Goal: Task Accomplishment & Management: Manage account settings

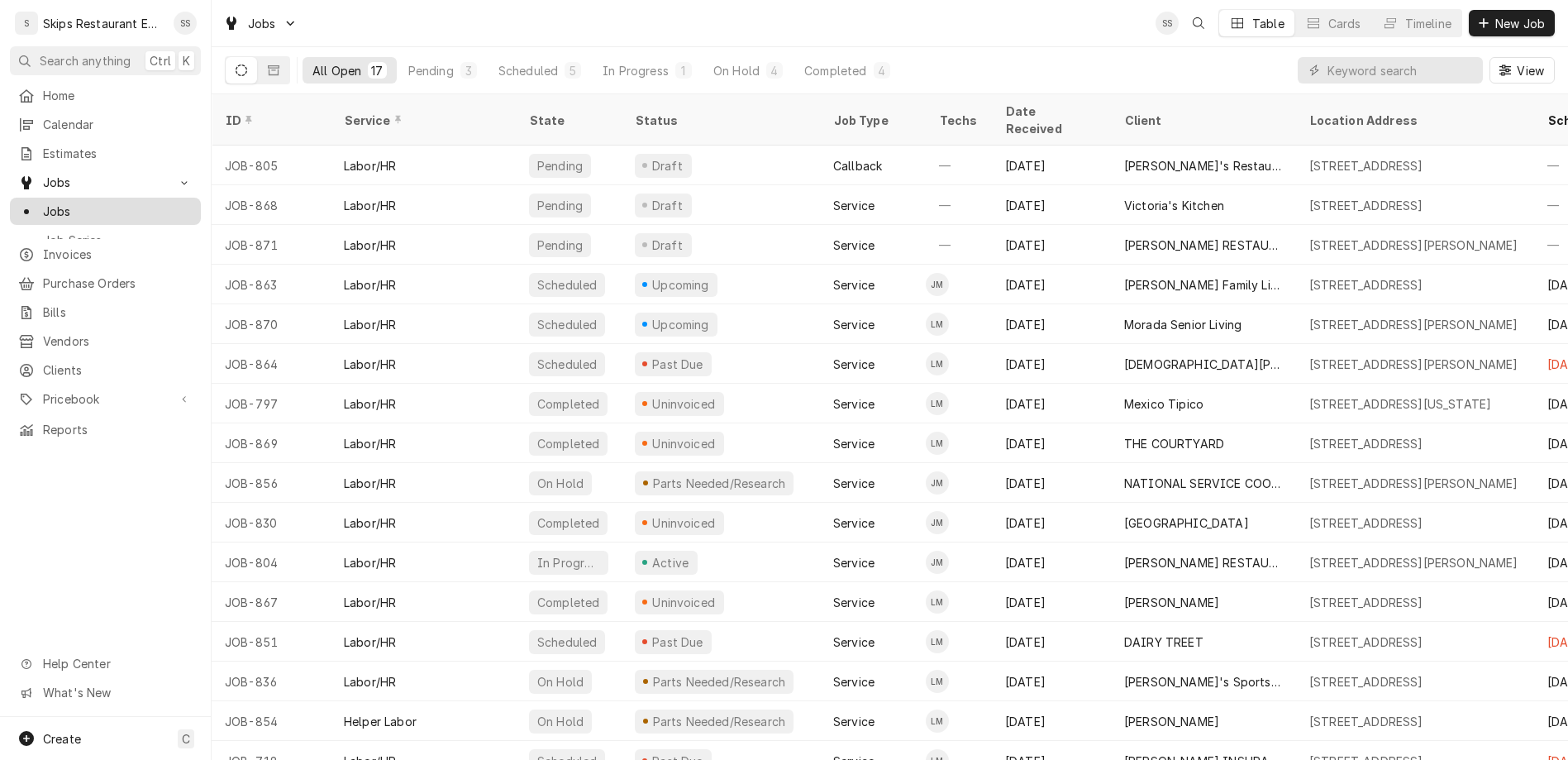
click at [46, 202] on span "Jobs" at bounding box center [118, 211] width 150 height 18
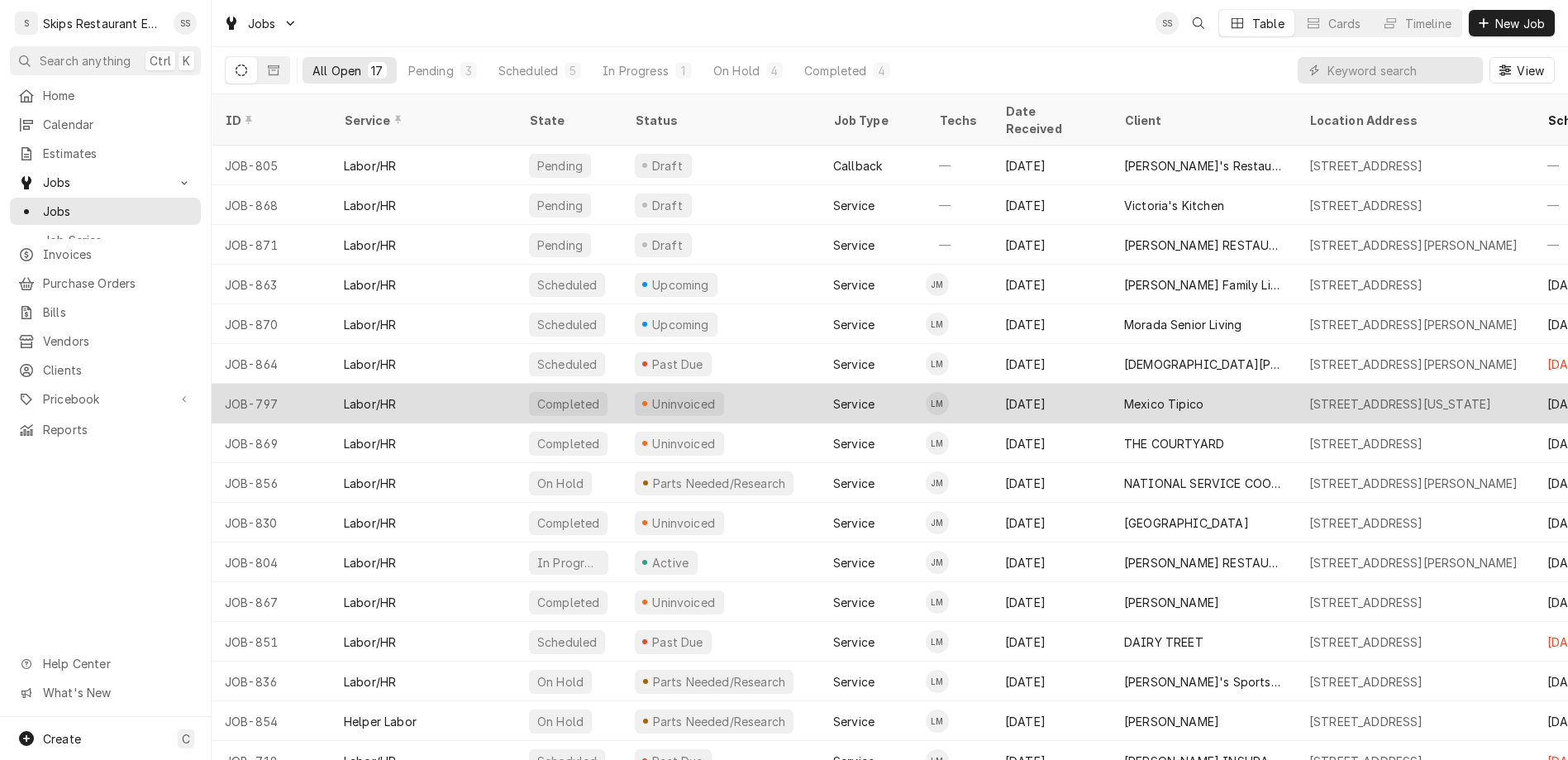
click at [650, 395] on div "Uninvoiced" at bounding box center [684, 403] width 67 height 18
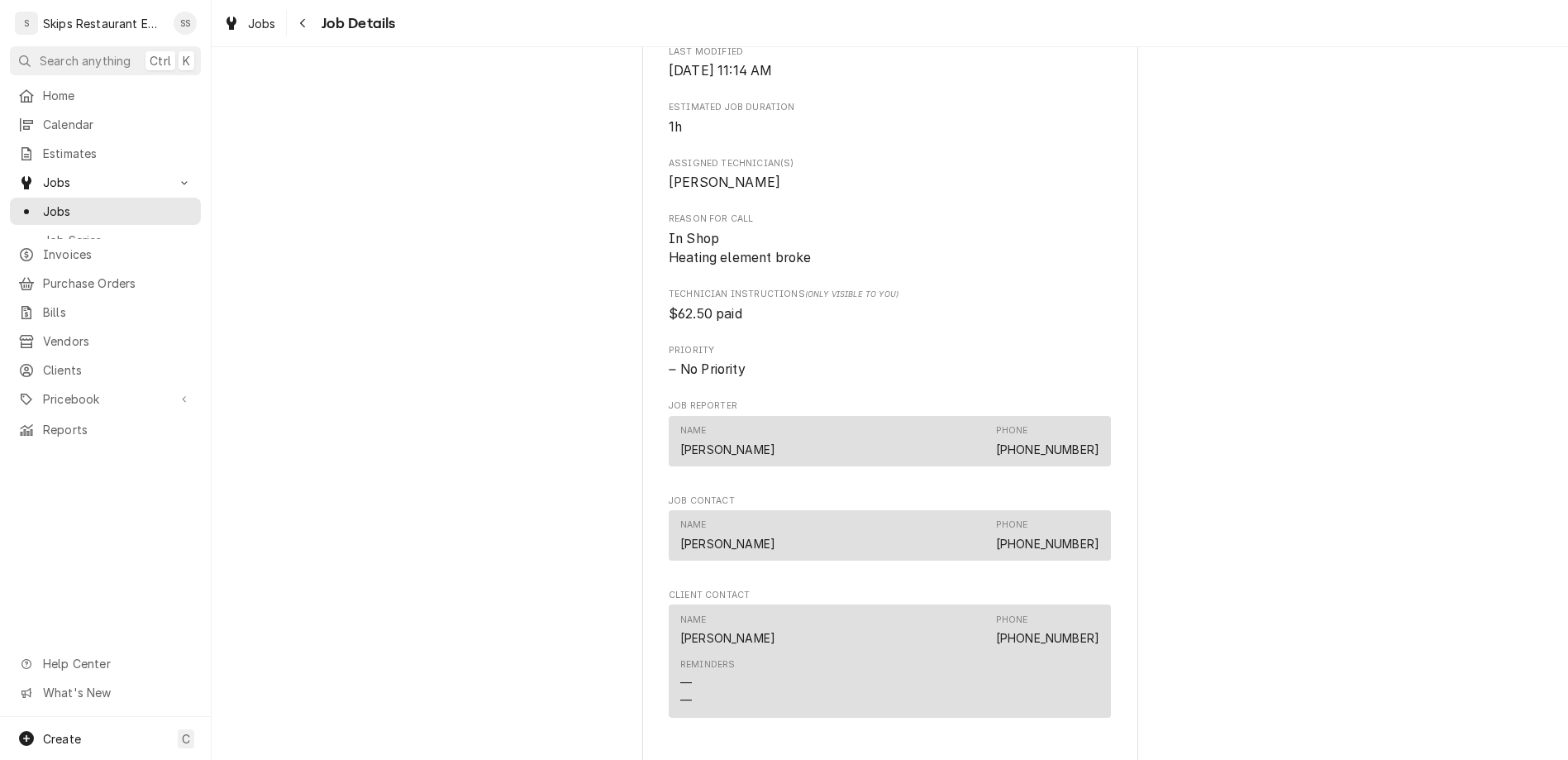
scroll to position [645, 0]
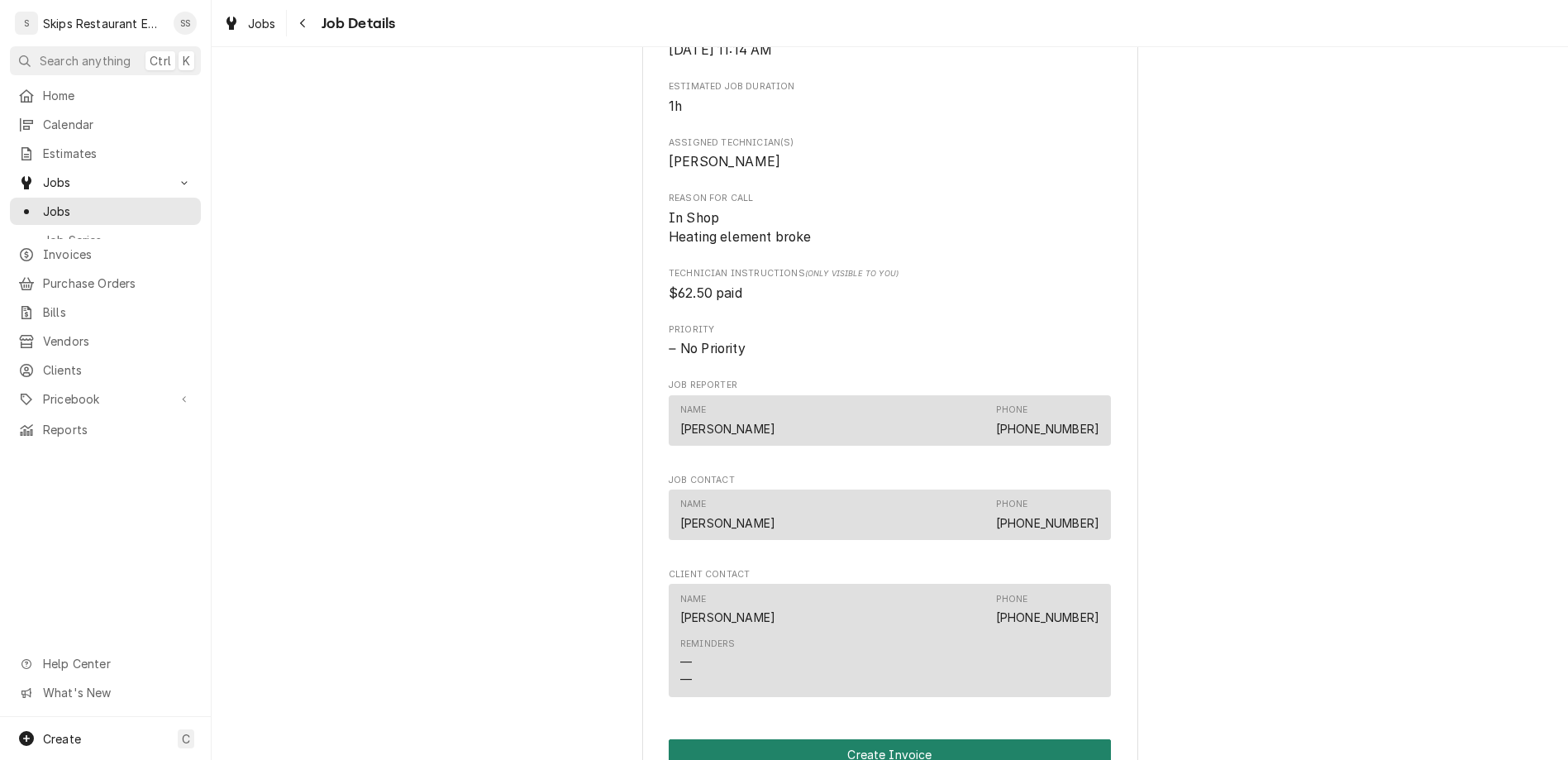
click at [888, 739] on button "Create Invoice" at bounding box center [890, 754] width 443 height 31
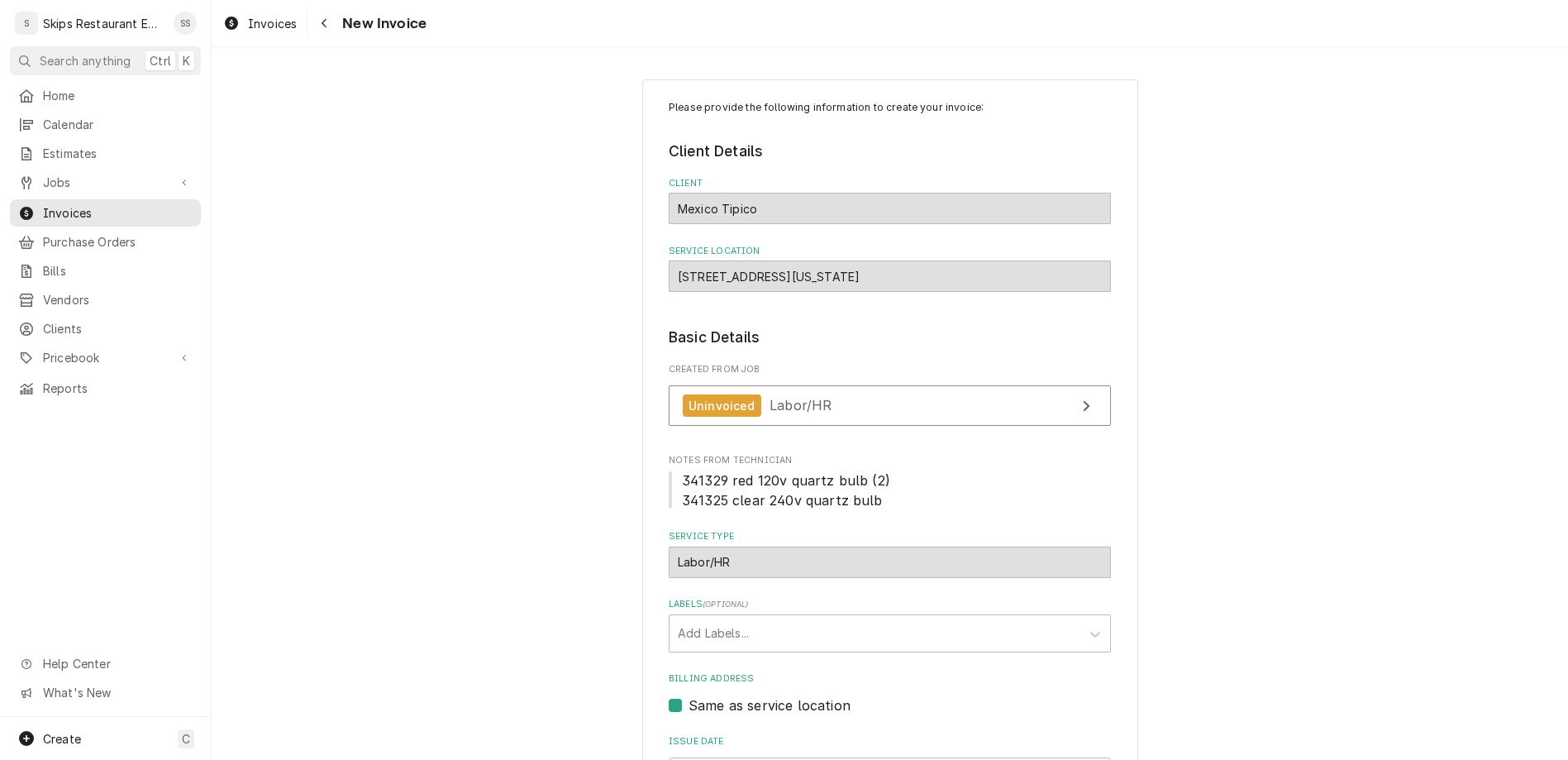
scroll to position [59, 0]
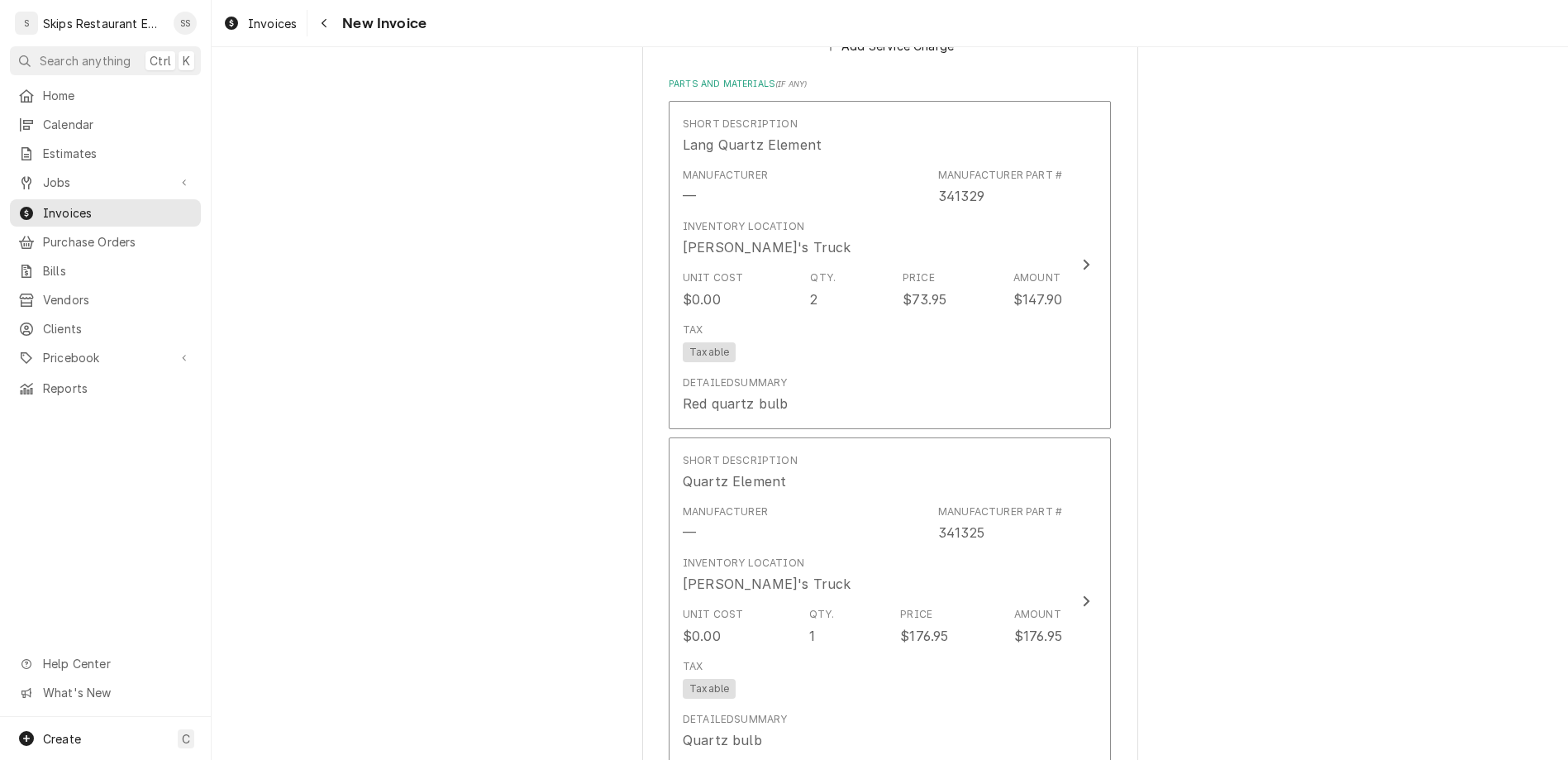
scroll to position [1607, 0]
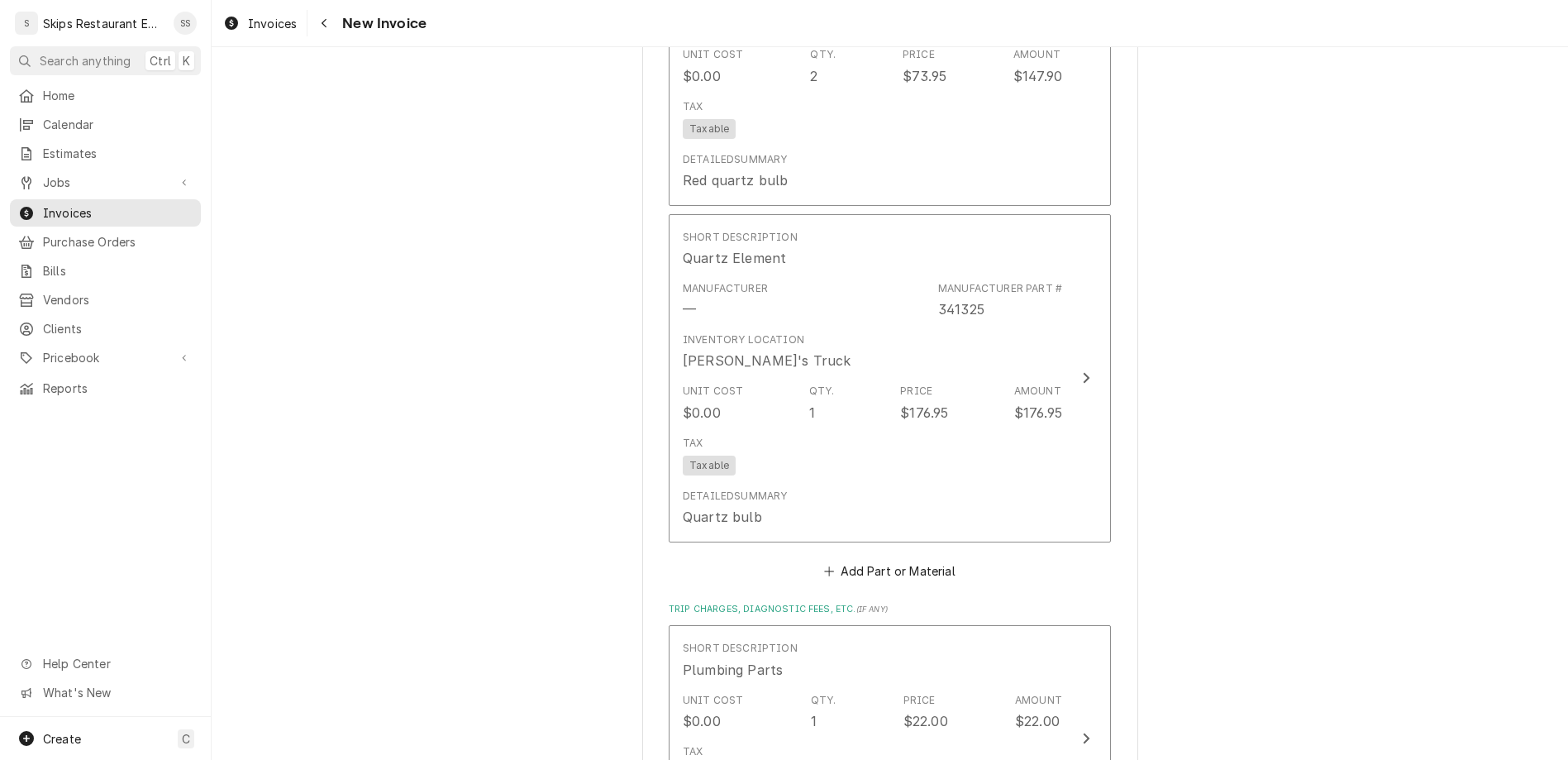
scroll to position [1740, 0]
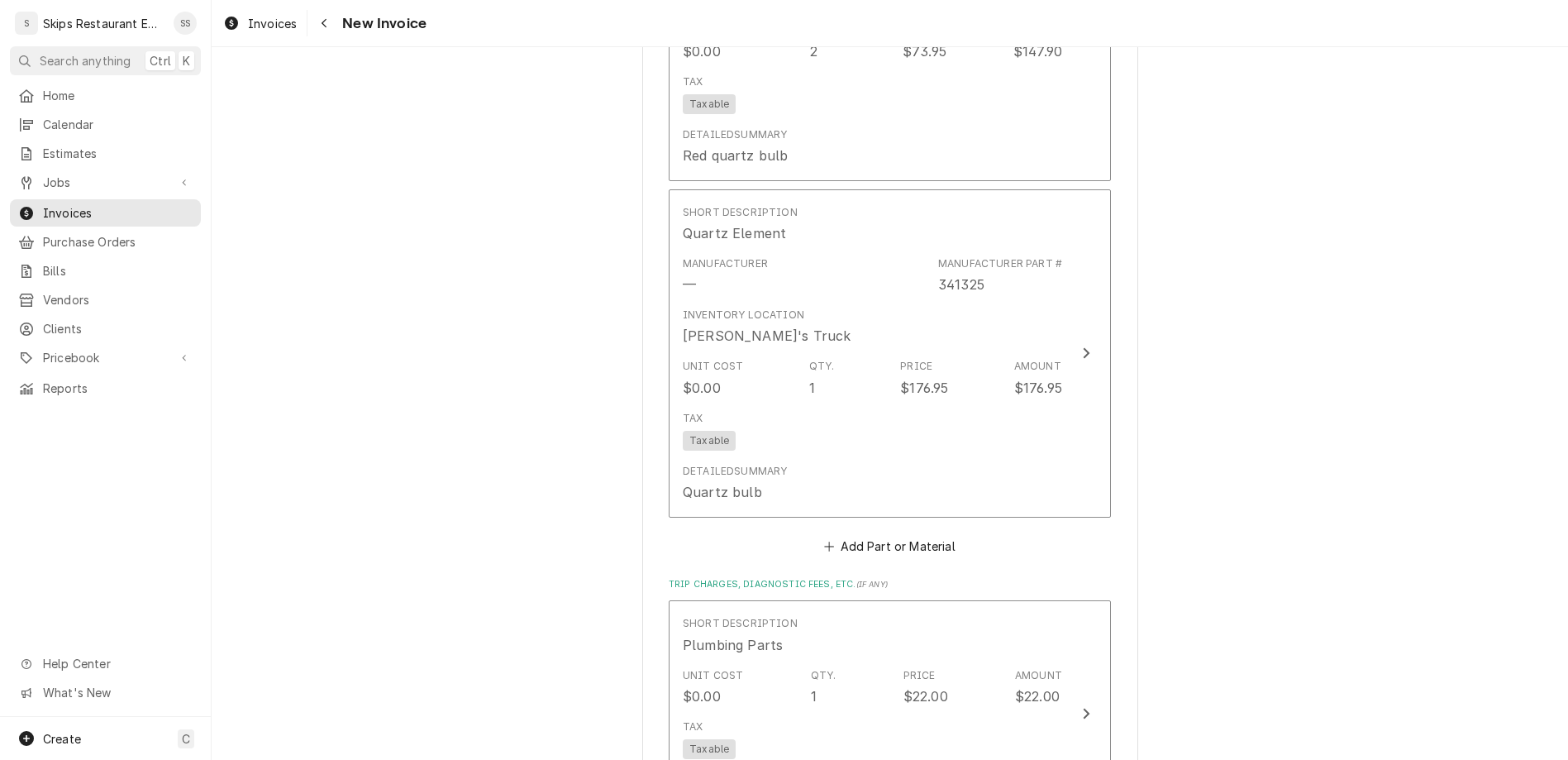
type textarea "x"
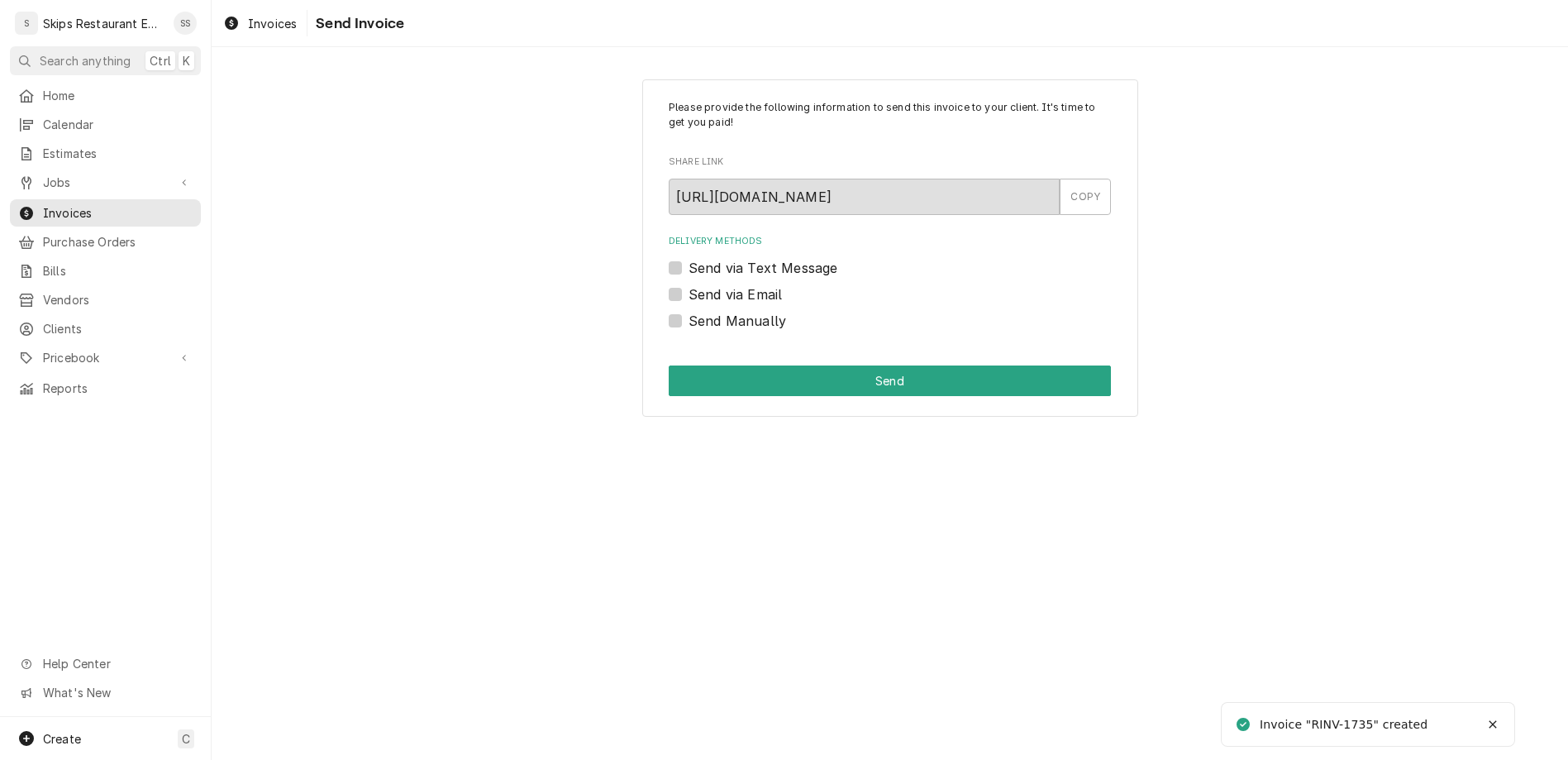
click at [703, 311] on label "Send Manually" at bounding box center [737, 320] width 97 height 20
click at [703, 311] on input "Send Manually" at bounding box center [909, 329] width 443 height 37
checkbox input "true"
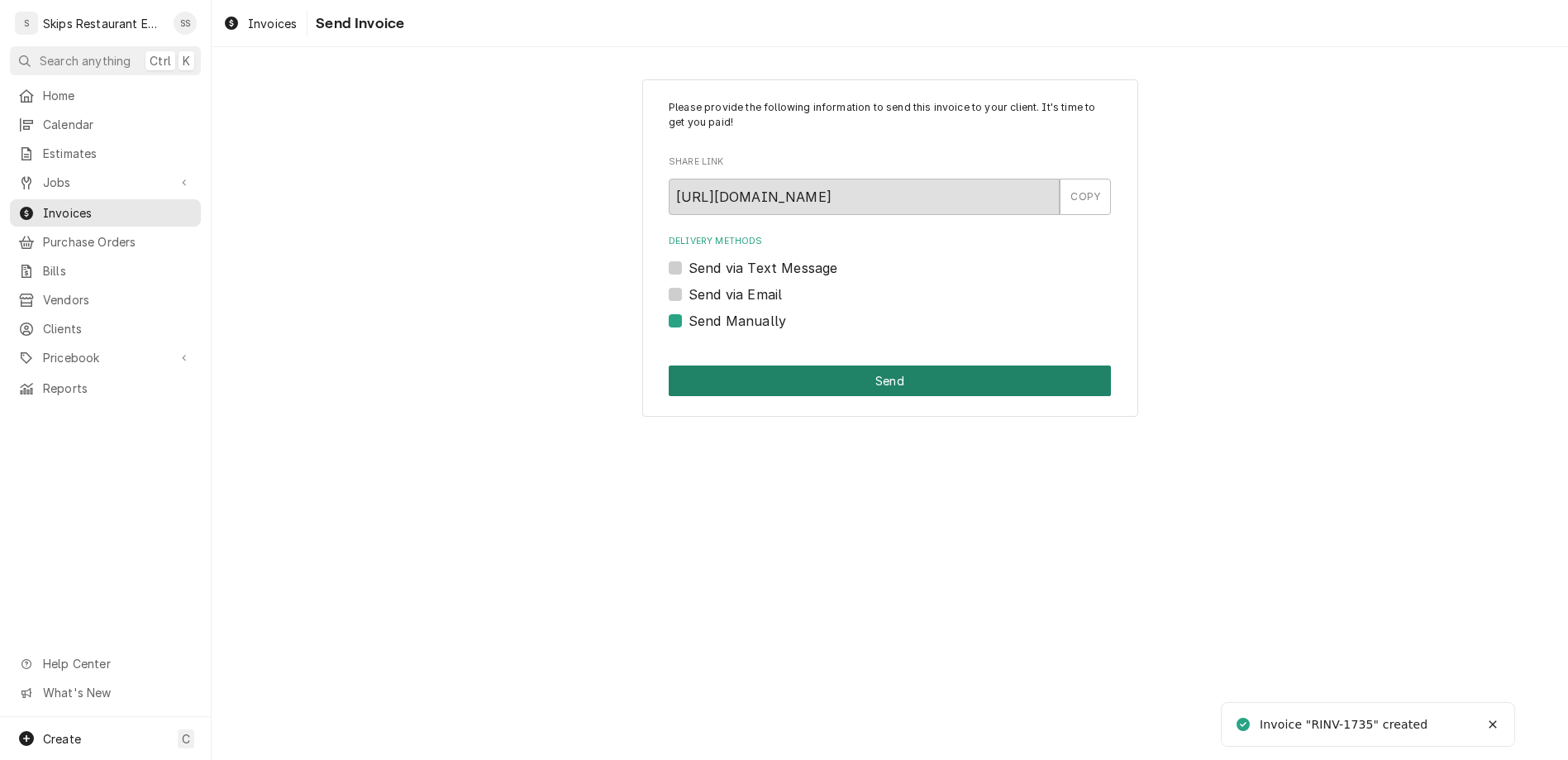
click at [810, 365] on button "Send" at bounding box center [890, 380] width 443 height 31
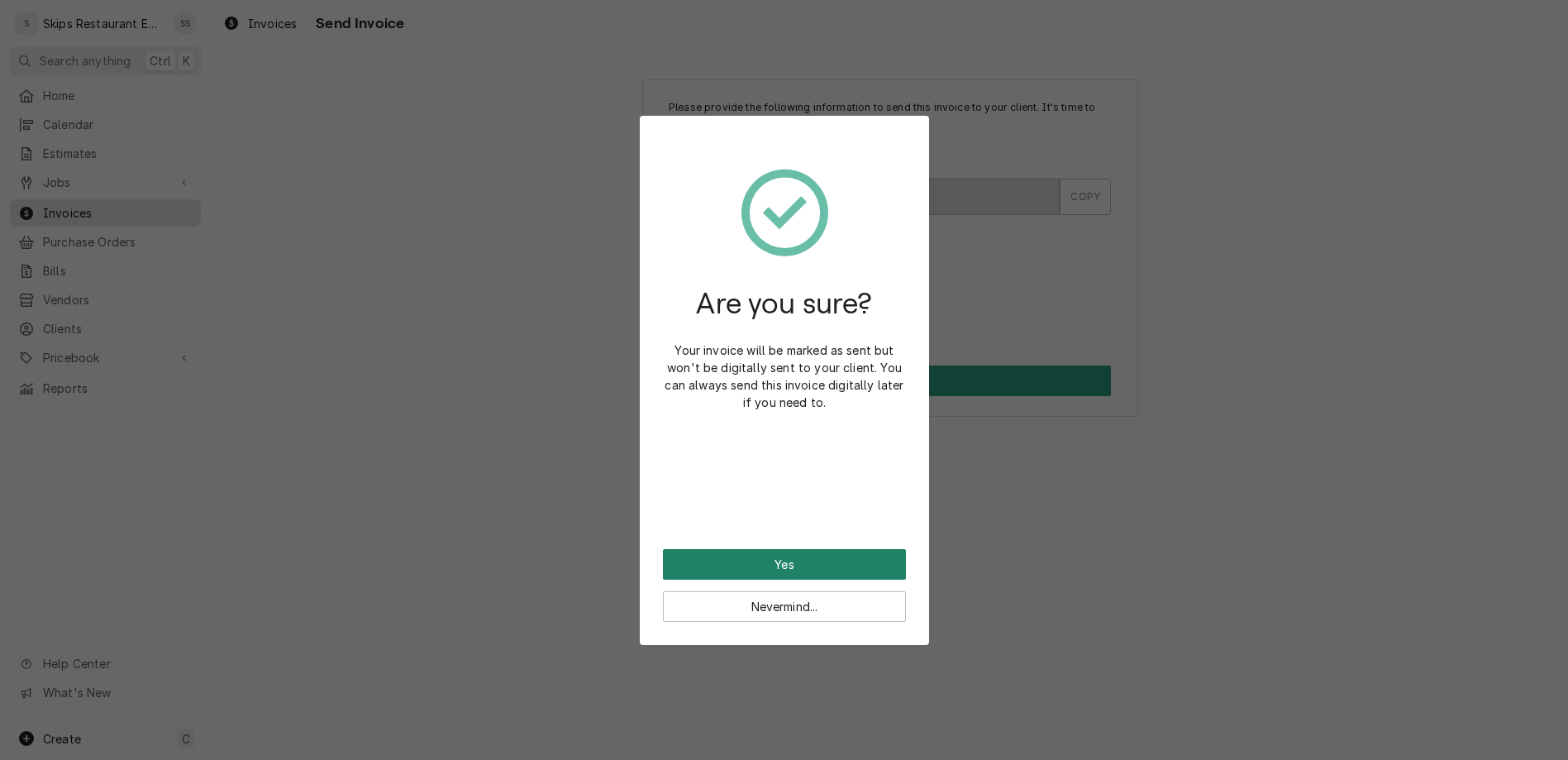
click at [783, 549] on button "Yes" at bounding box center [785, 564] width 243 height 31
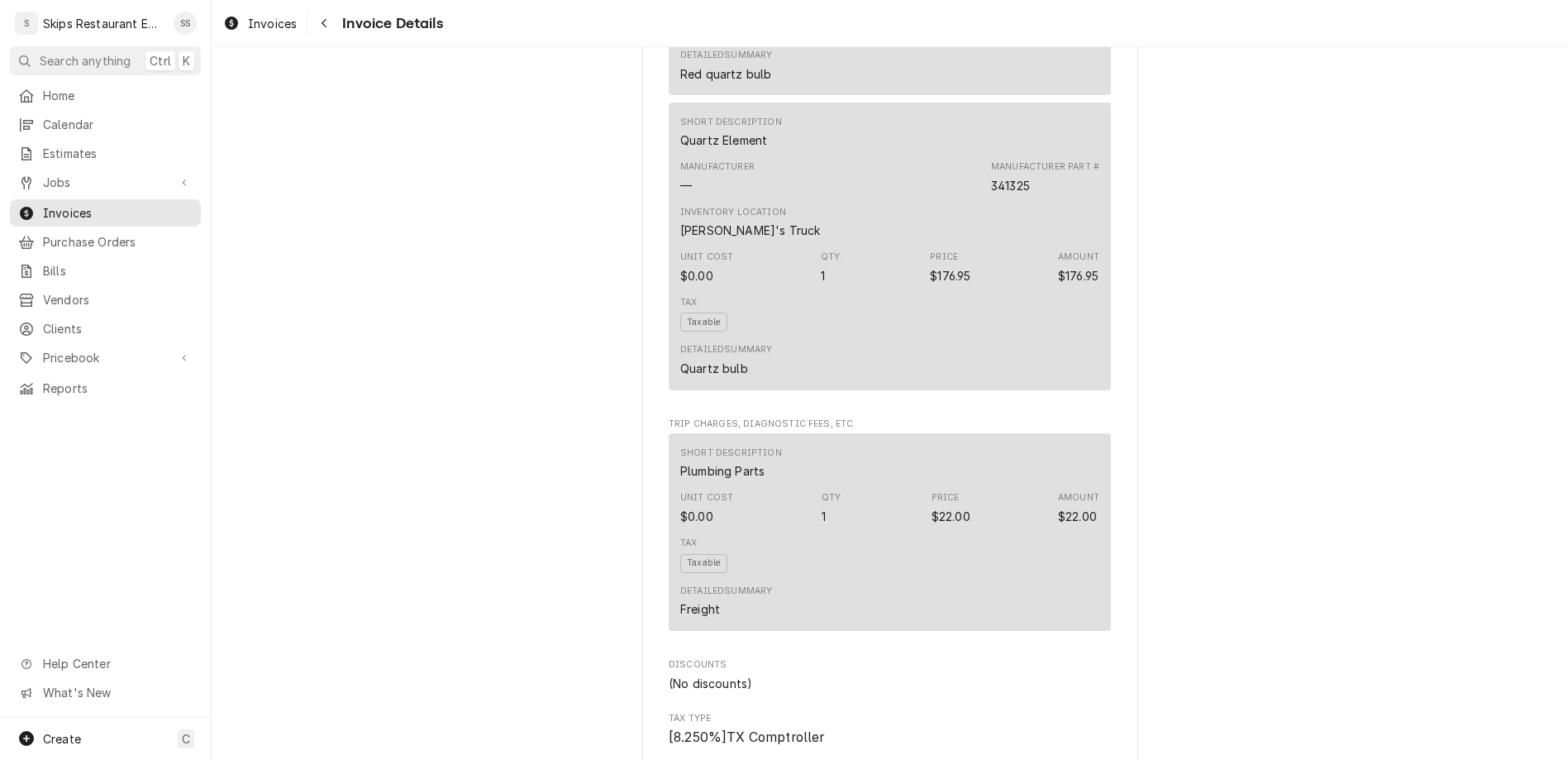
scroll to position [1514, 0]
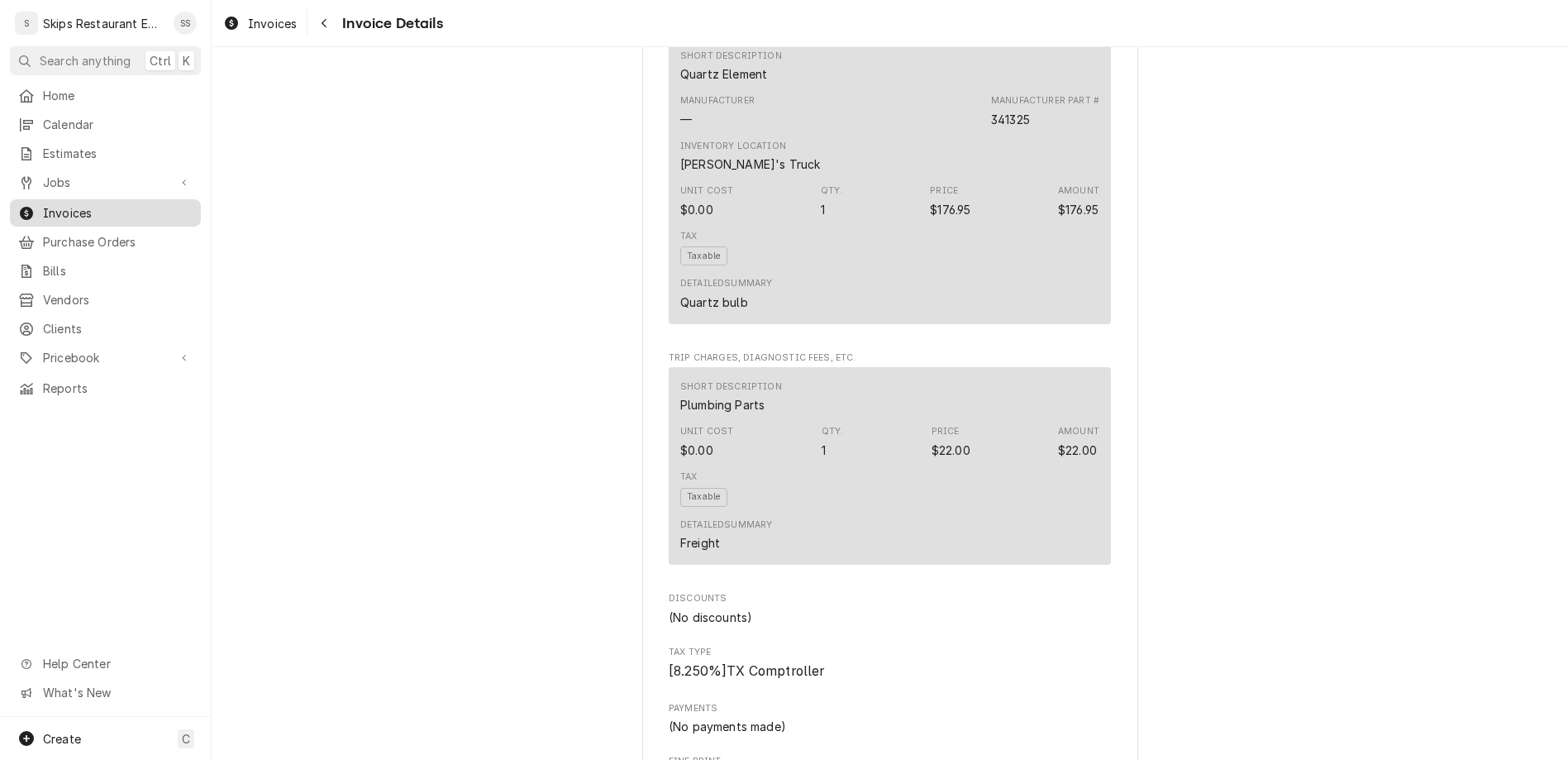
click at [43, 204] on span "Invoices" at bounding box center [118, 212] width 150 height 18
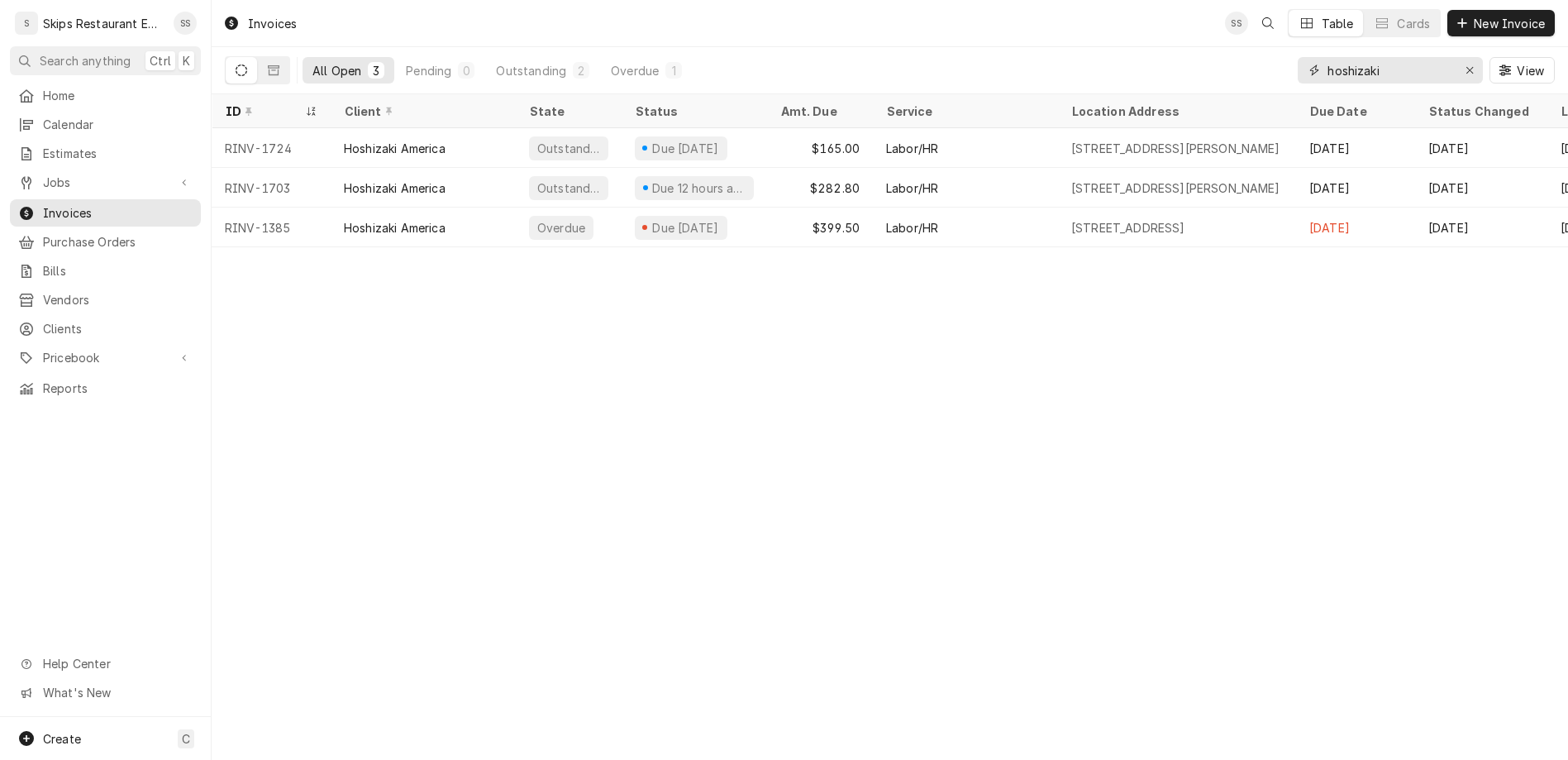
drag, startPoint x: 1453, startPoint y: 52, endPoint x: 1258, endPoint y: 53, distance: 195.0
click at [1328, 57] on input "hoshizaki" at bounding box center [1389, 70] width 124 height 26
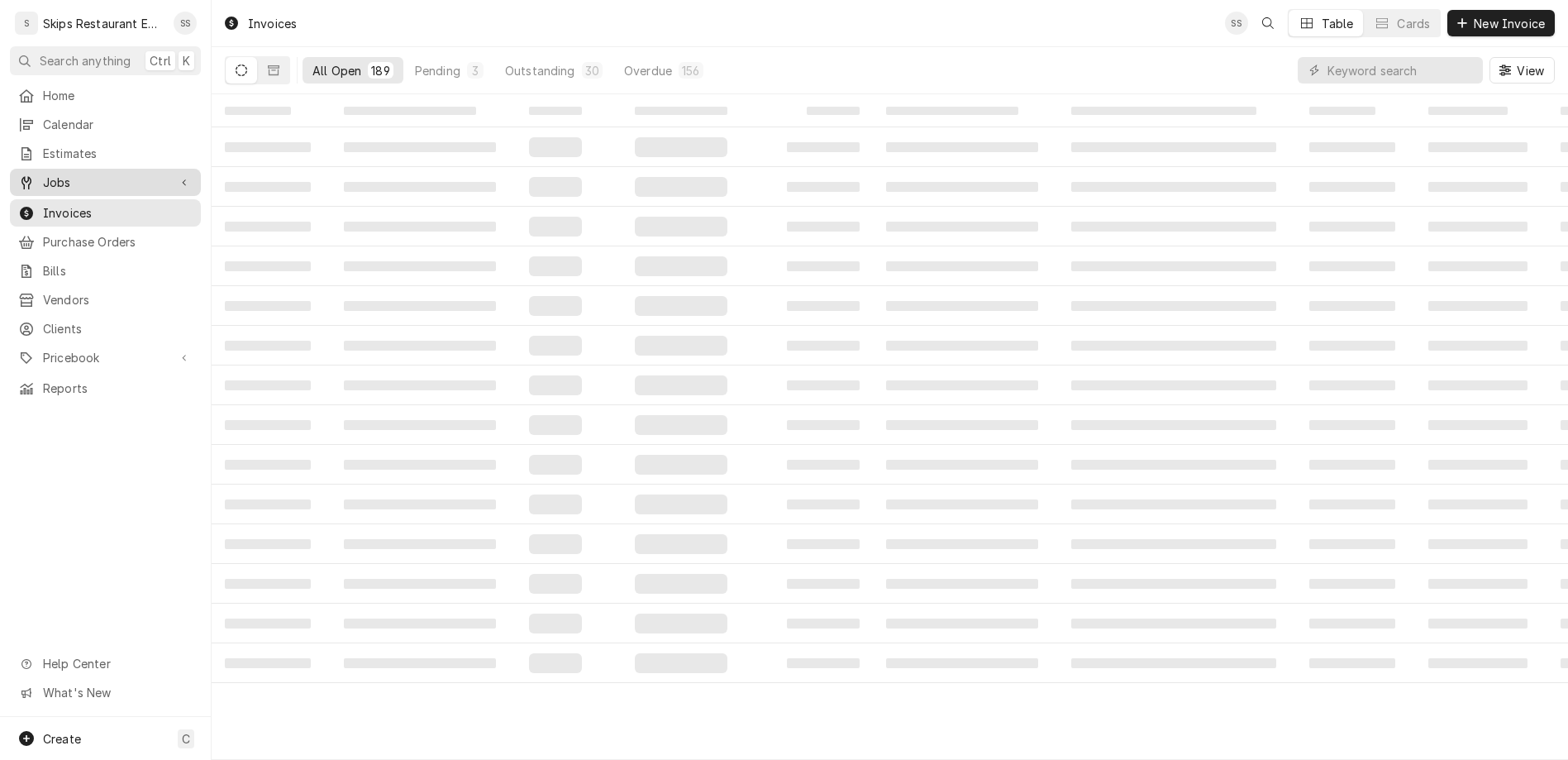
click at [43, 174] on span "Jobs" at bounding box center [105, 183] width 124 height 18
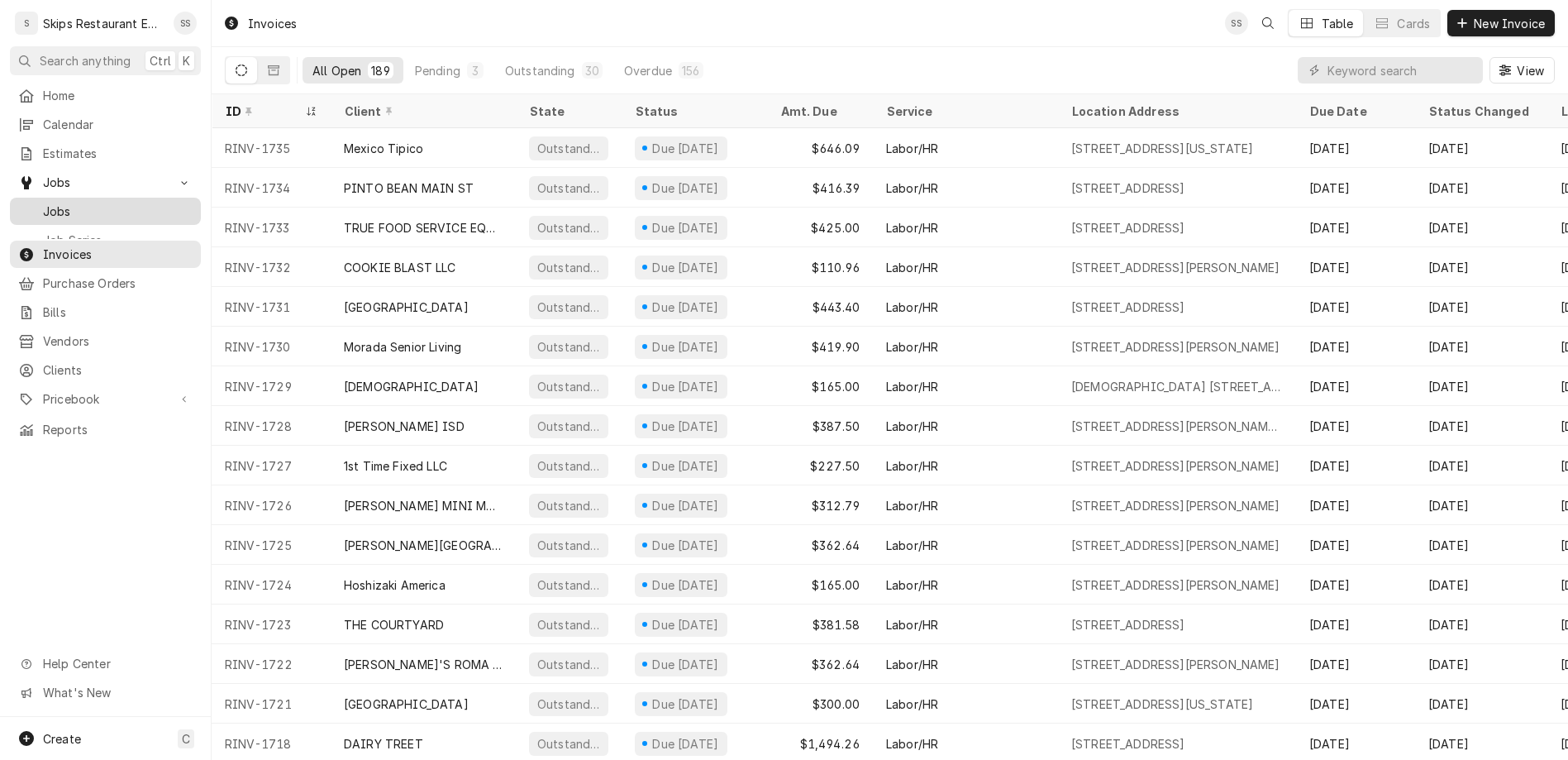
click at [44, 202] on span "Jobs" at bounding box center [118, 211] width 150 height 18
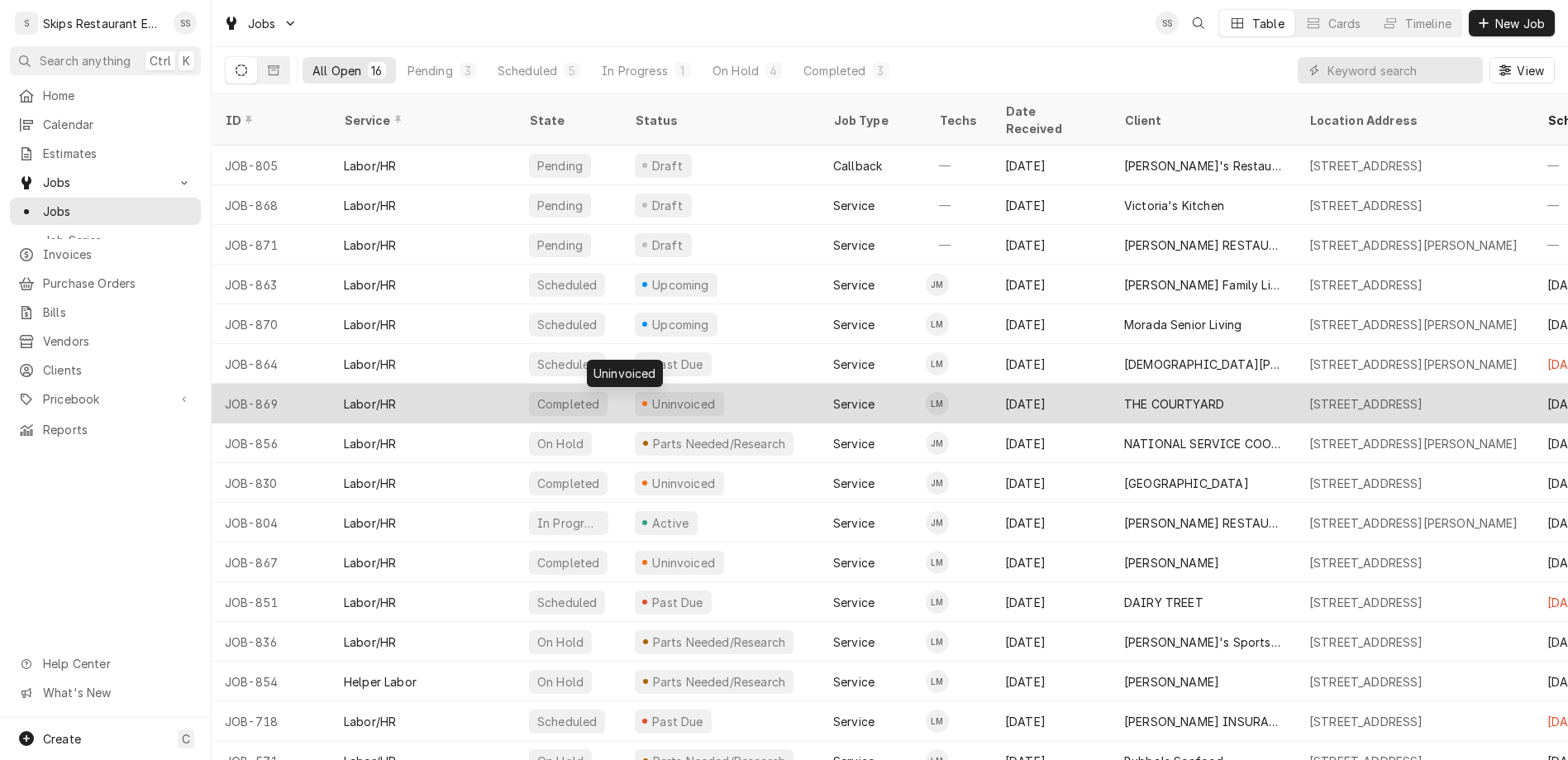
click at [650, 395] on div "Uninvoiced" at bounding box center [684, 403] width 67 height 18
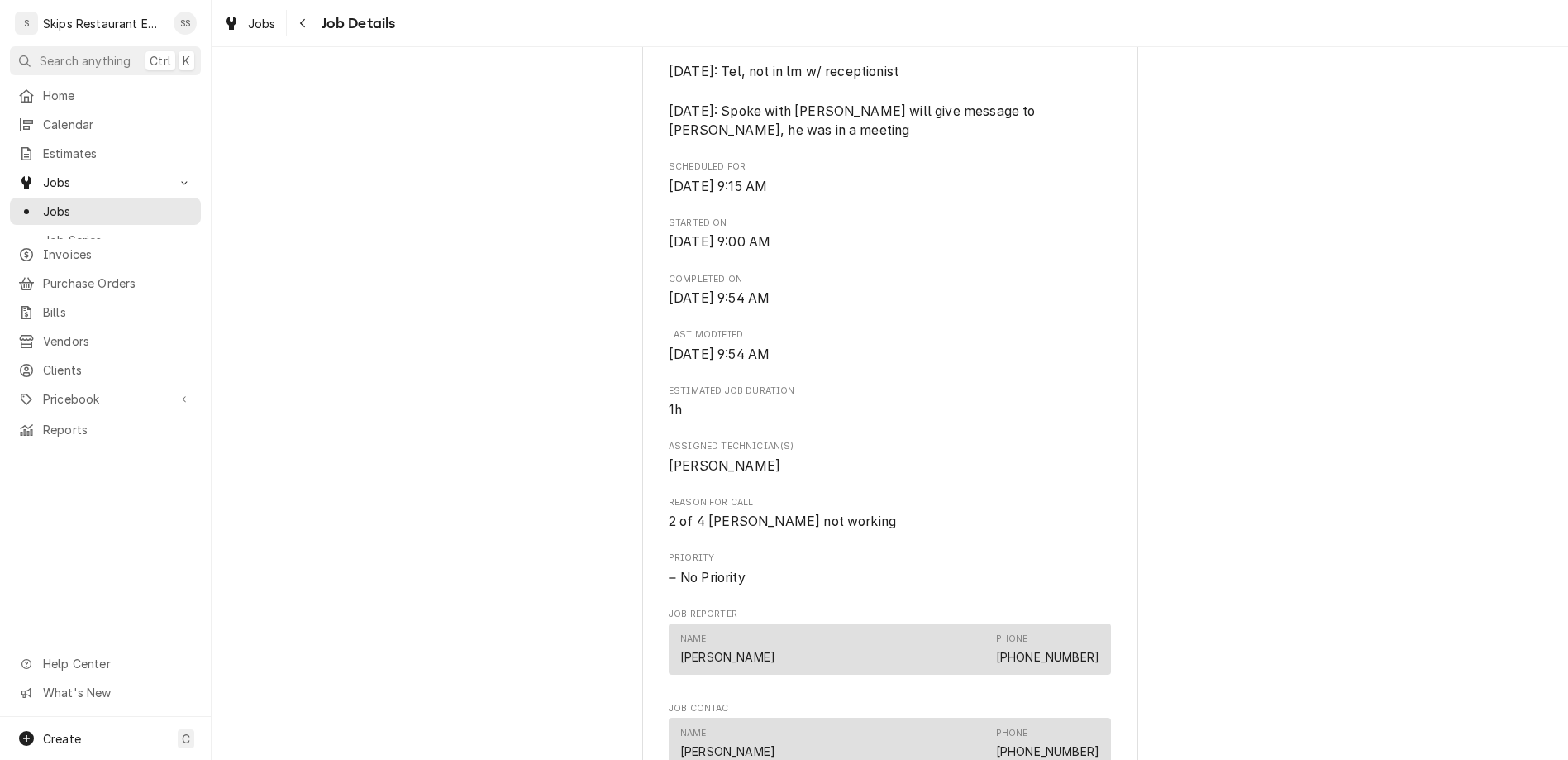
scroll to position [839, 0]
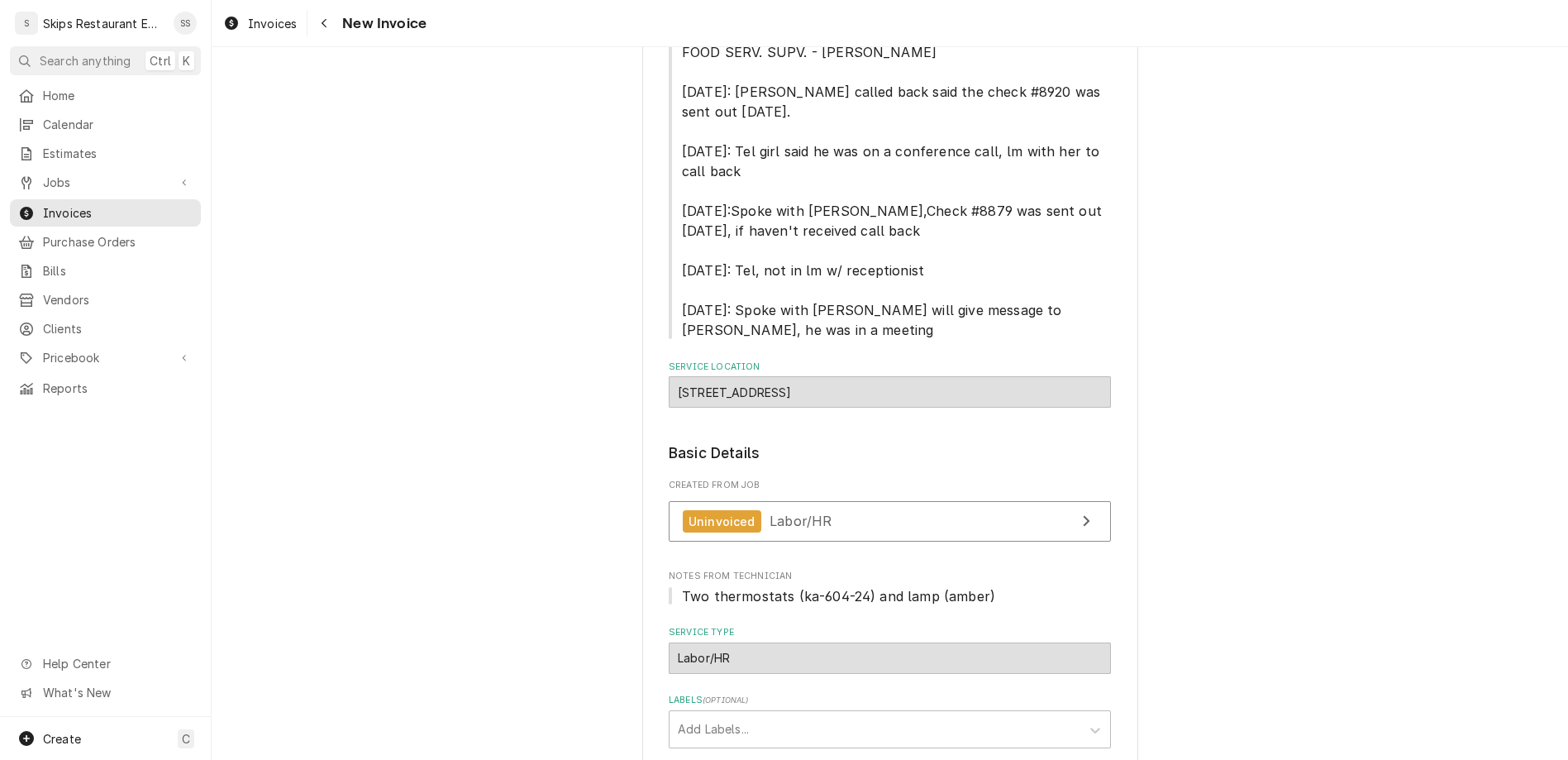
scroll to position [324, 0]
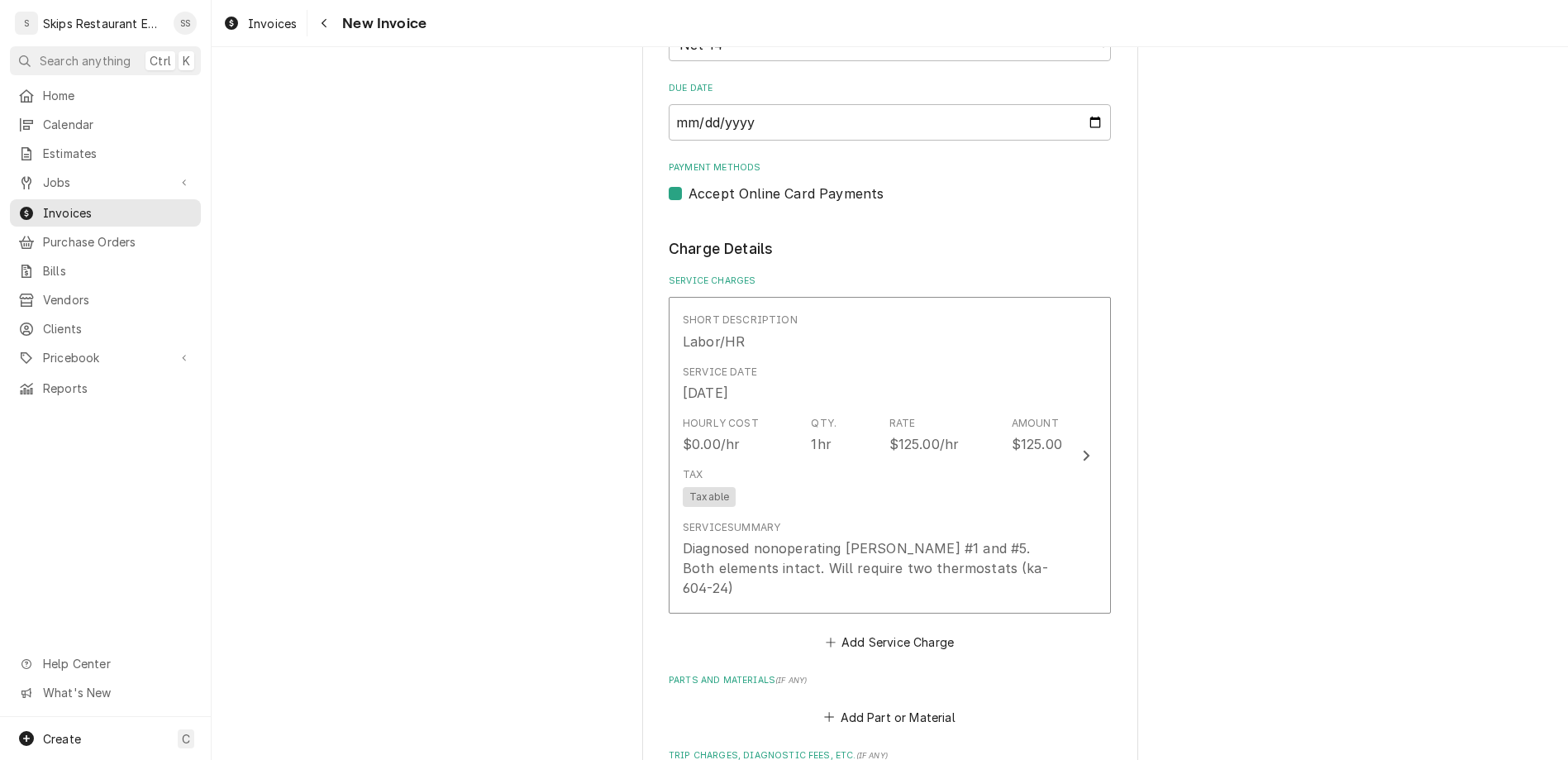
scroll to position [1356, 0]
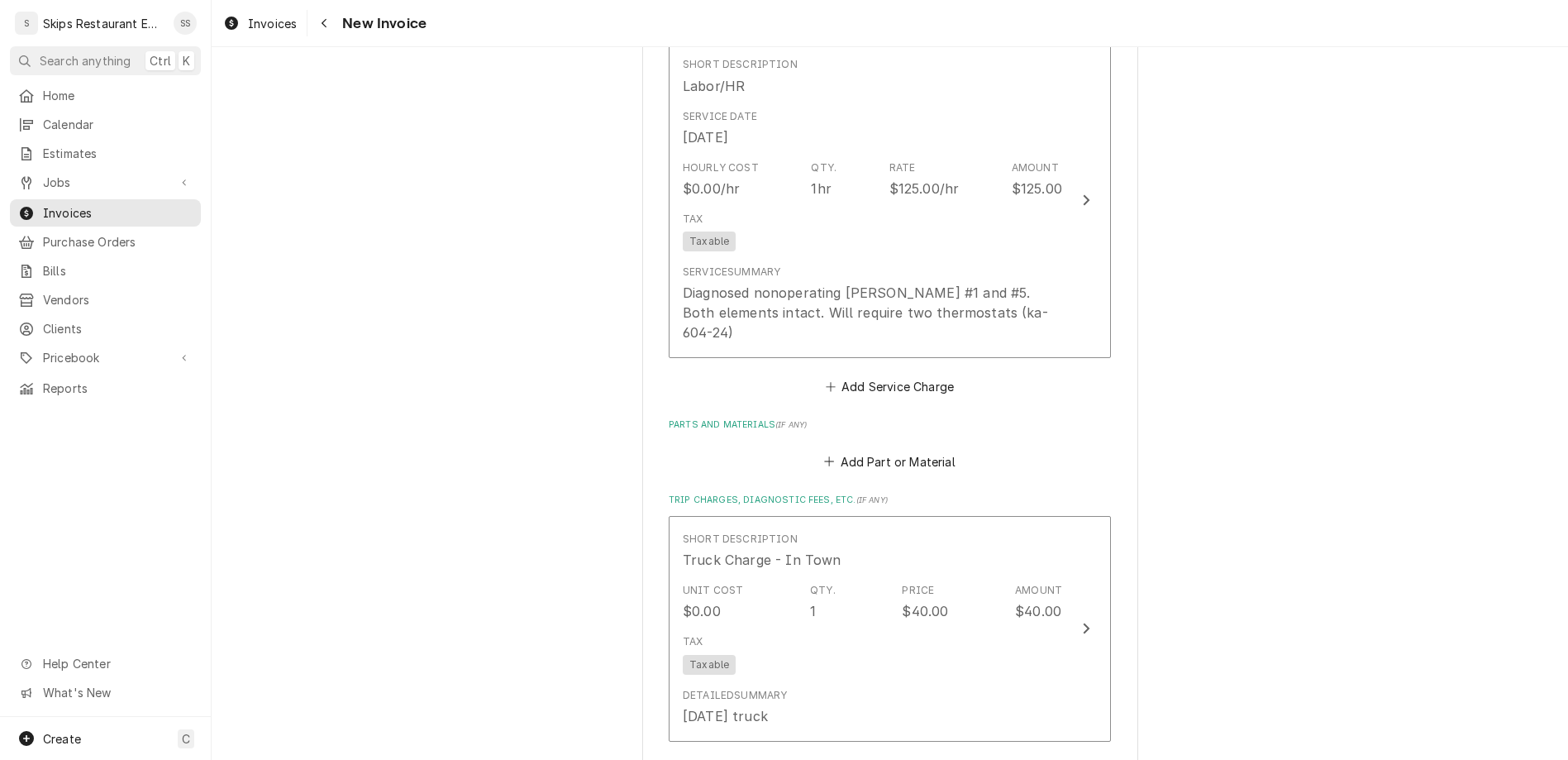
type textarea "x"
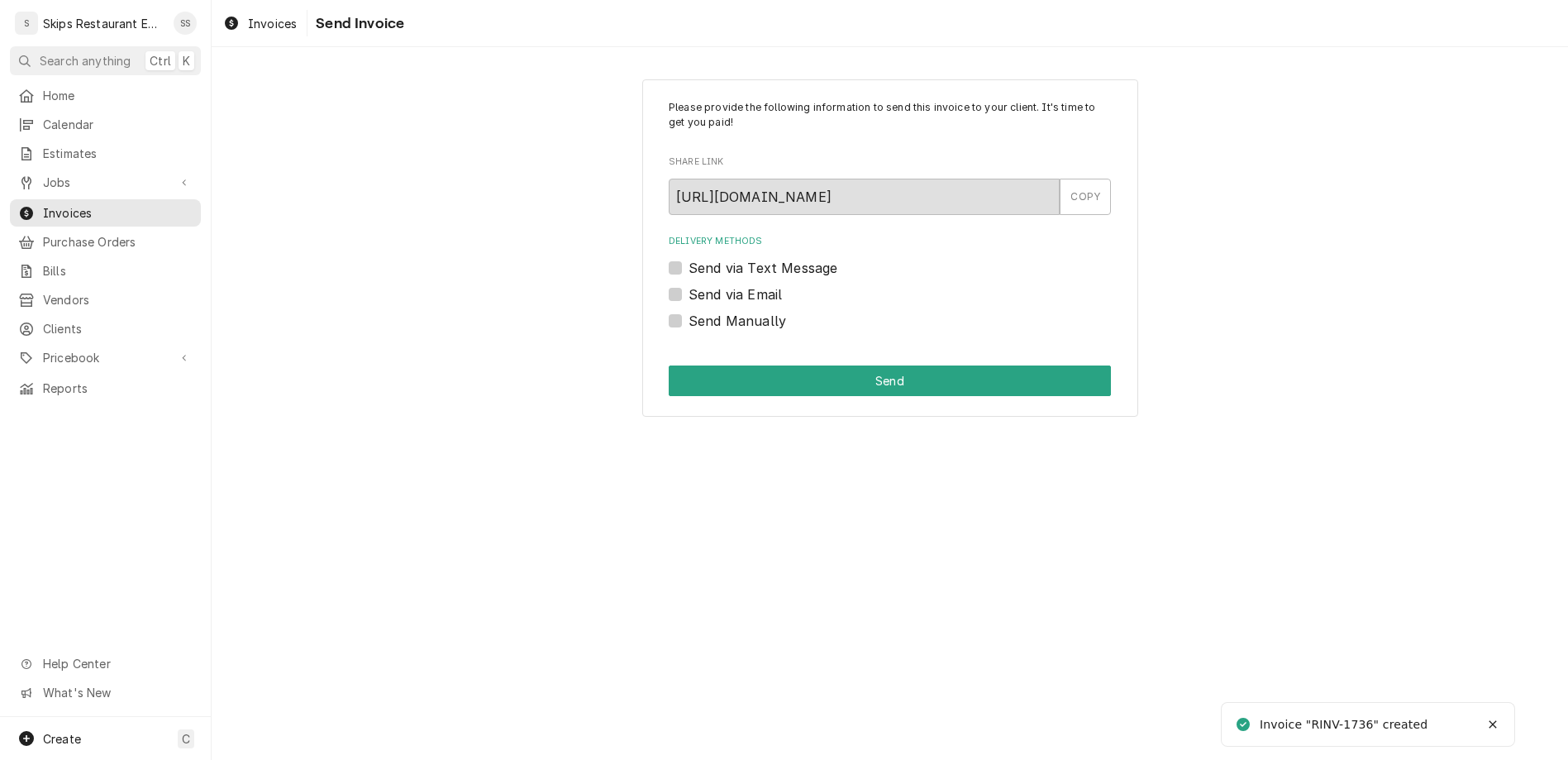
click at [704, 311] on label "Send Manually" at bounding box center [737, 320] width 97 height 20
click at [704, 311] on input "Send Manually" at bounding box center [909, 329] width 443 height 37
checkbox input "true"
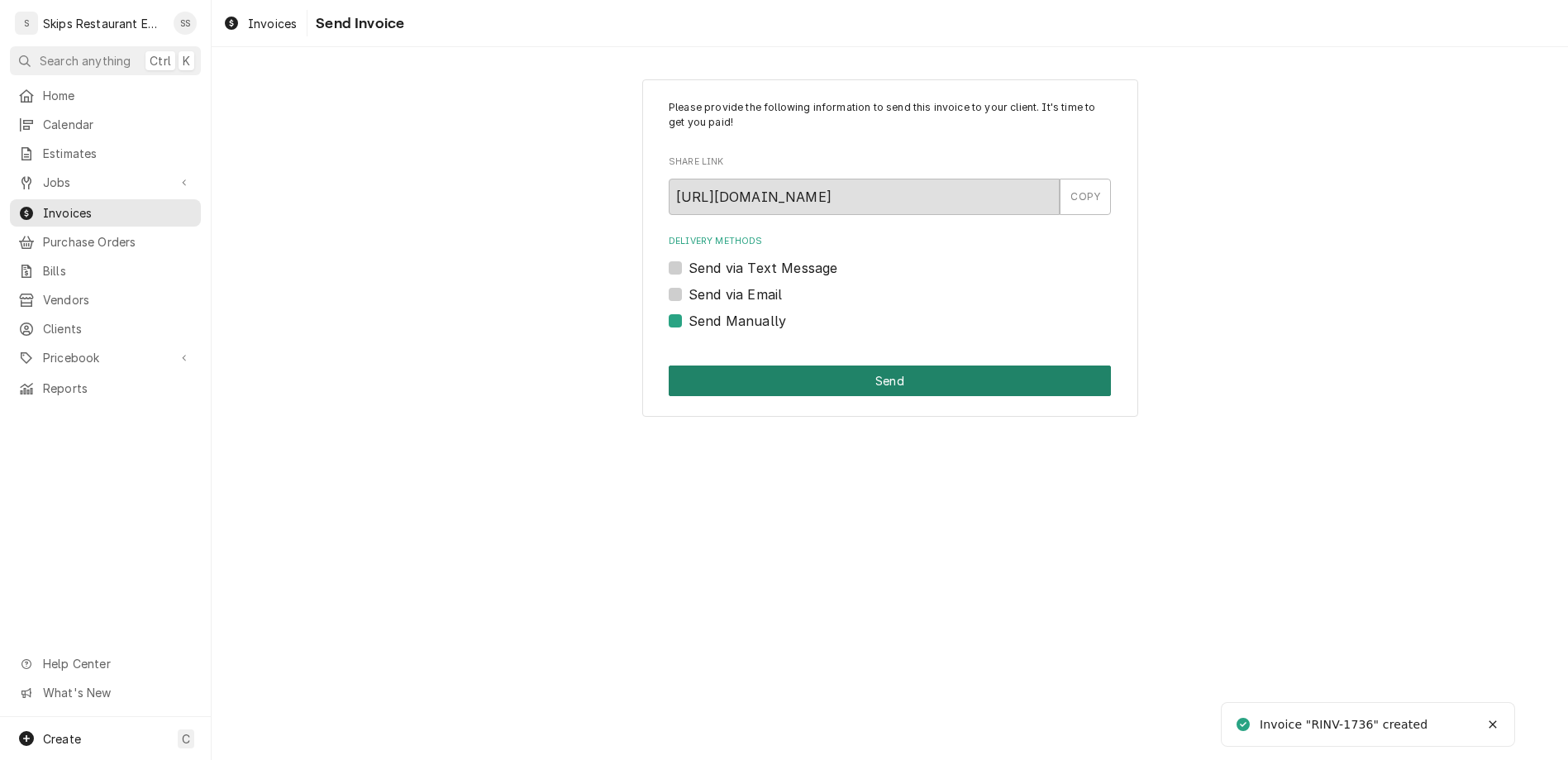
click at [819, 365] on button "Send" at bounding box center [890, 380] width 443 height 31
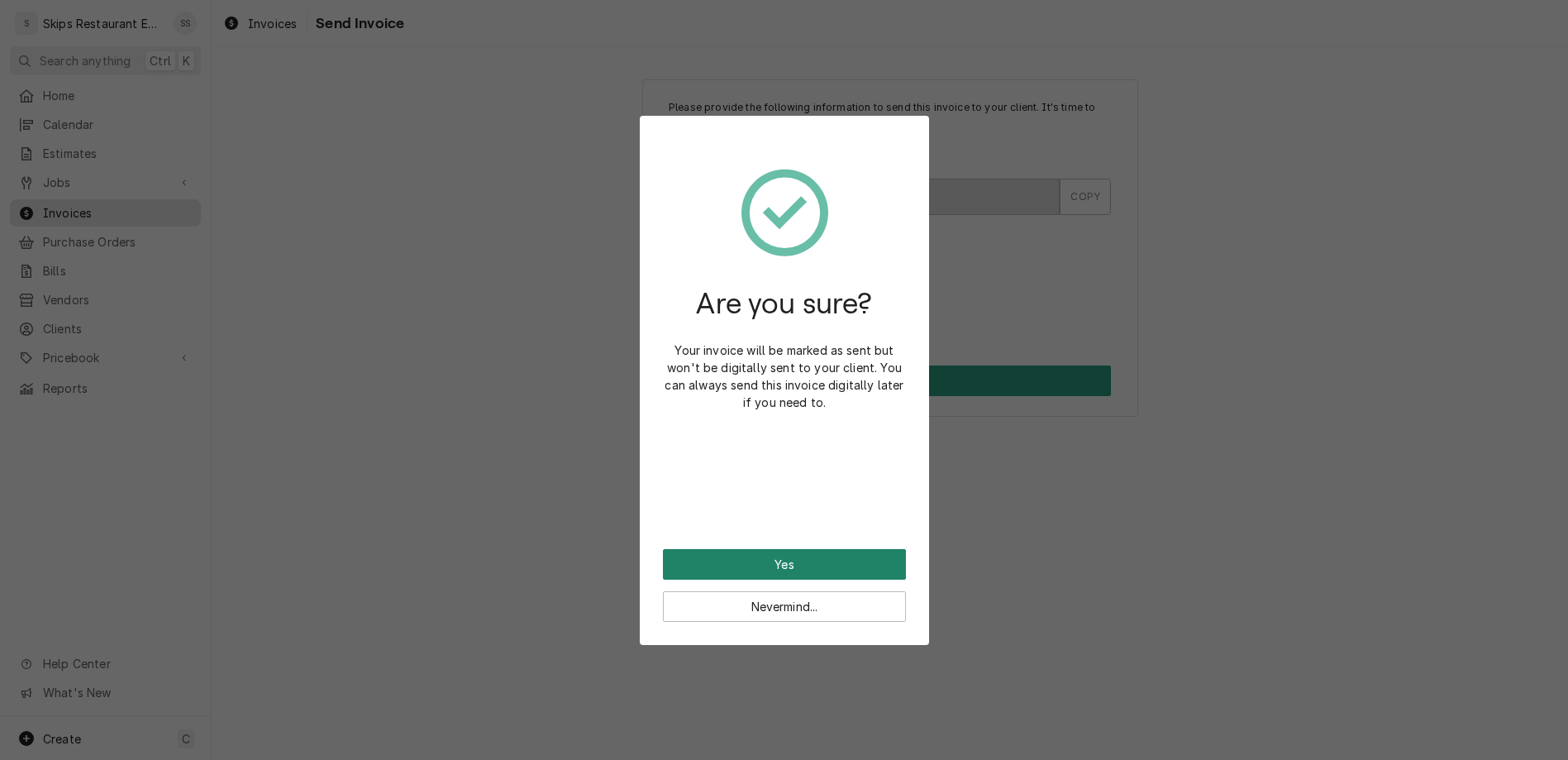
click at [782, 549] on button "Yes" at bounding box center [785, 564] width 243 height 31
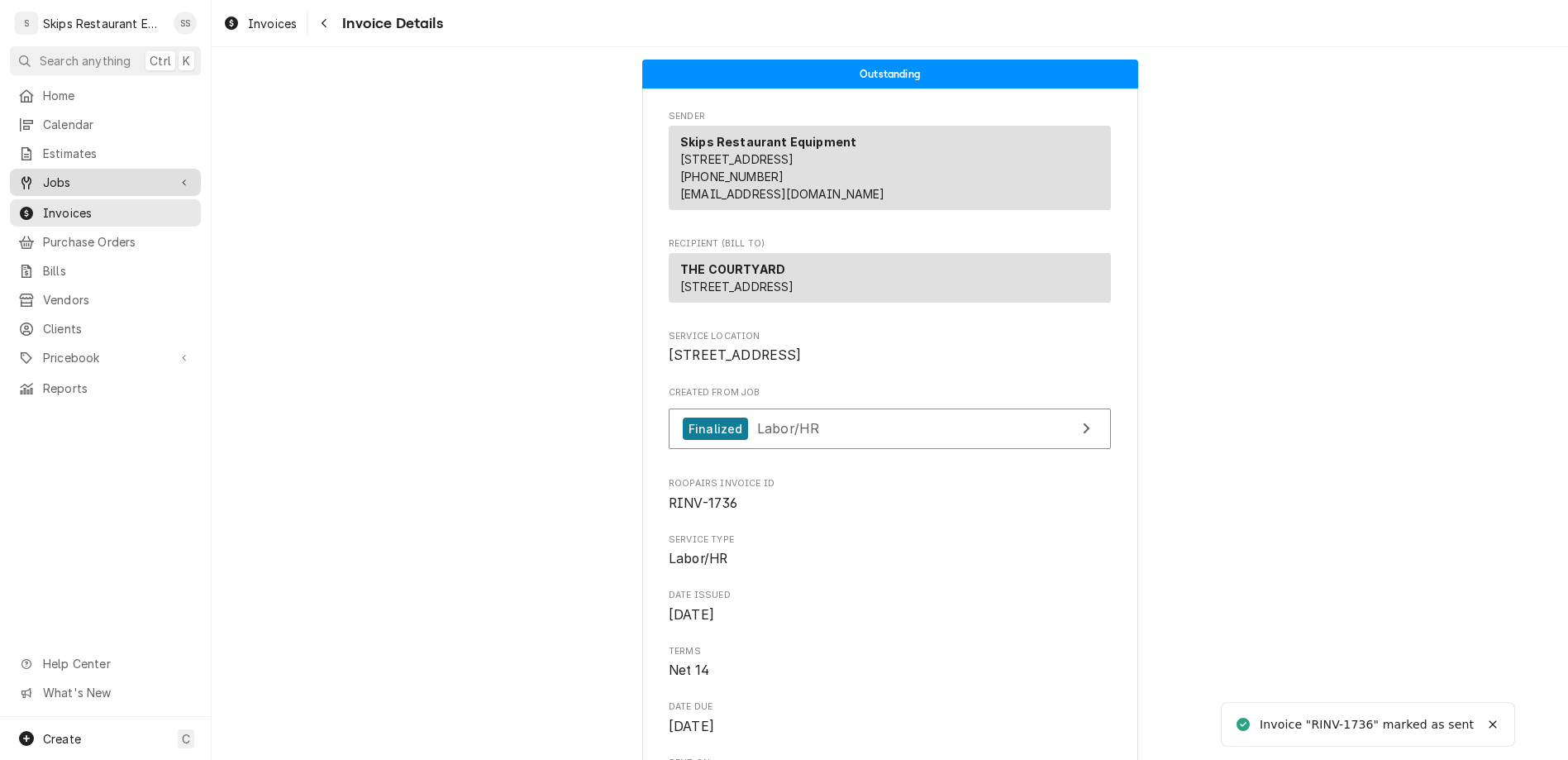
click at [46, 174] on span "Jobs" at bounding box center [105, 183] width 124 height 18
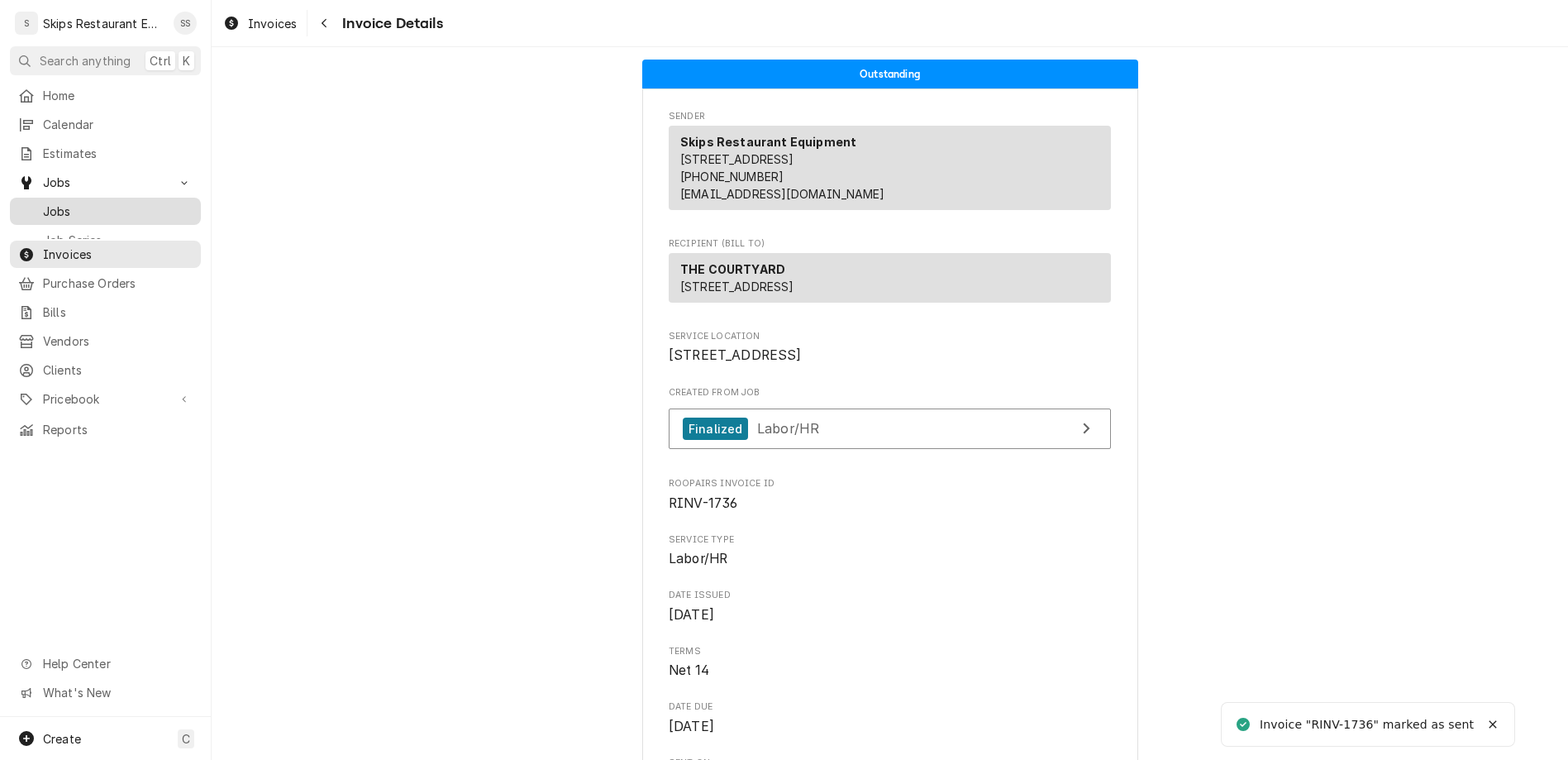
click at [44, 202] on span "Jobs" at bounding box center [118, 211] width 150 height 18
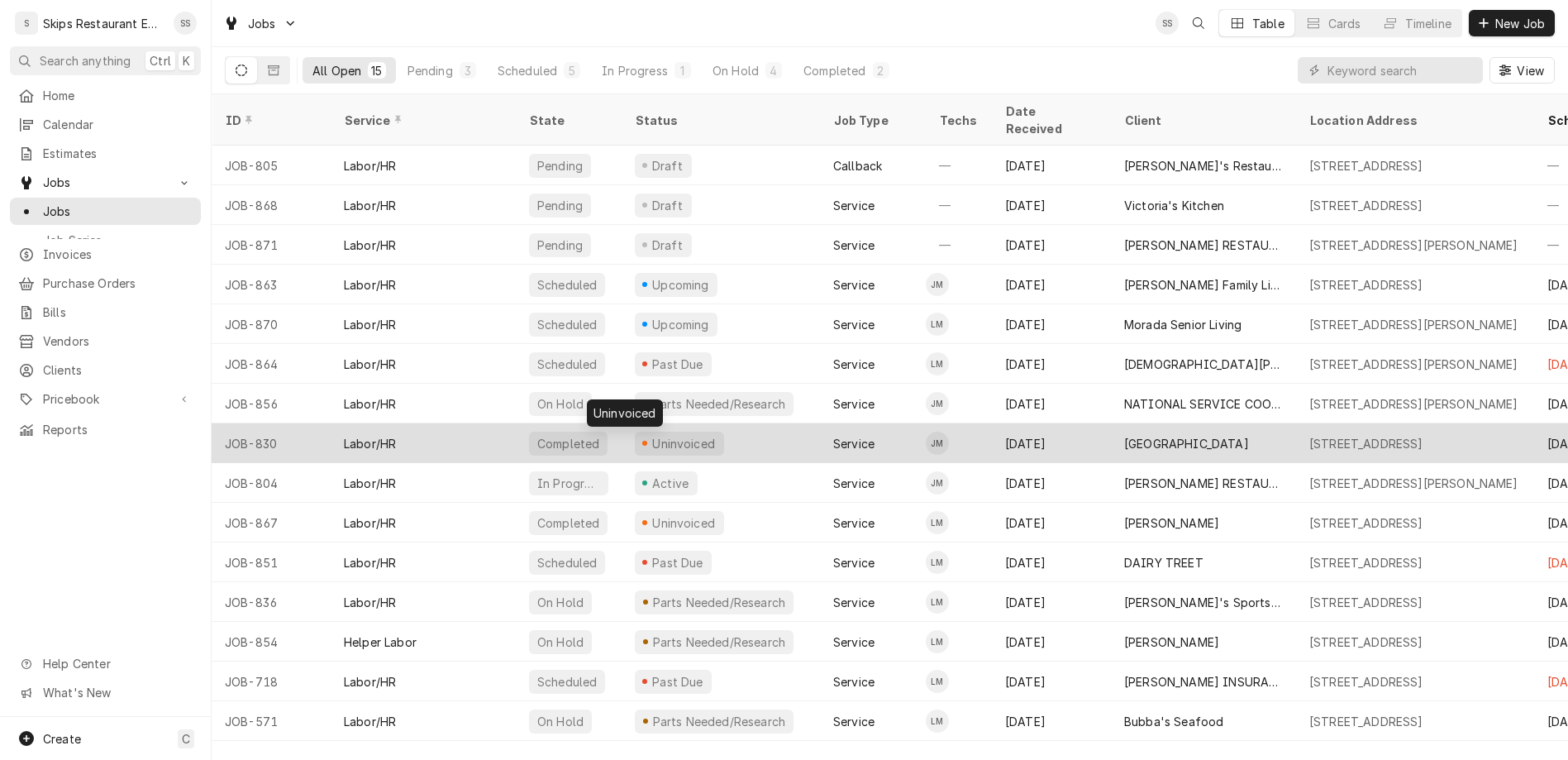
click at [650, 435] on div "Uninvoiced" at bounding box center [684, 444] width 67 height 18
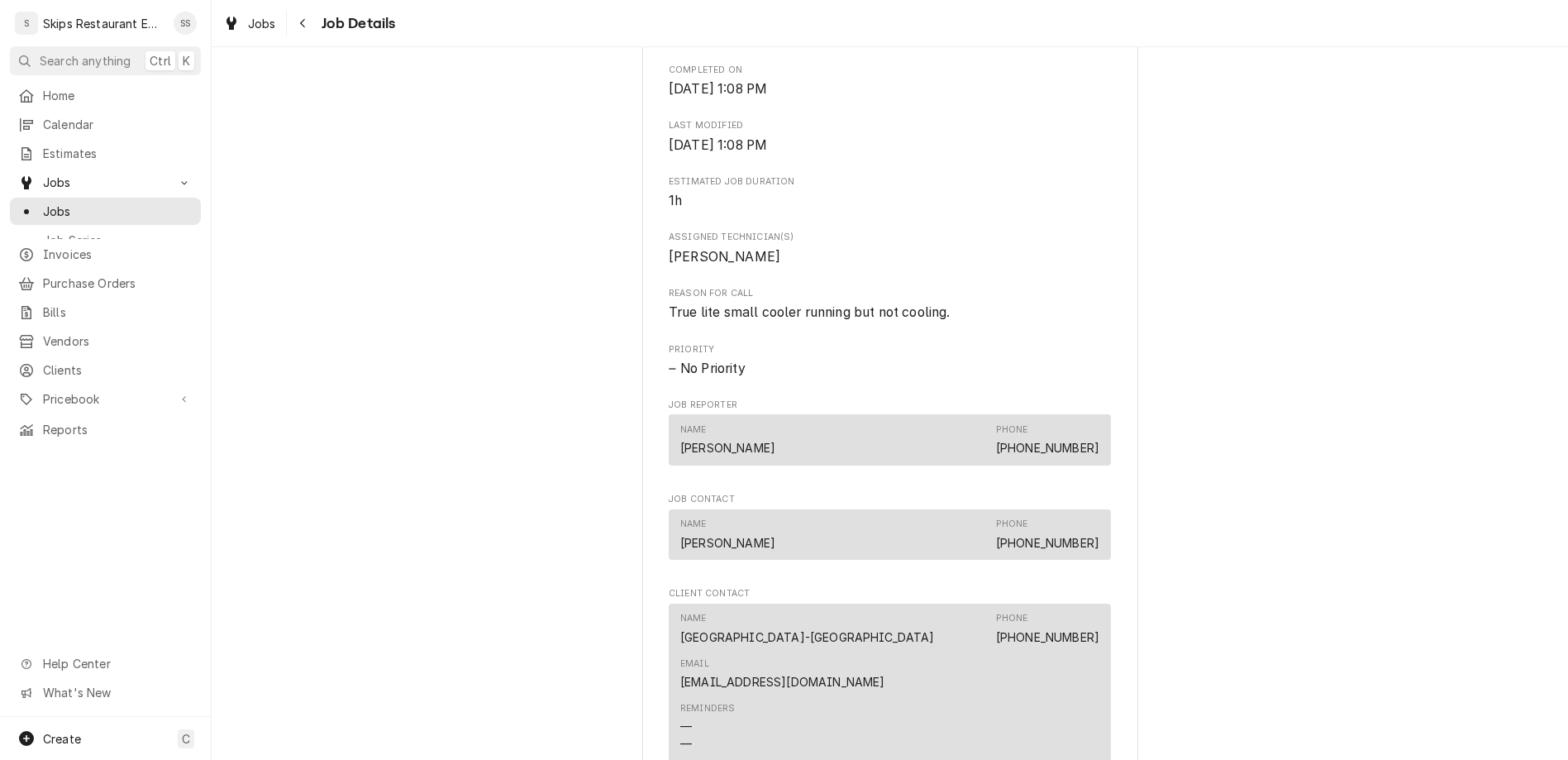
scroll to position [839, 0]
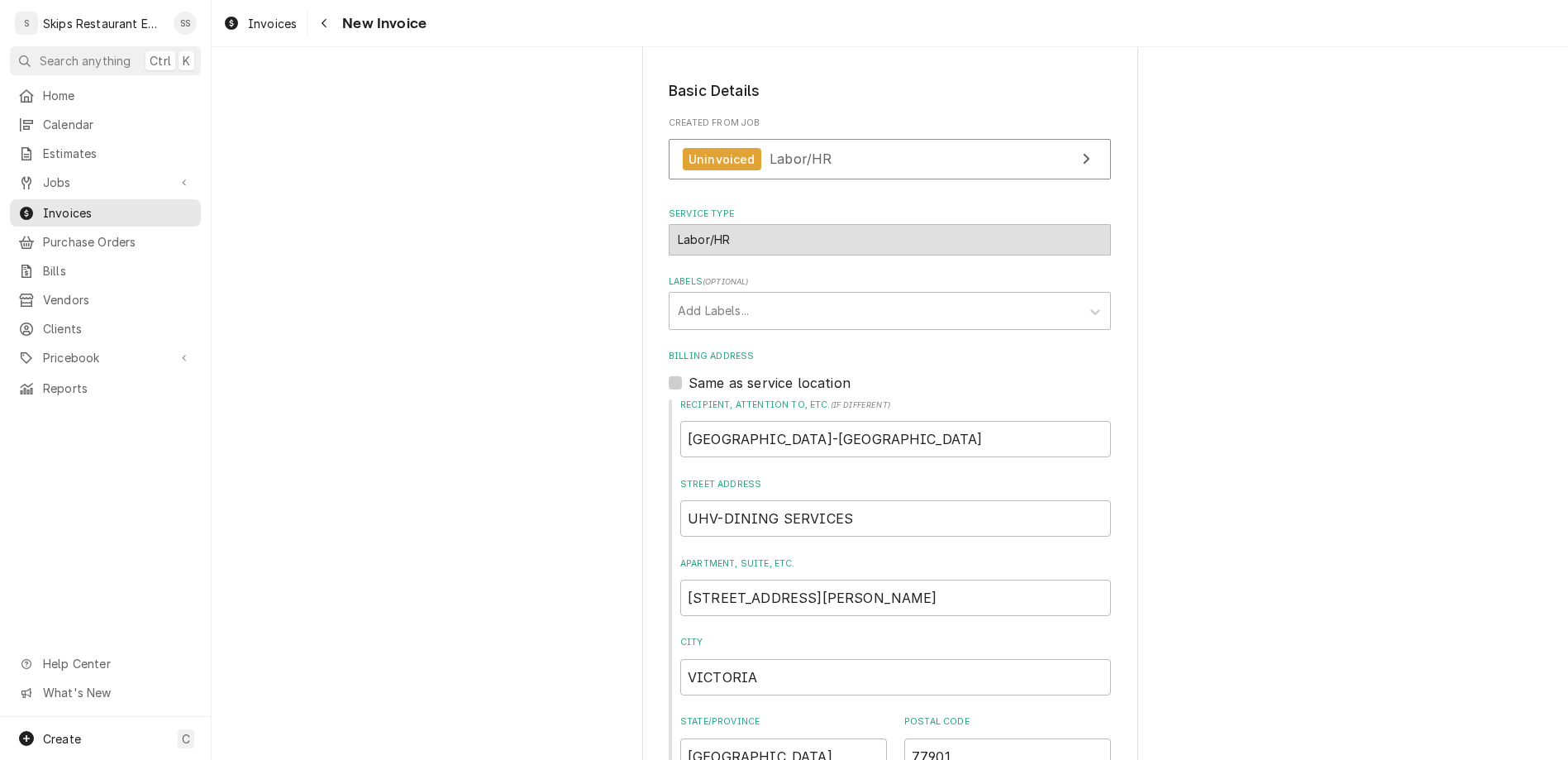
scroll to position [345, 0]
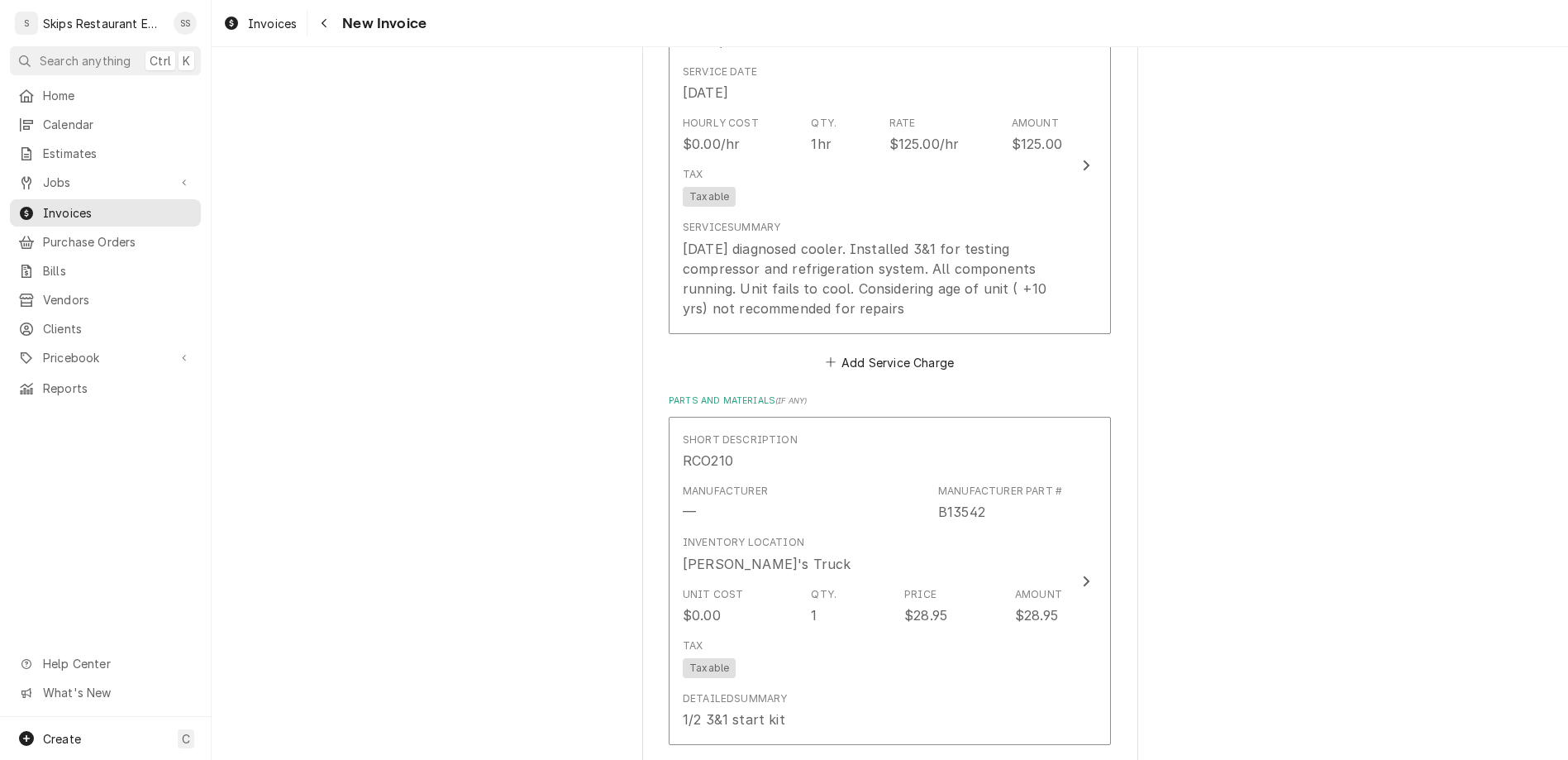
scroll to position [1571, 0]
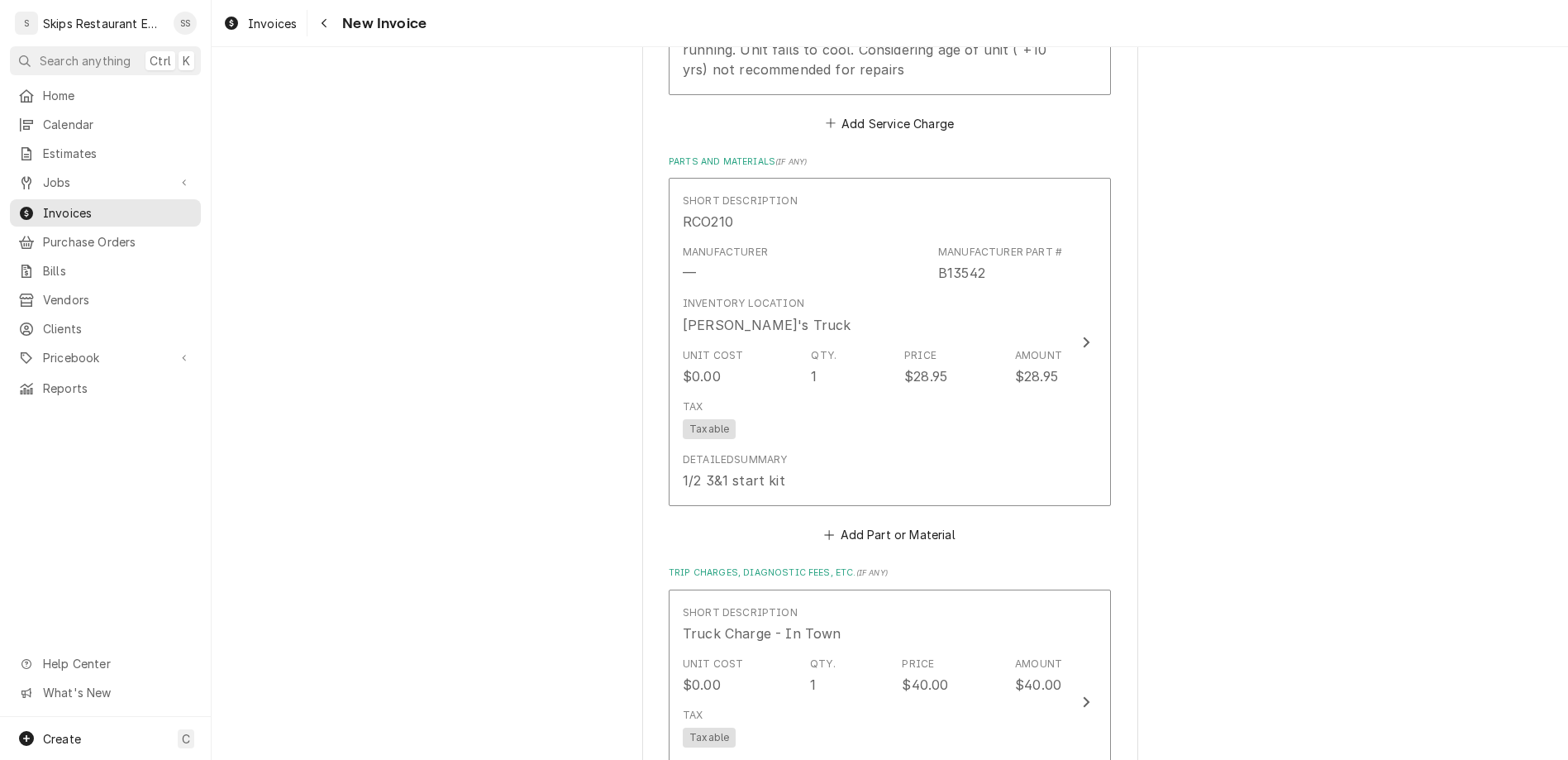
type textarea "x"
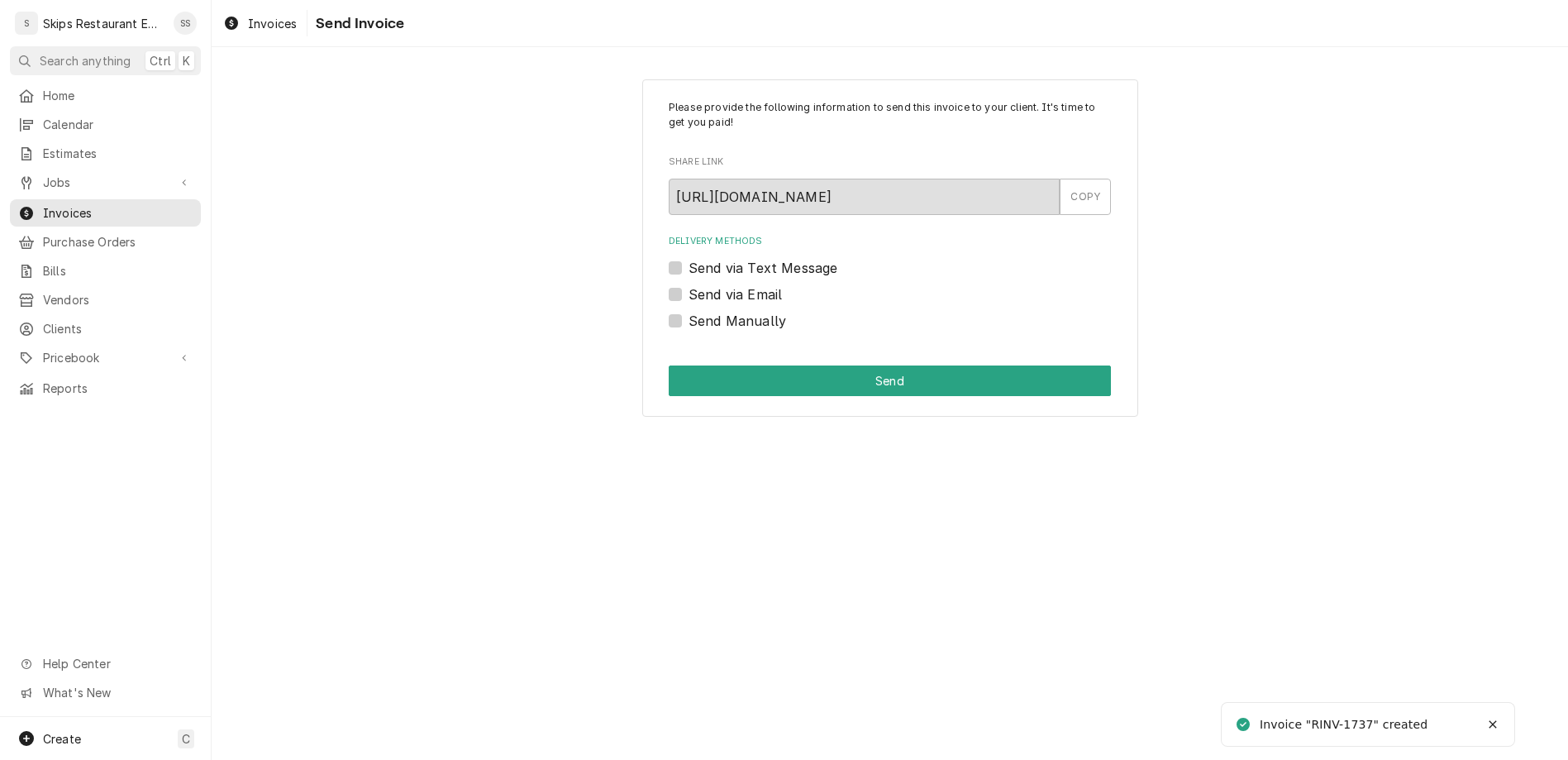
click at [703, 311] on label "Send Manually" at bounding box center [737, 320] width 97 height 20
click at [703, 311] on input "Send Manually" at bounding box center [909, 329] width 443 height 37
checkbox input "true"
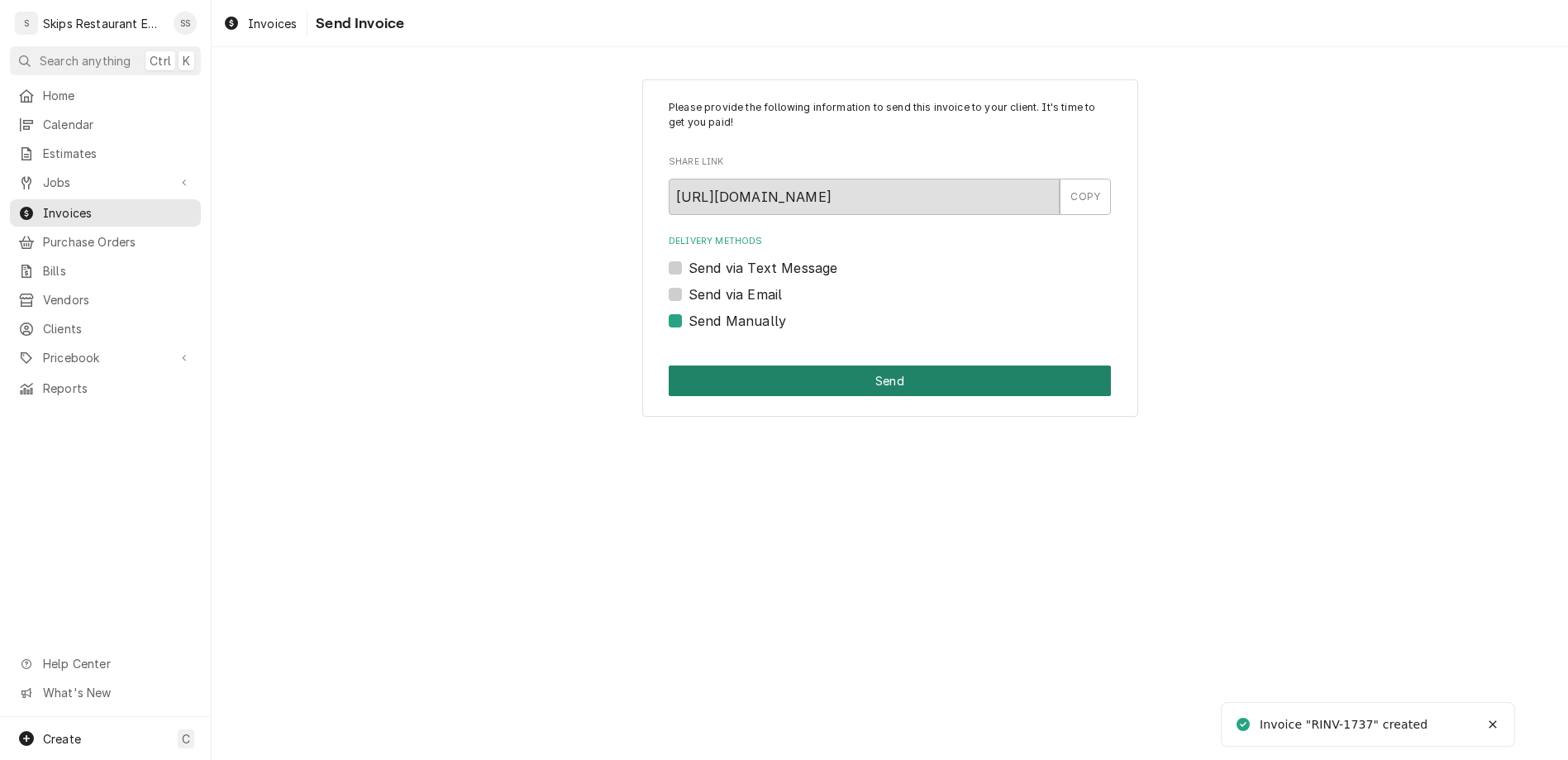
click at [823, 365] on button "Send" at bounding box center [890, 380] width 443 height 31
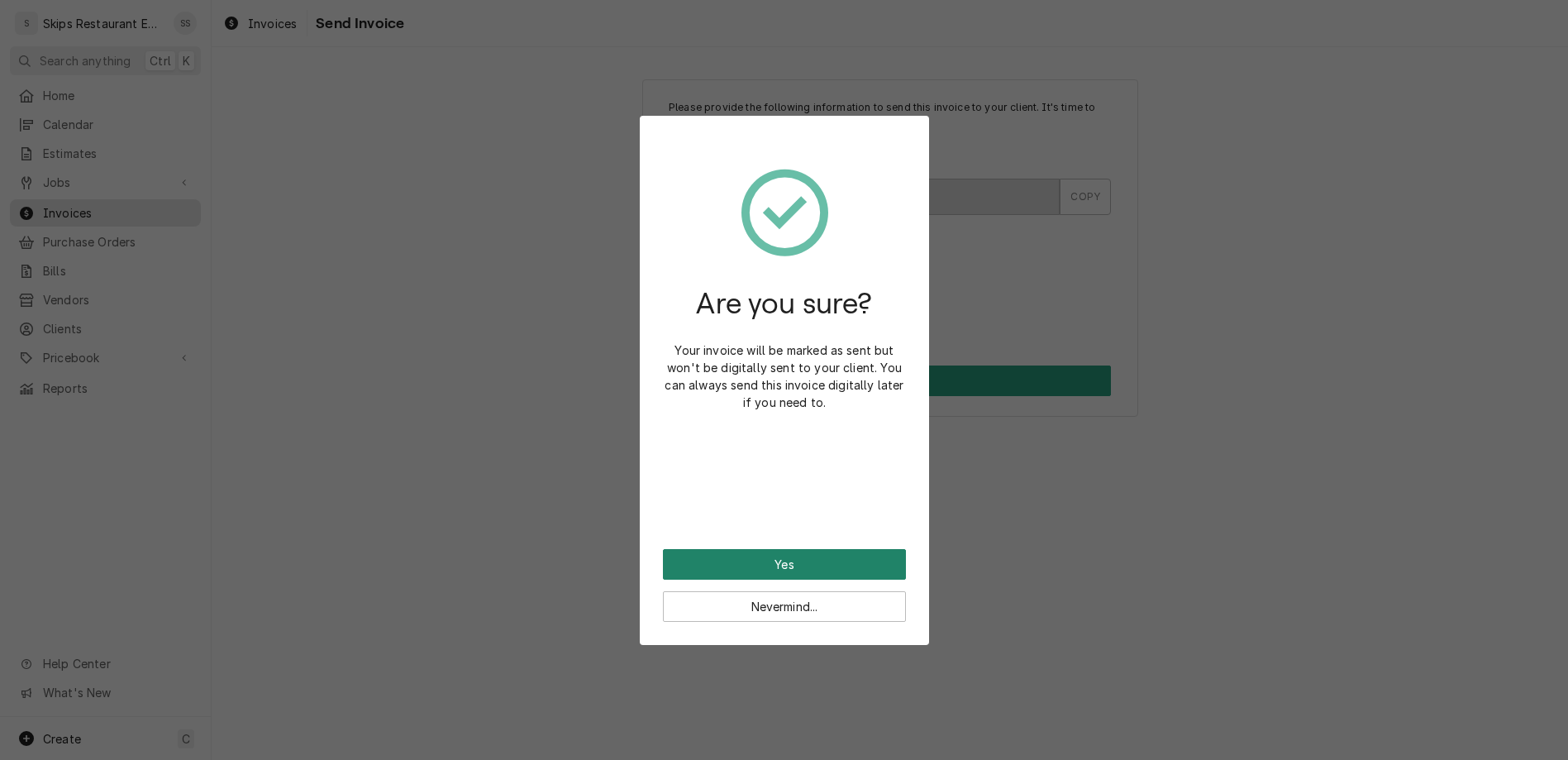
click at [793, 549] on button "Yes" at bounding box center [785, 564] width 243 height 31
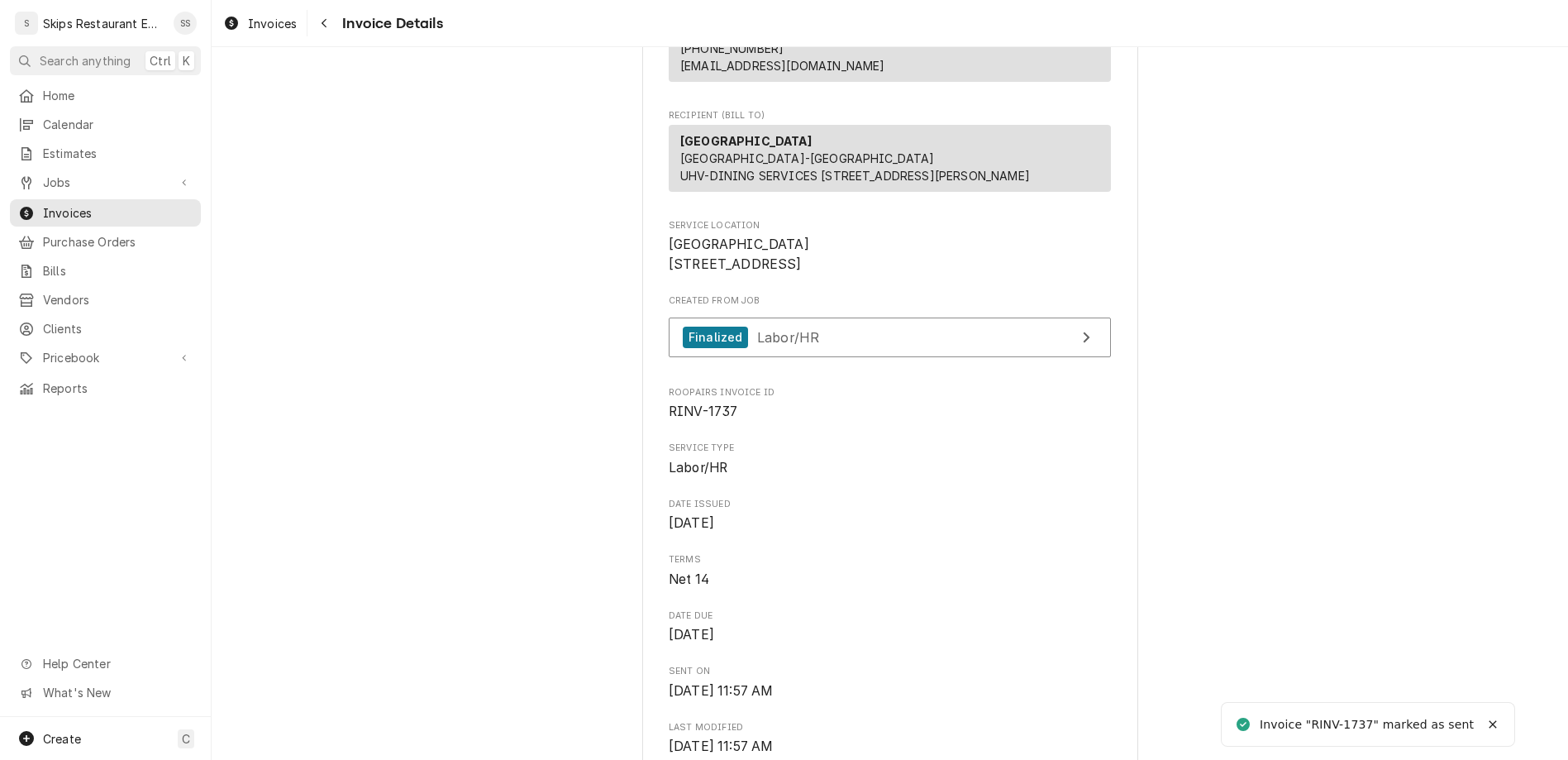
scroll to position [129, 0]
click at [65, 204] on span "Invoices" at bounding box center [118, 212] width 150 height 18
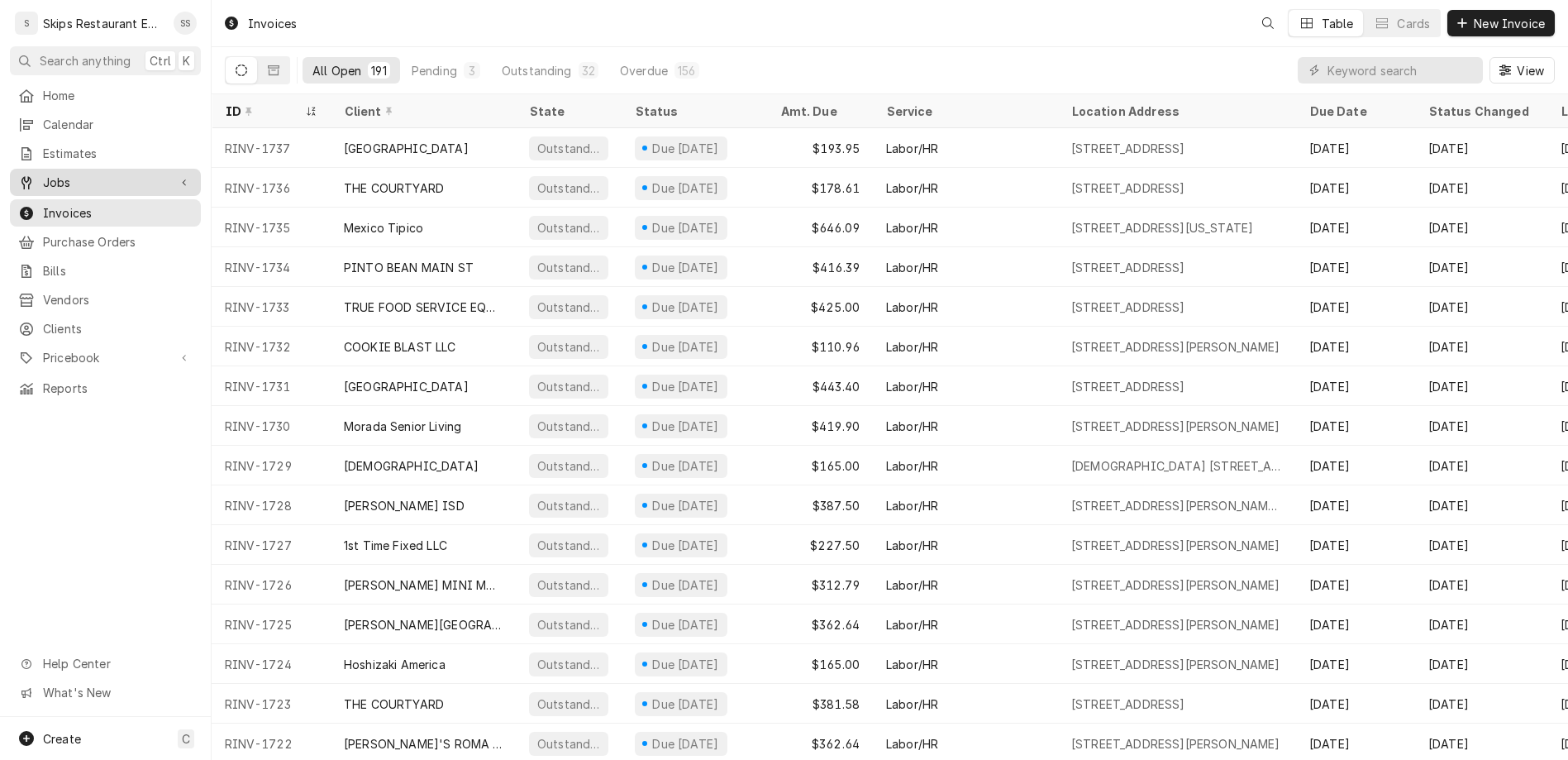
click at [53, 172] on div "Jobs" at bounding box center [105, 183] width 184 height 21
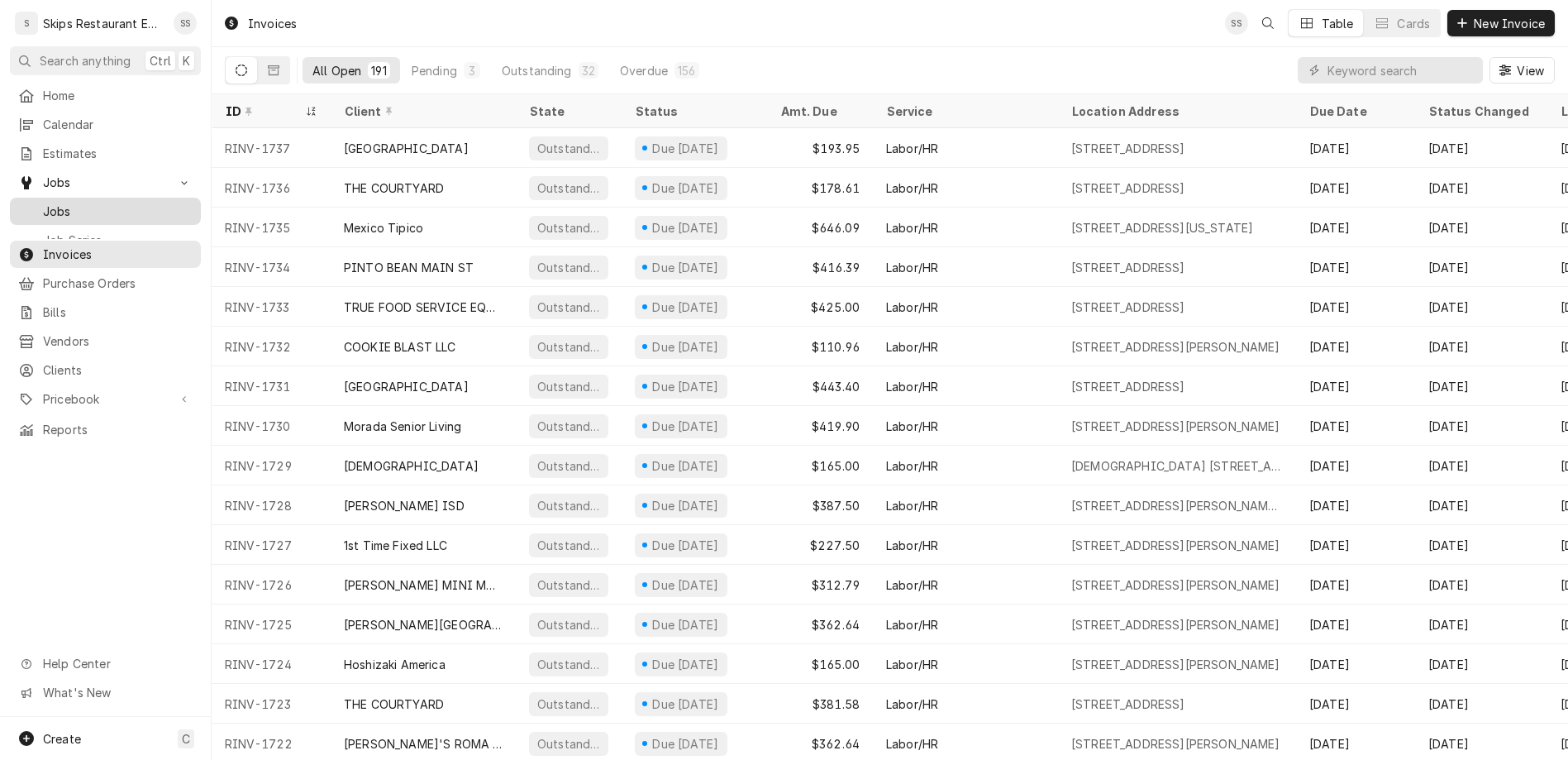
click at [44, 202] on span "Jobs" at bounding box center [118, 211] width 150 height 18
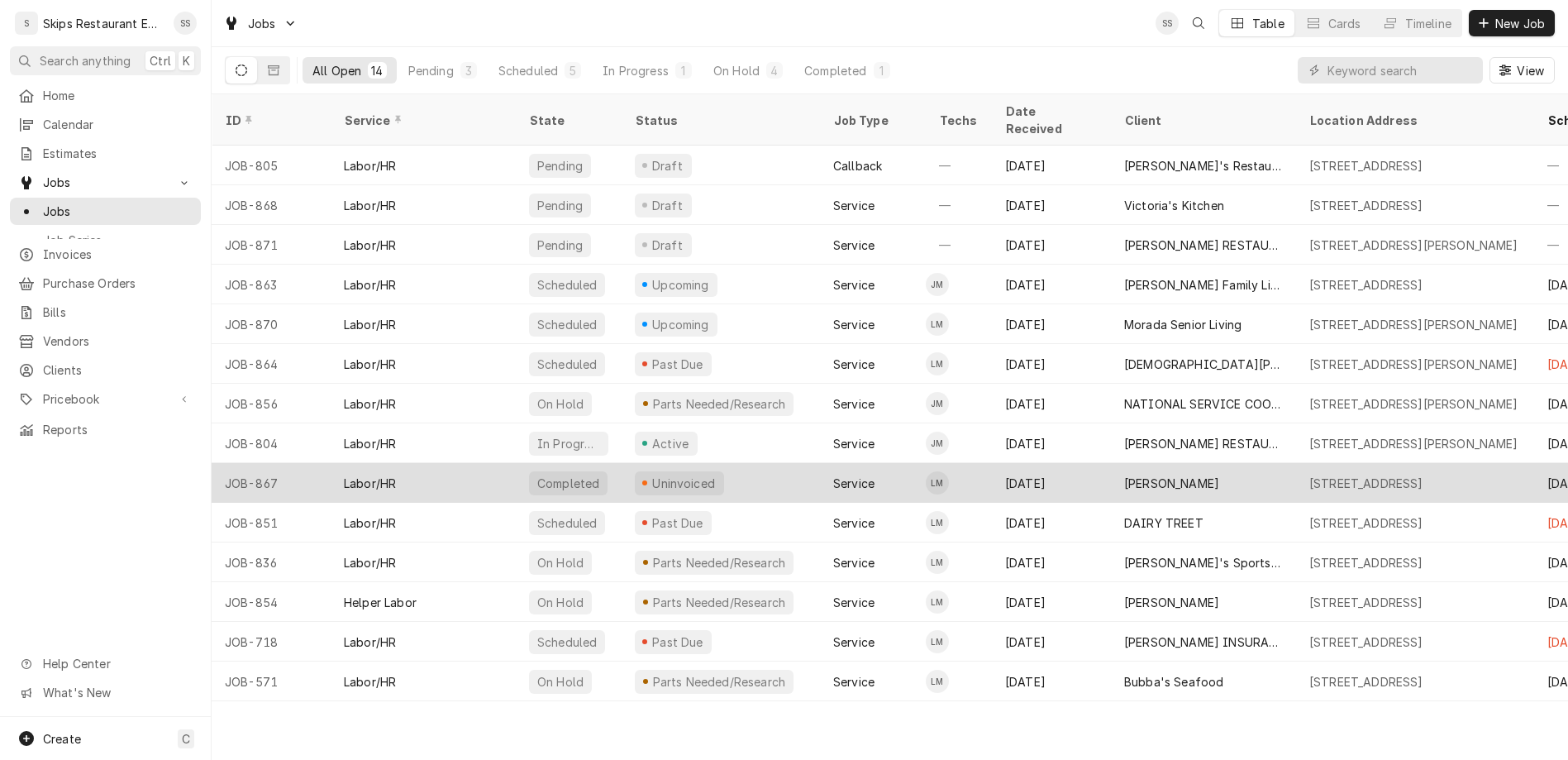
click at [650, 475] on div "Uninvoiced" at bounding box center [684, 483] width 67 height 18
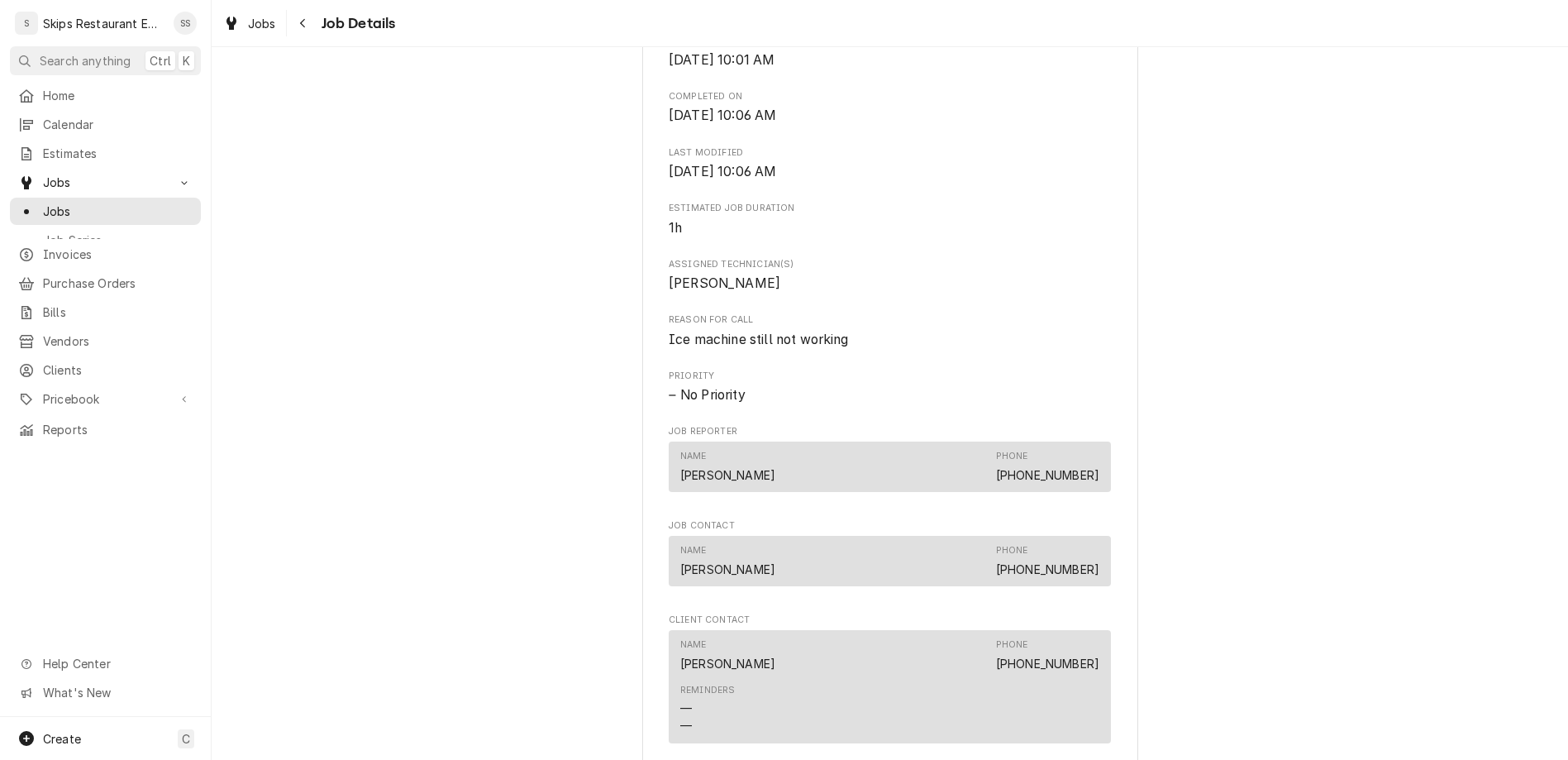
scroll to position [580, 0]
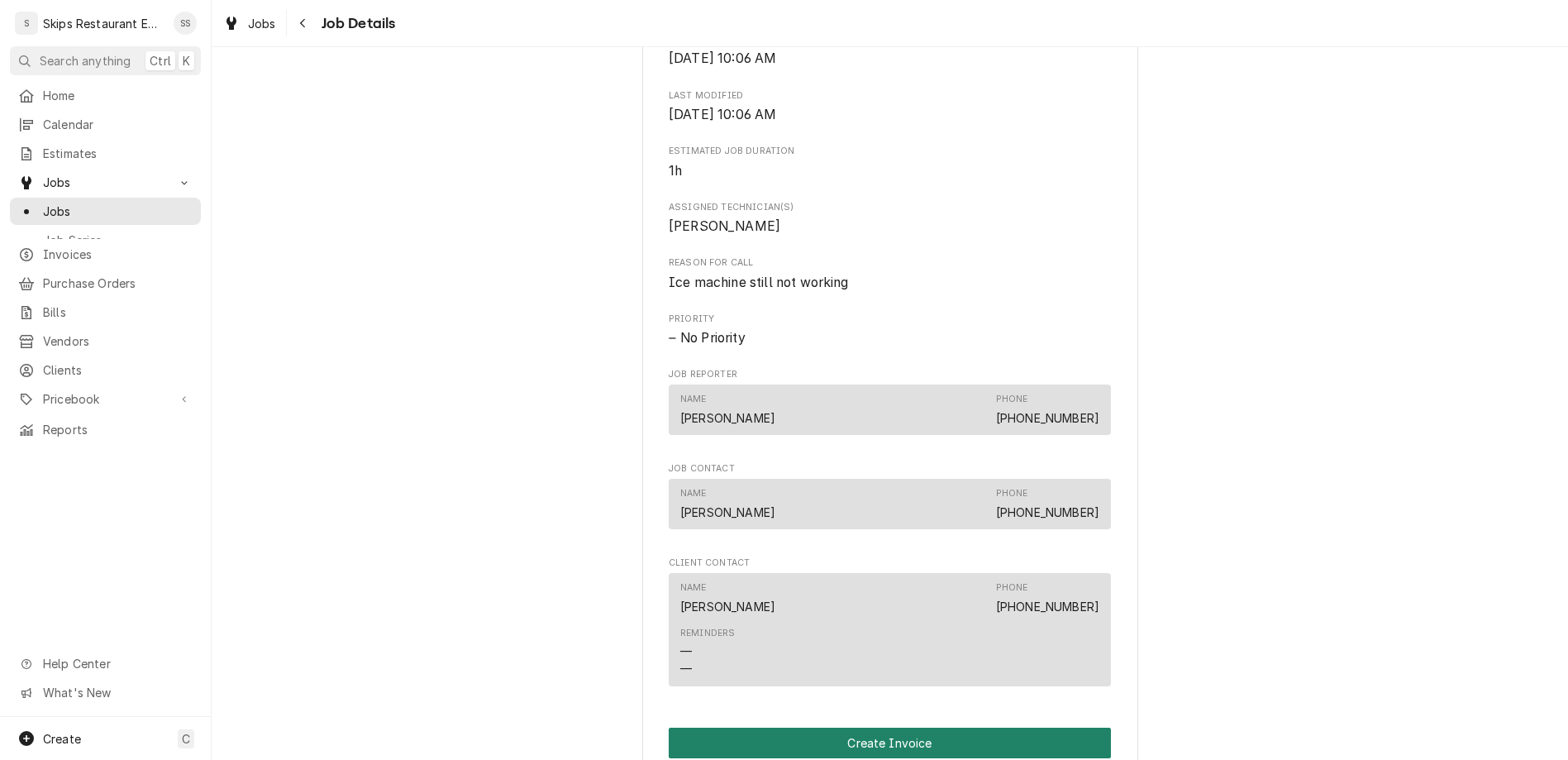
click at [859, 727] on button "Create Invoice" at bounding box center [890, 742] width 443 height 31
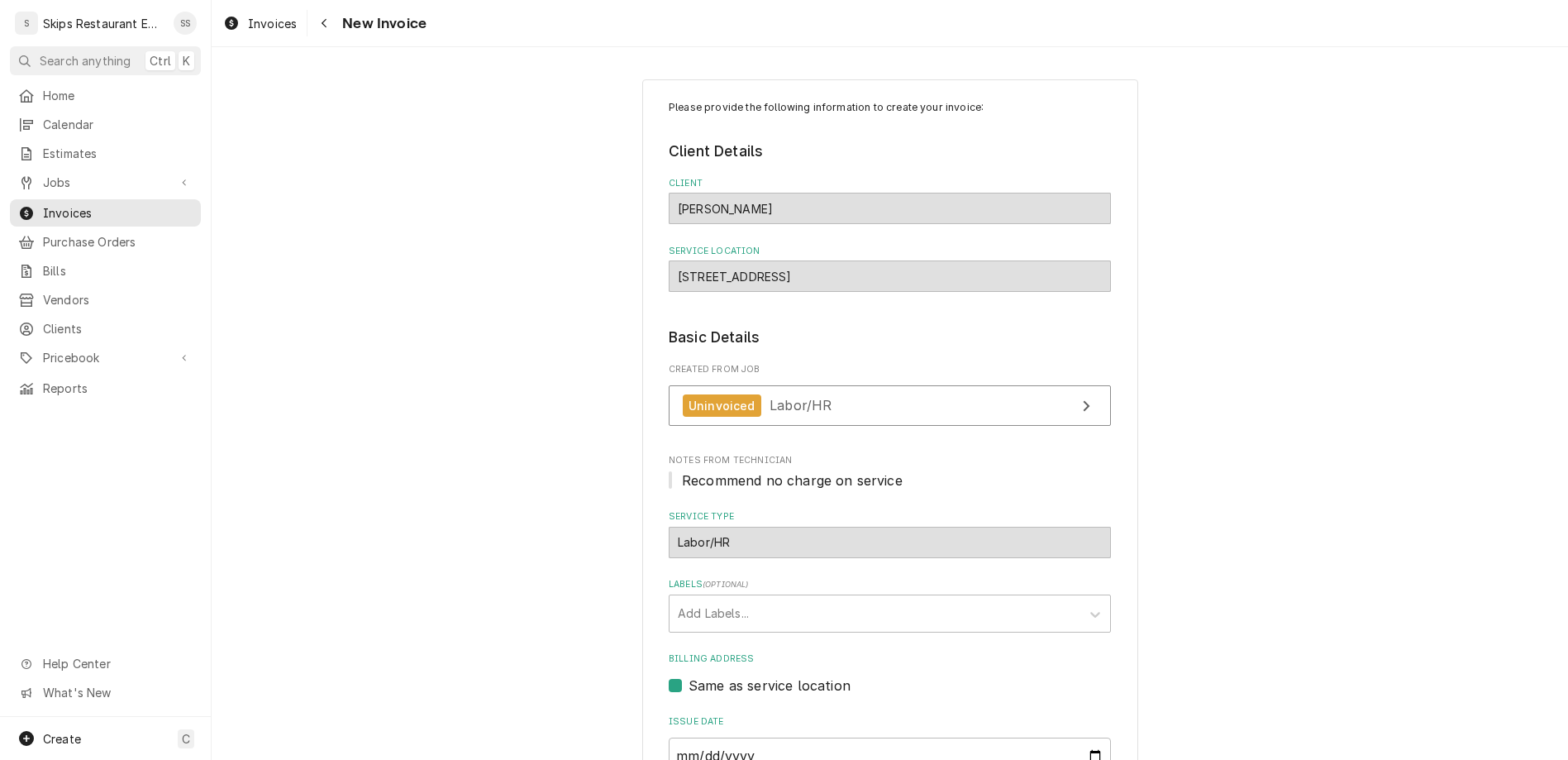
scroll to position [44, 0]
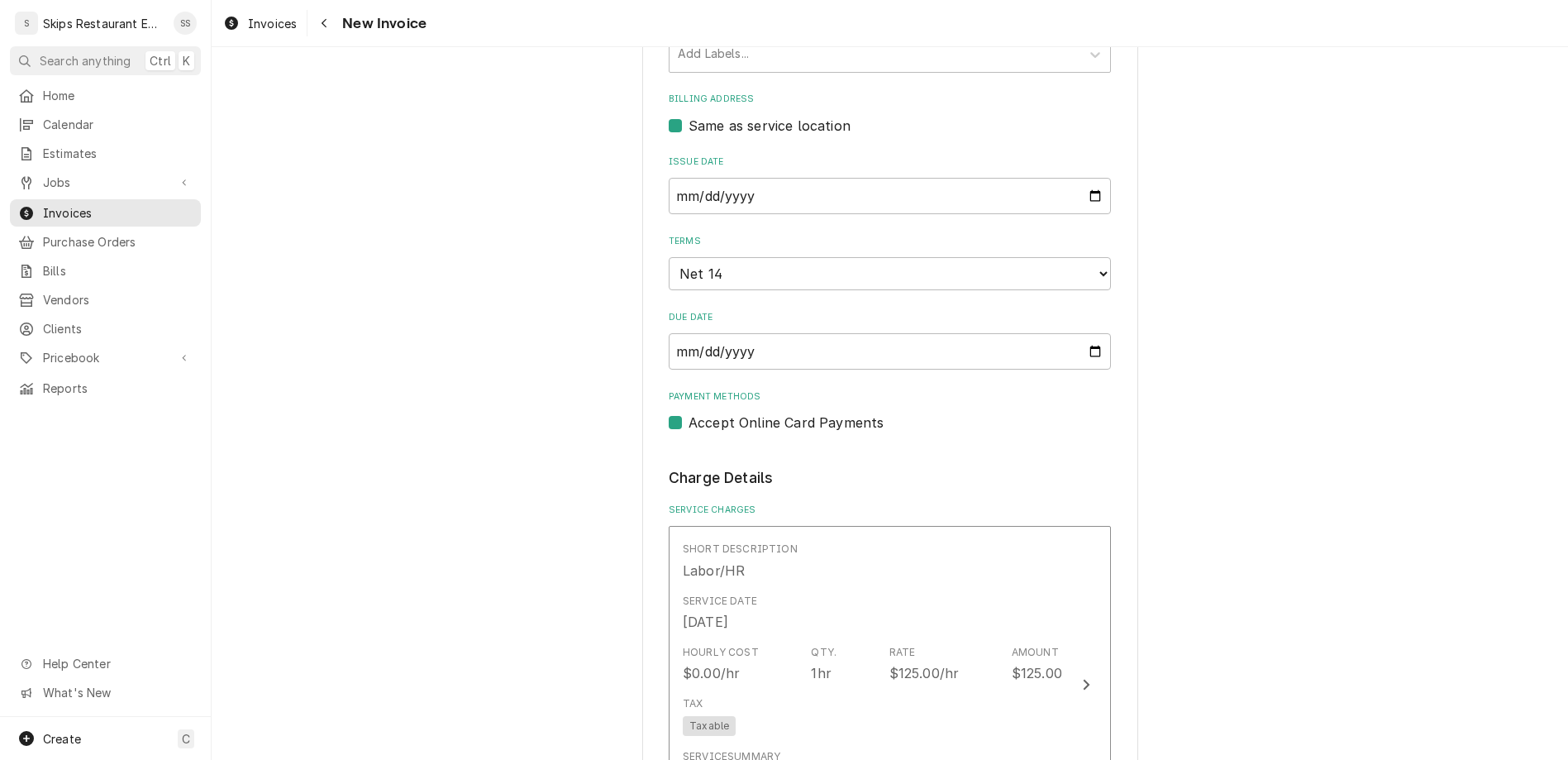
scroll to position [818, 0]
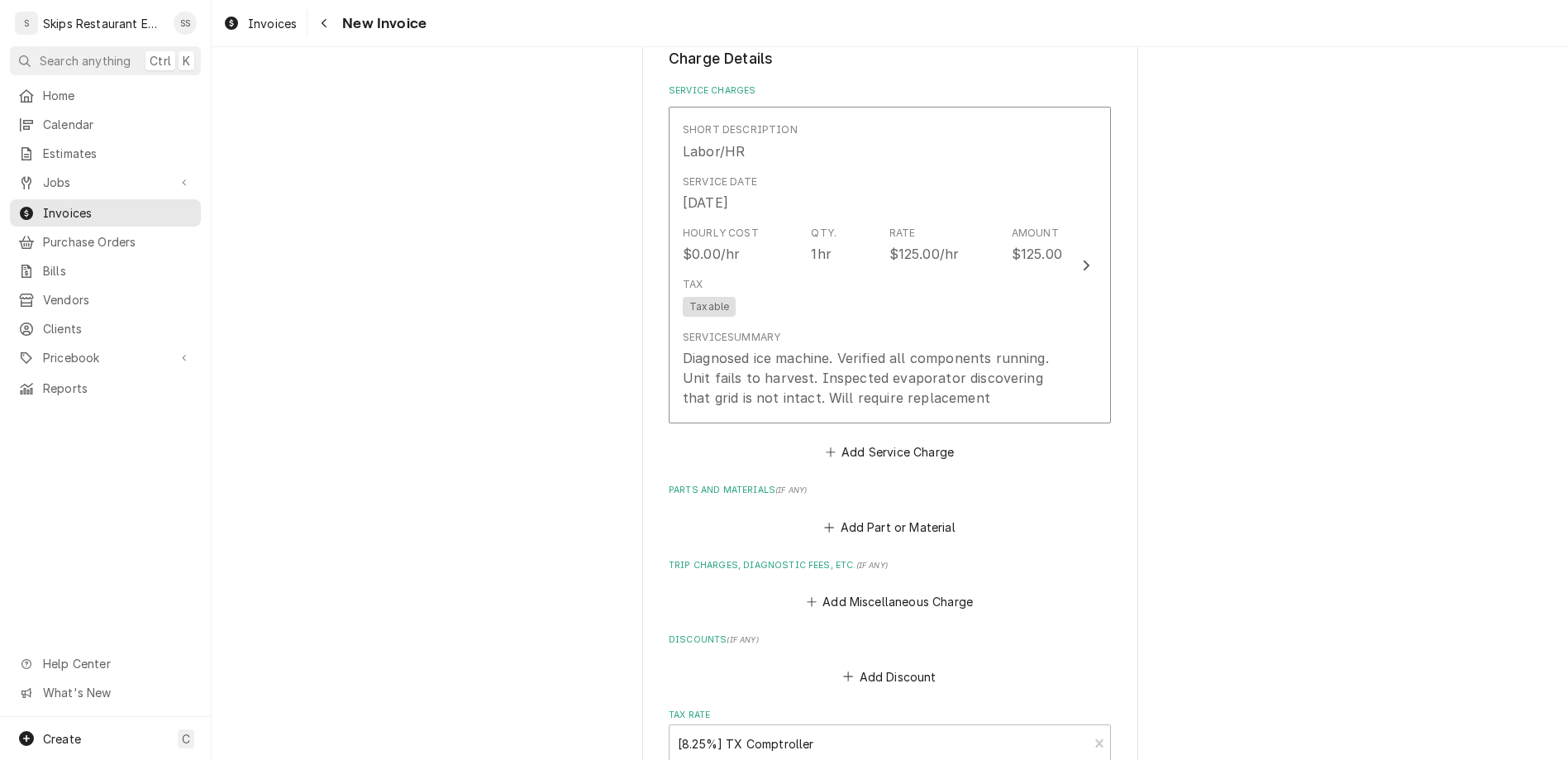
scroll to position [985, 0]
type textarea "x"
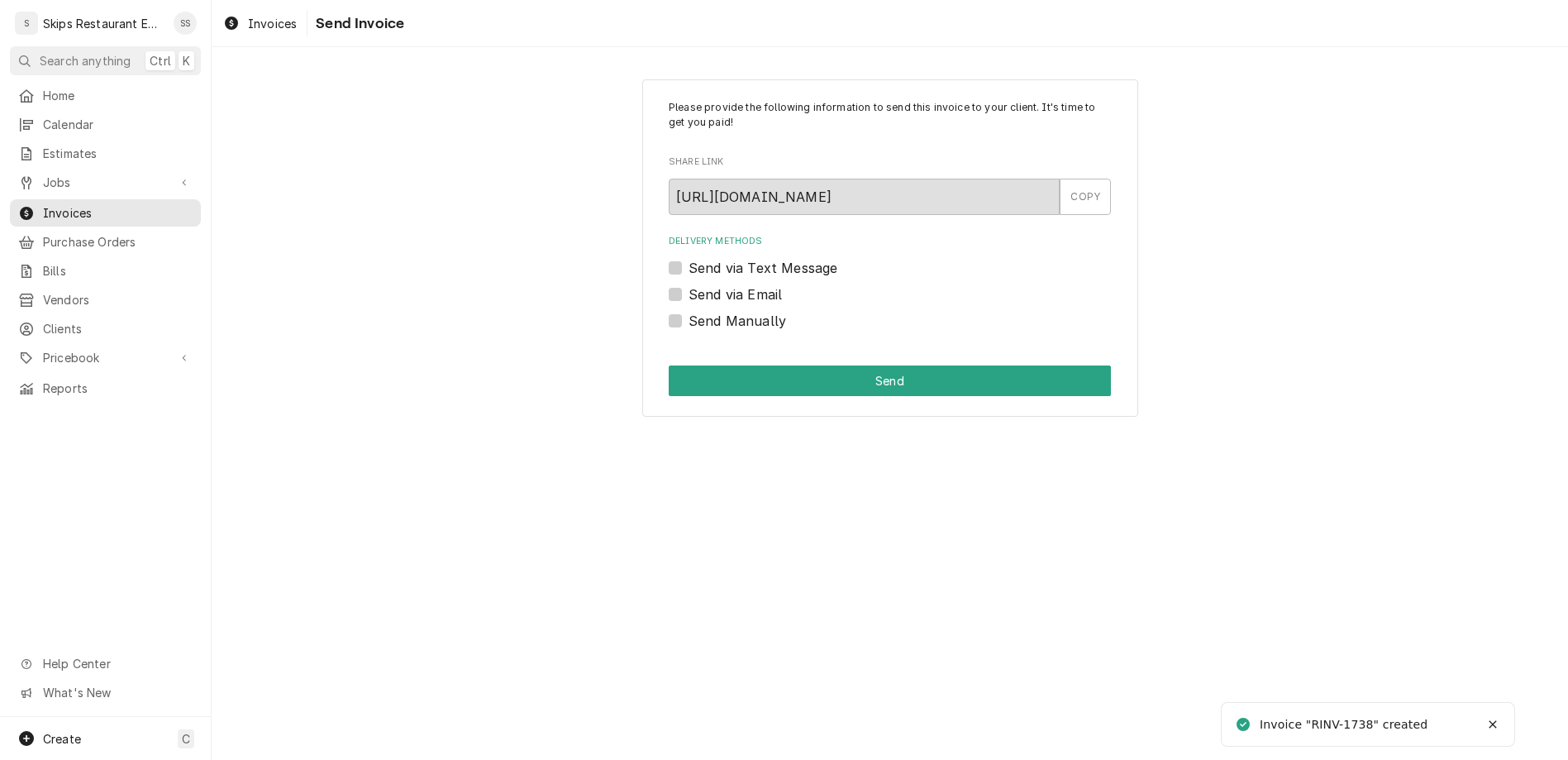
click at [704, 311] on label "Send Manually" at bounding box center [737, 320] width 97 height 20
click at [704, 311] on input "Send Manually" at bounding box center [909, 329] width 443 height 37
checkbox input "true"
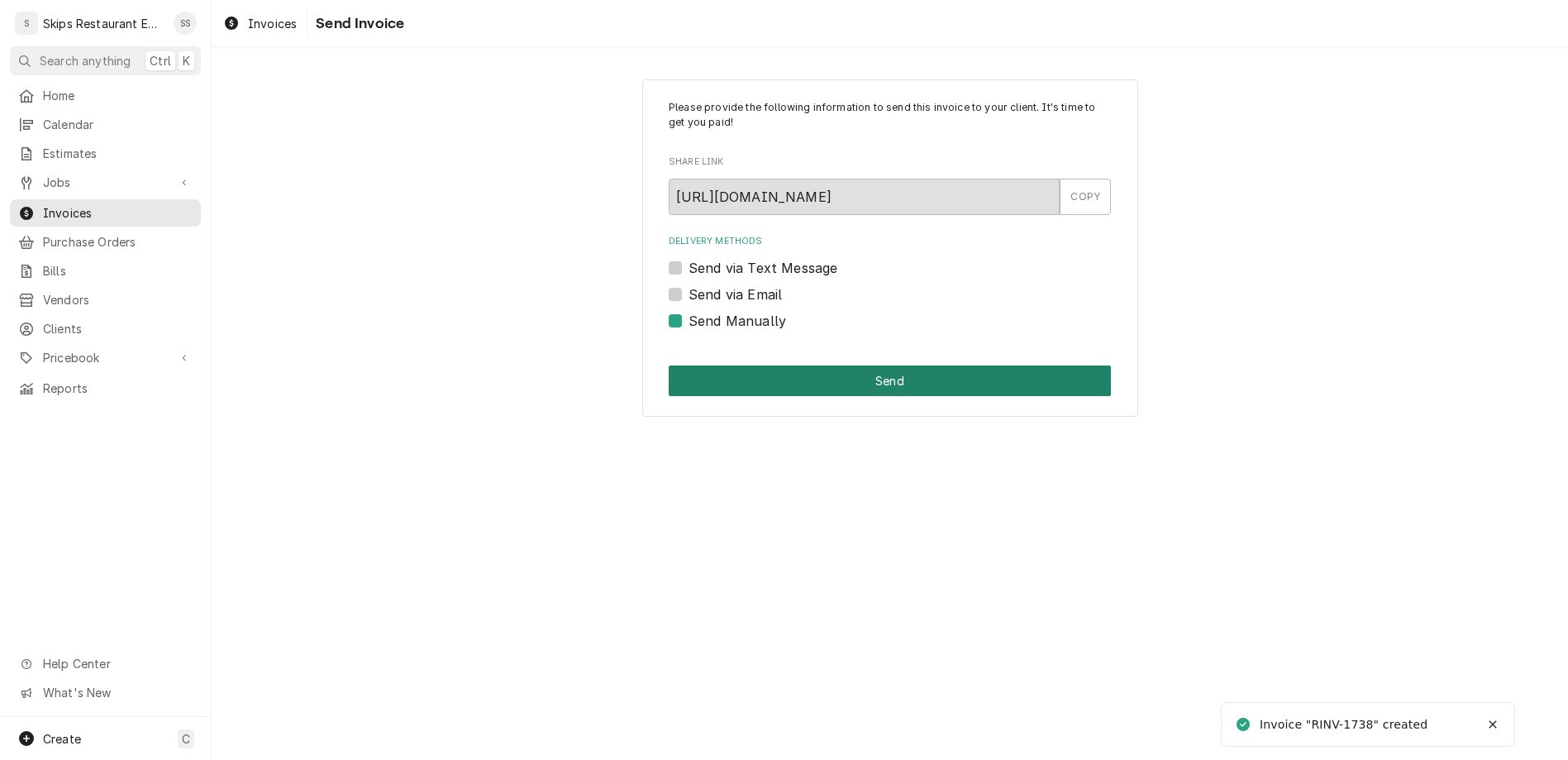
click at [825, 365] on button "Send" at bounding box center [890, 380] width 443 height 31
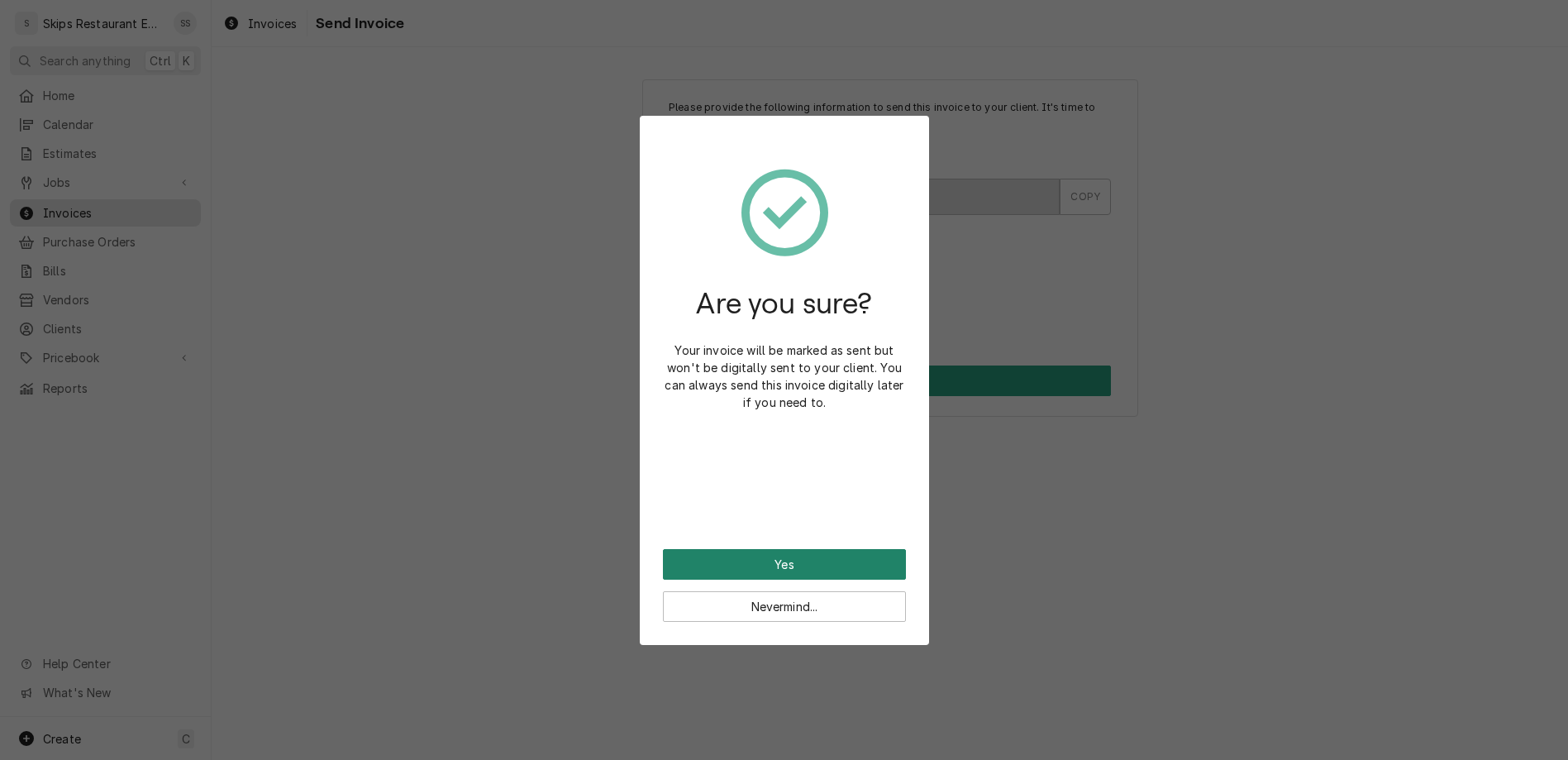
click at [769, 549] on button "Yes" at bounding box center [785, 564] width 243 height 31
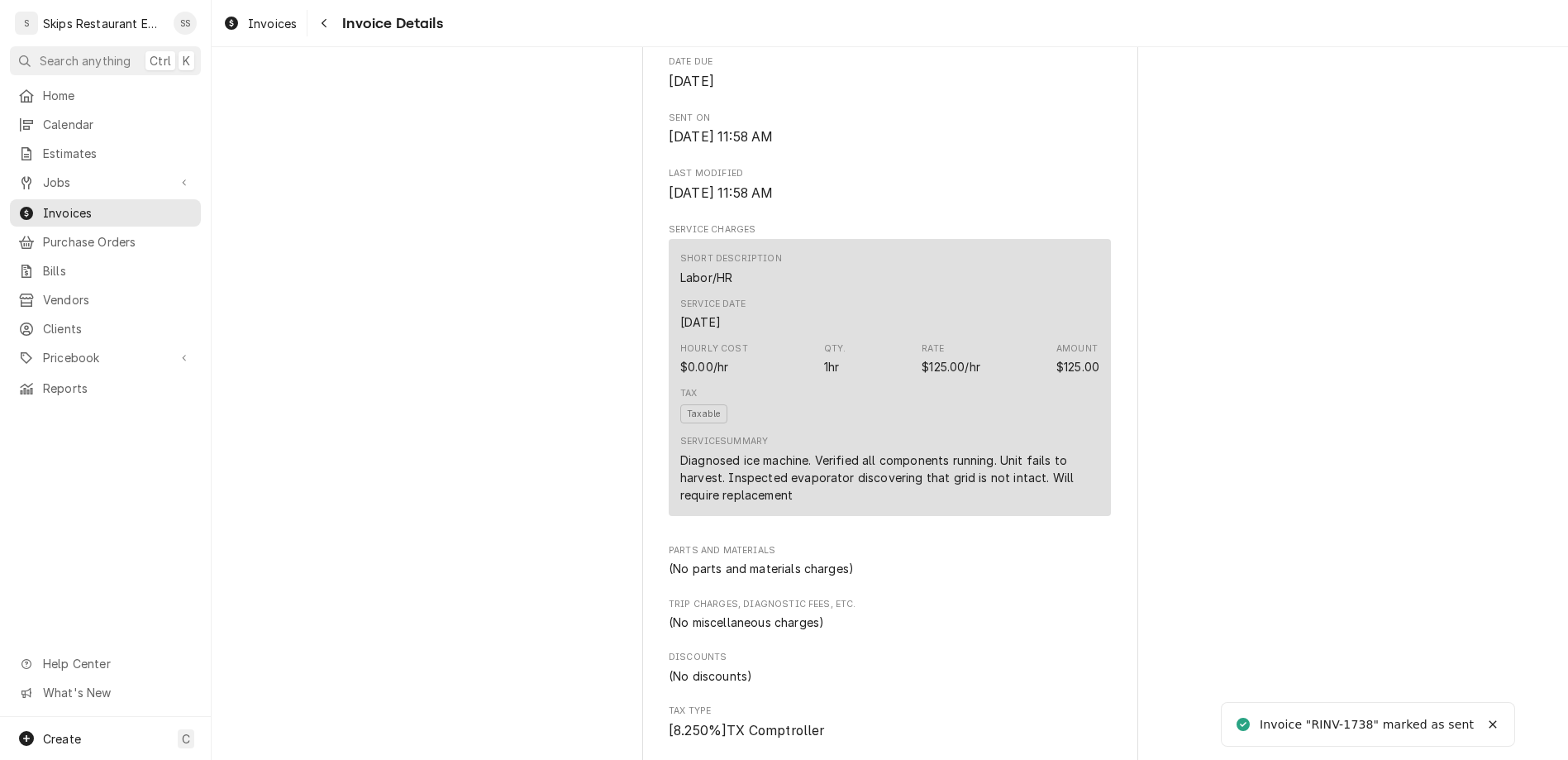
scroll to position [908, 0]
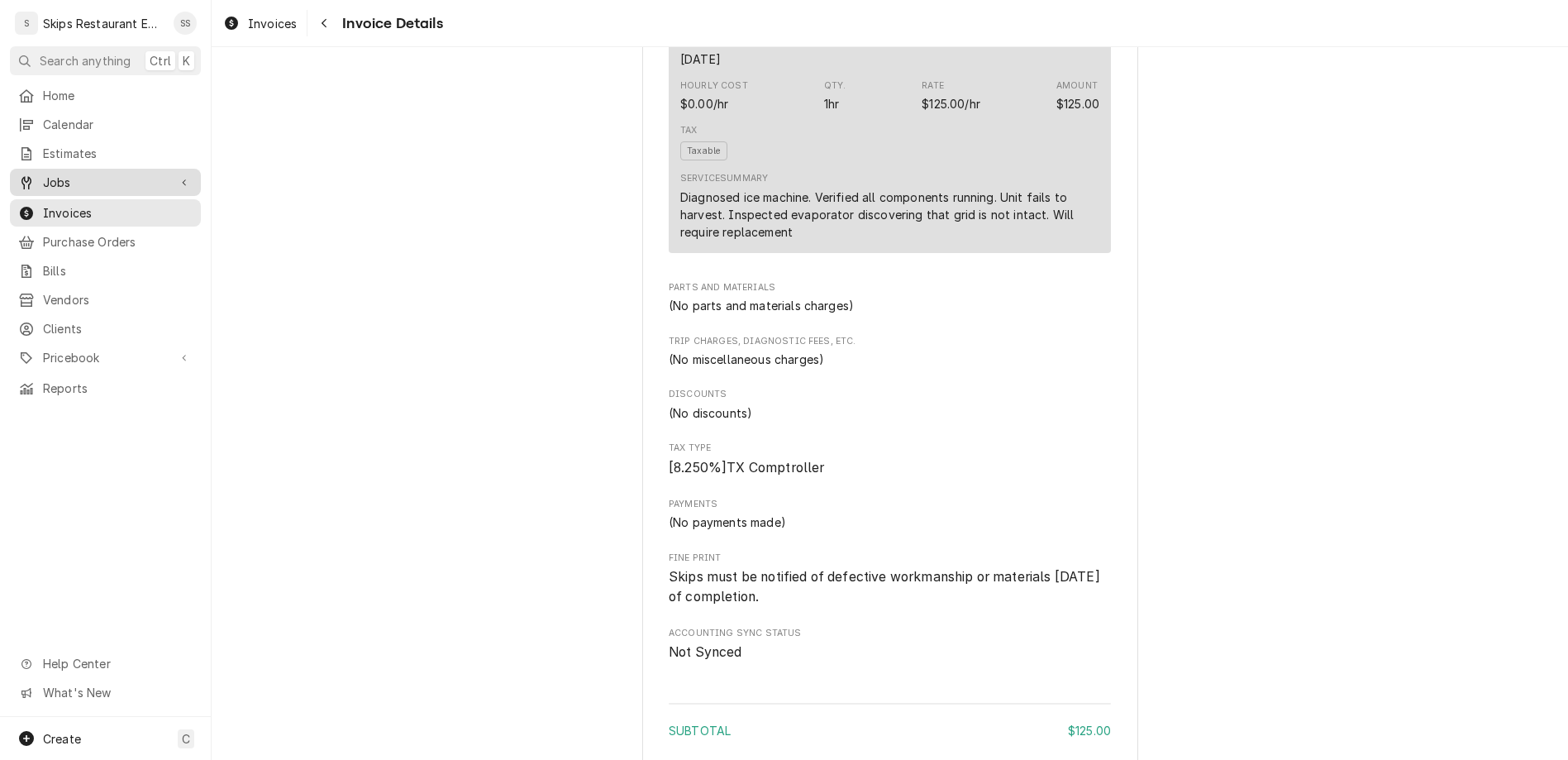
click at [45, 174] on span "Jobs" at bounding box center [105, 183] width 124 height 18
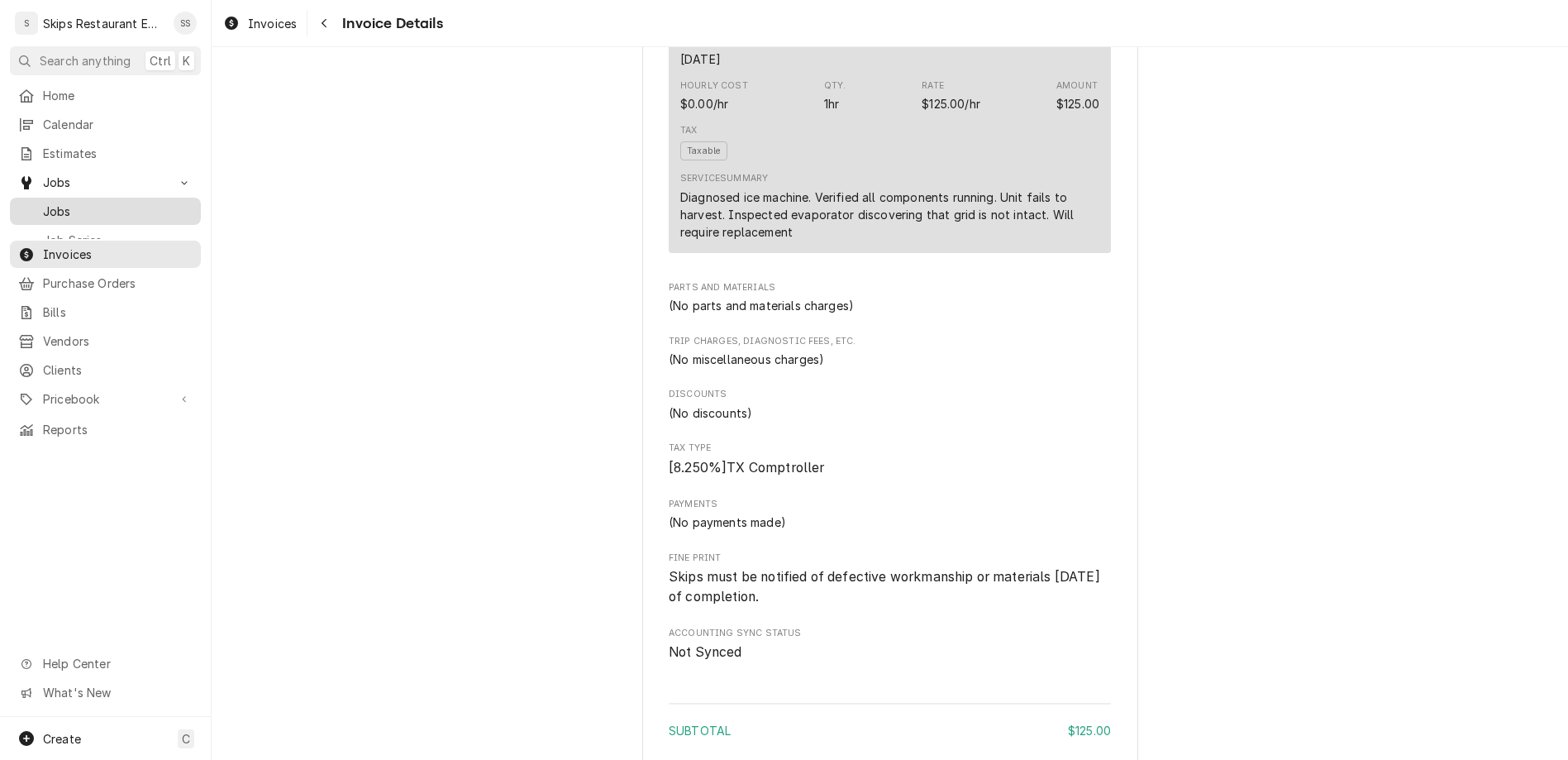
click at [43, 202] on span "Jobs" at bounding box center [118, 211] width 150 height 18
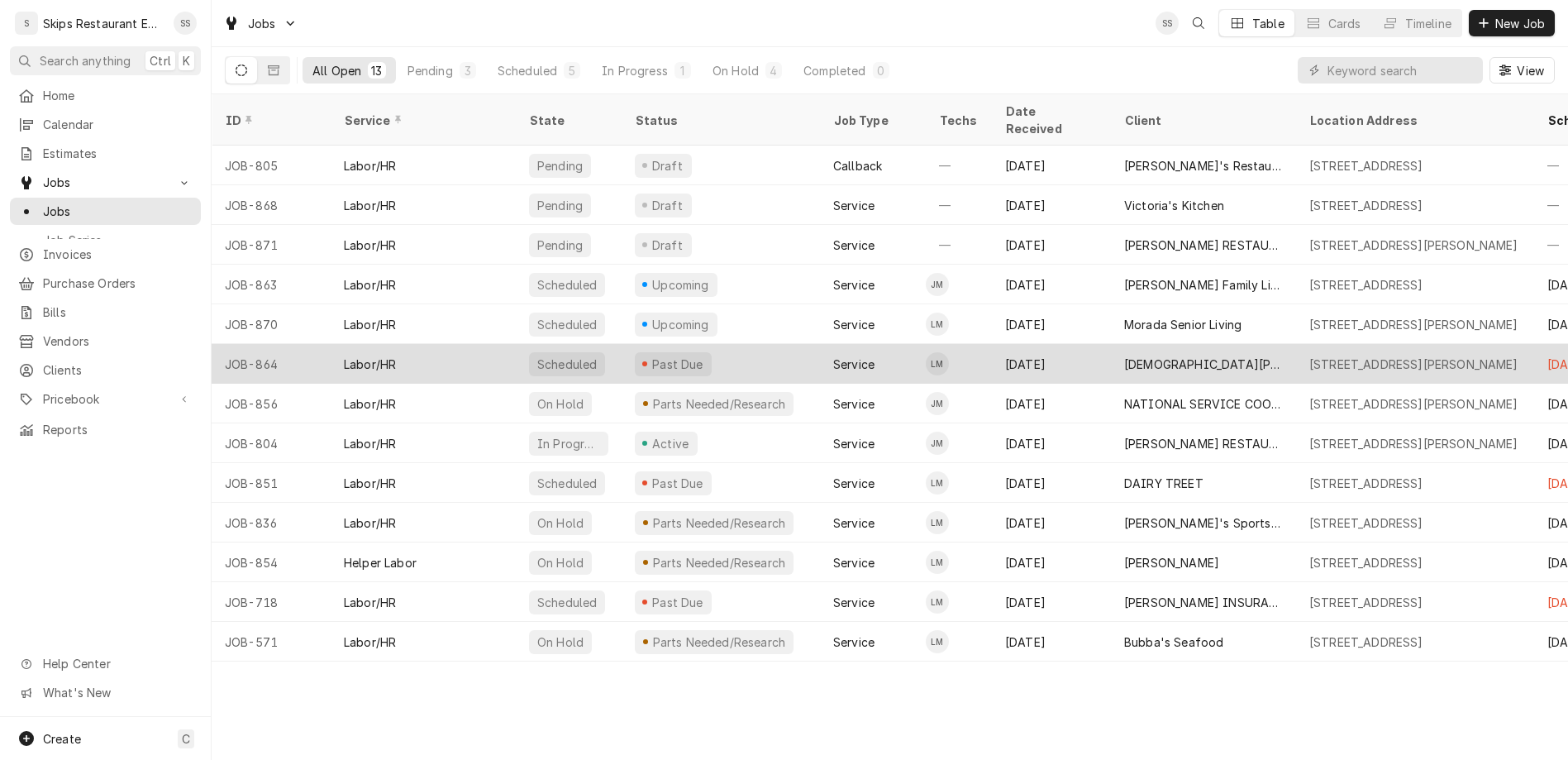
click at [1125, 344] on div "[DEMOGRAPHIC_DATA][PERSON_NAME] KITCHEN" at bounding box center [1203, 364] width 185 height 39
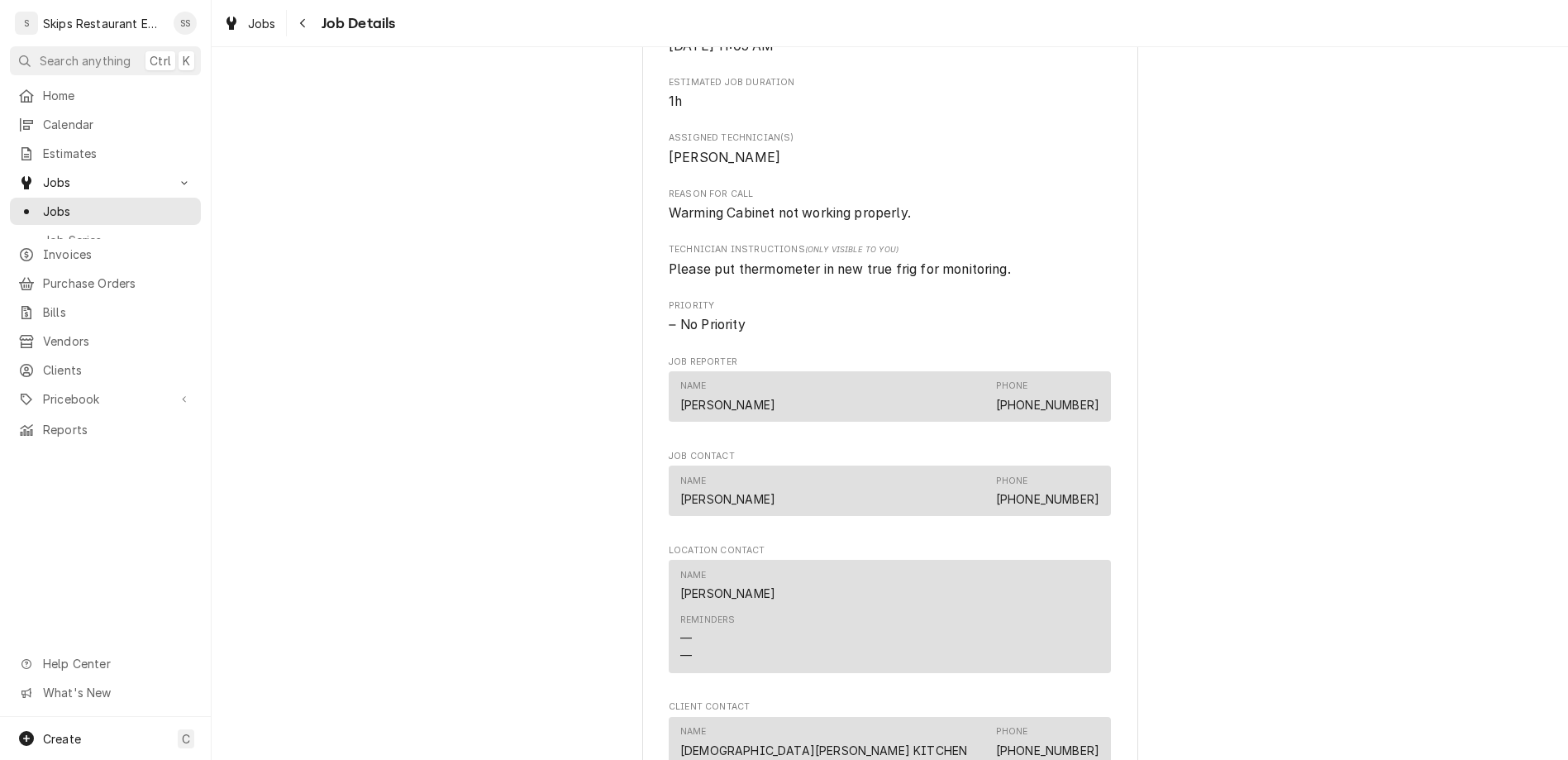
scroll to position [839, 0]
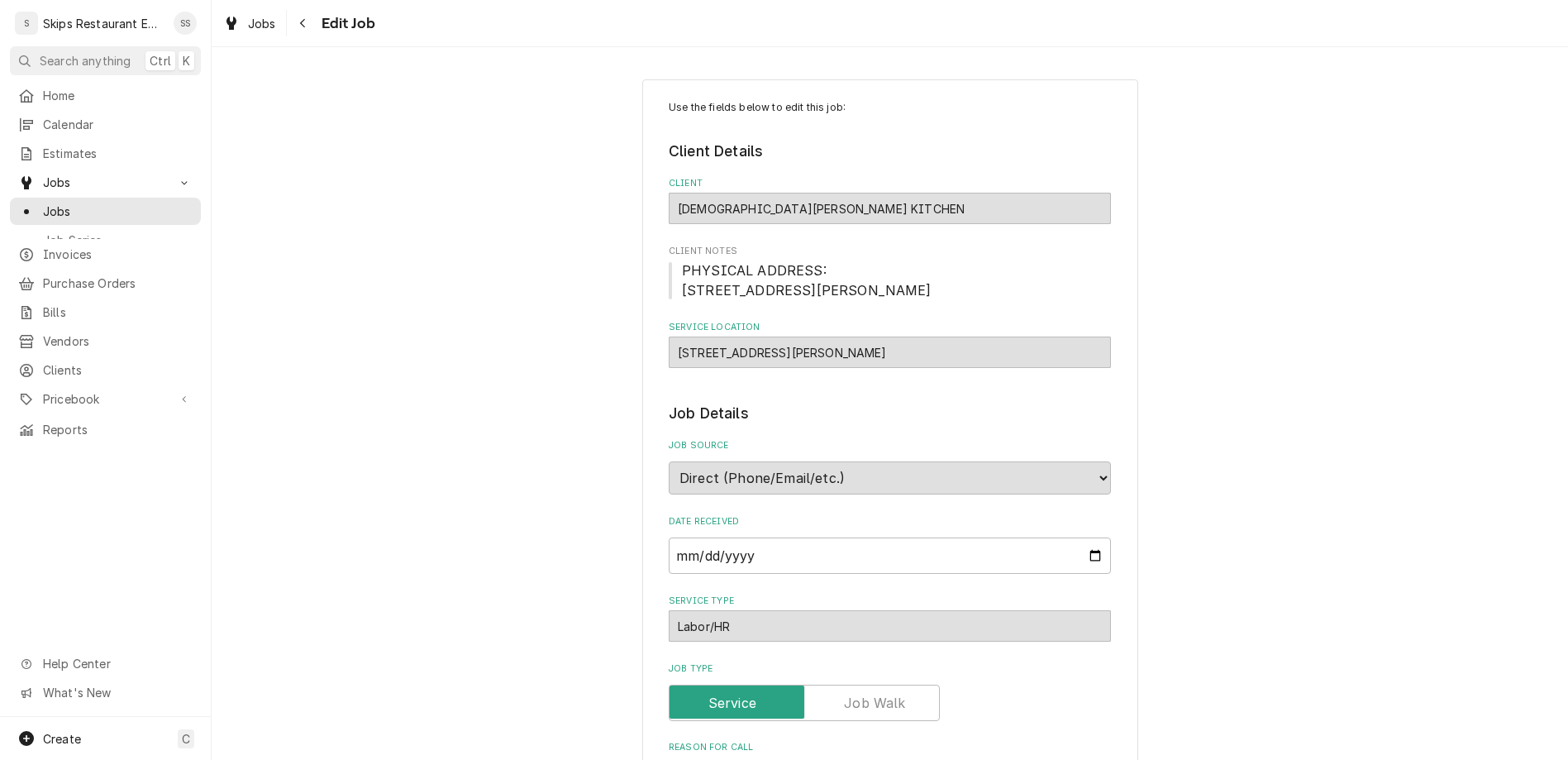
type textarea "x"
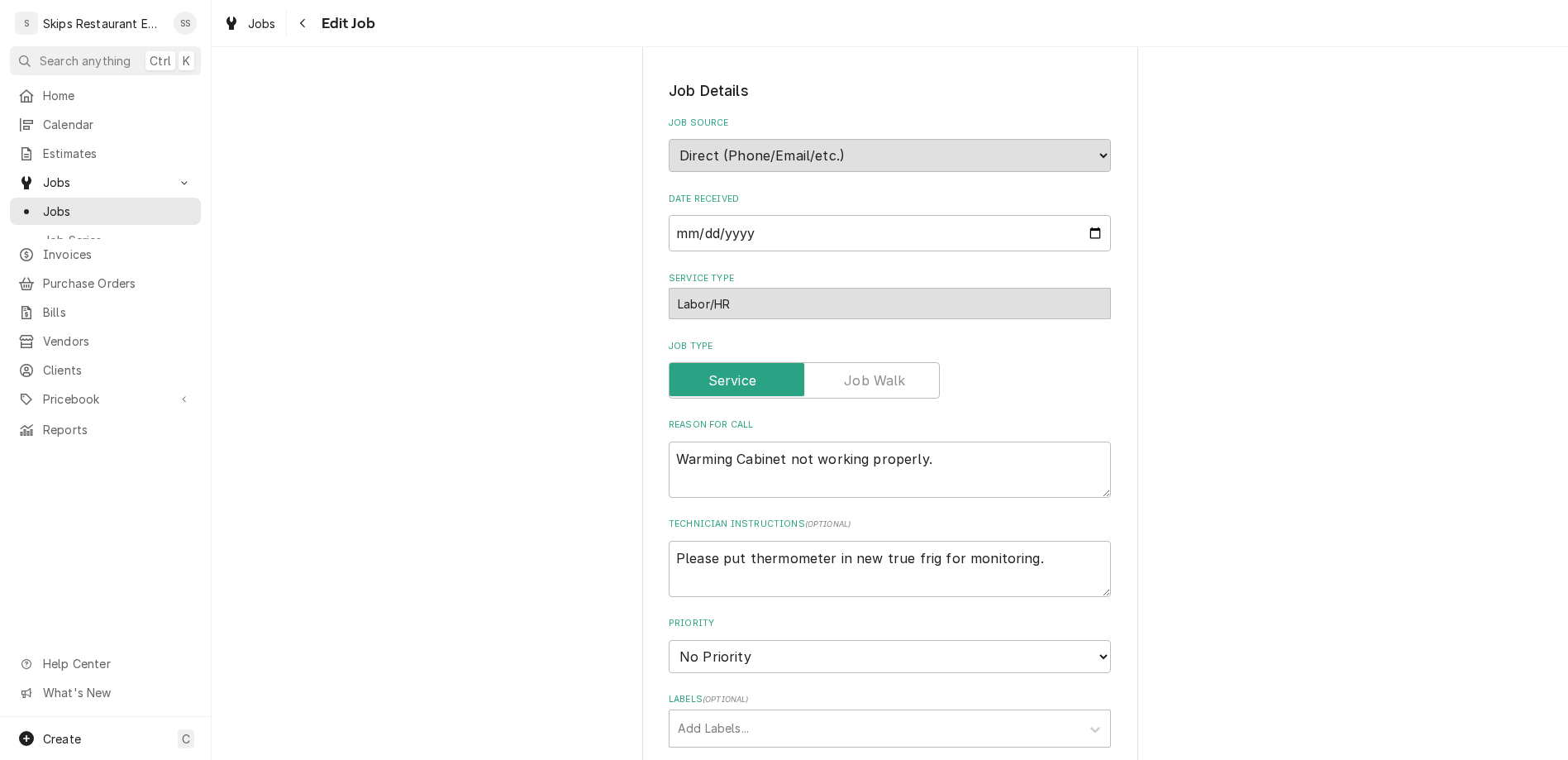
scroll to position [696, 0]
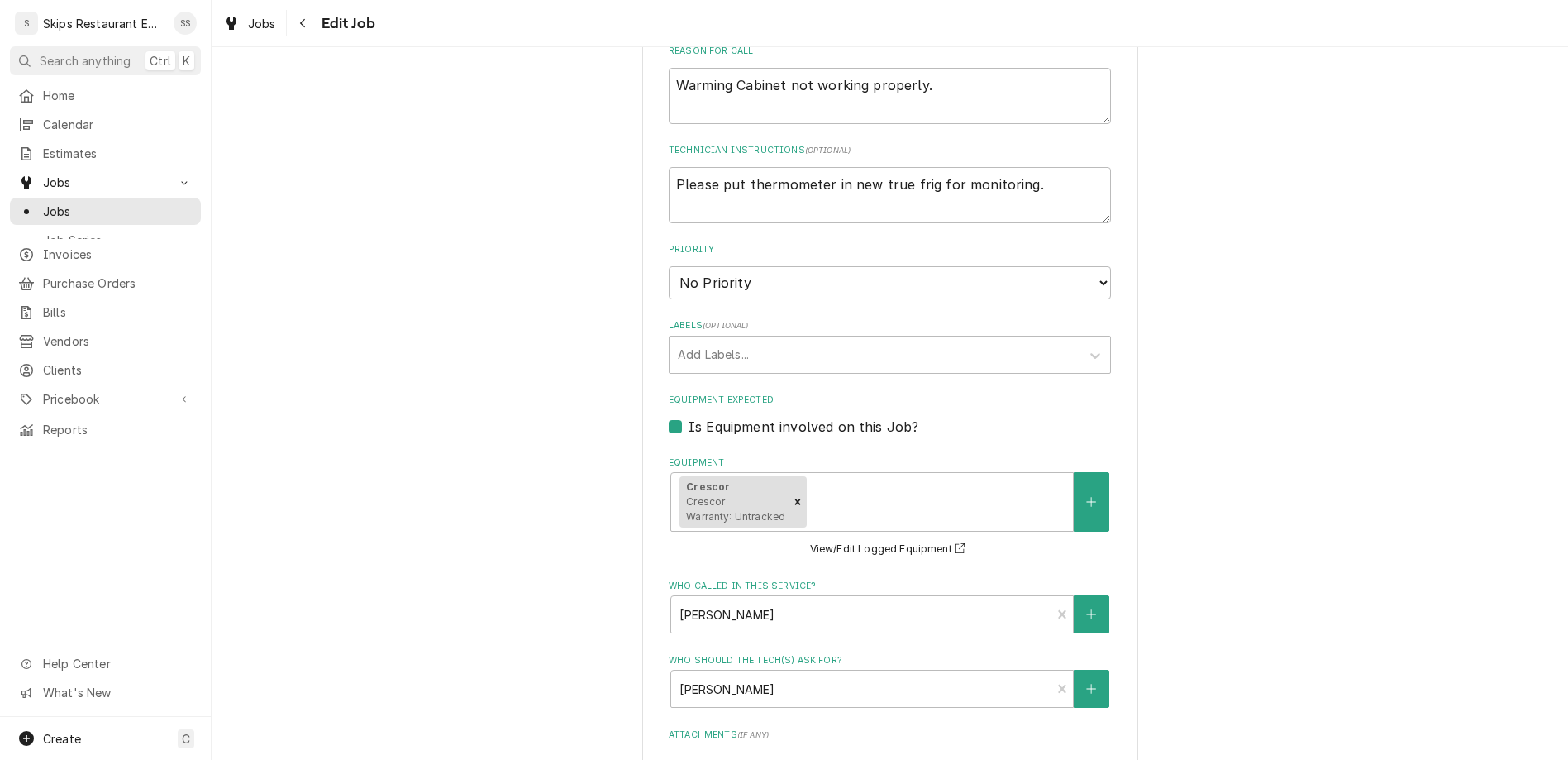
select select "09:00:00"
click option "9:00 AM" at bounding box center [0, 0] width 0 height 0
type textarea "x"
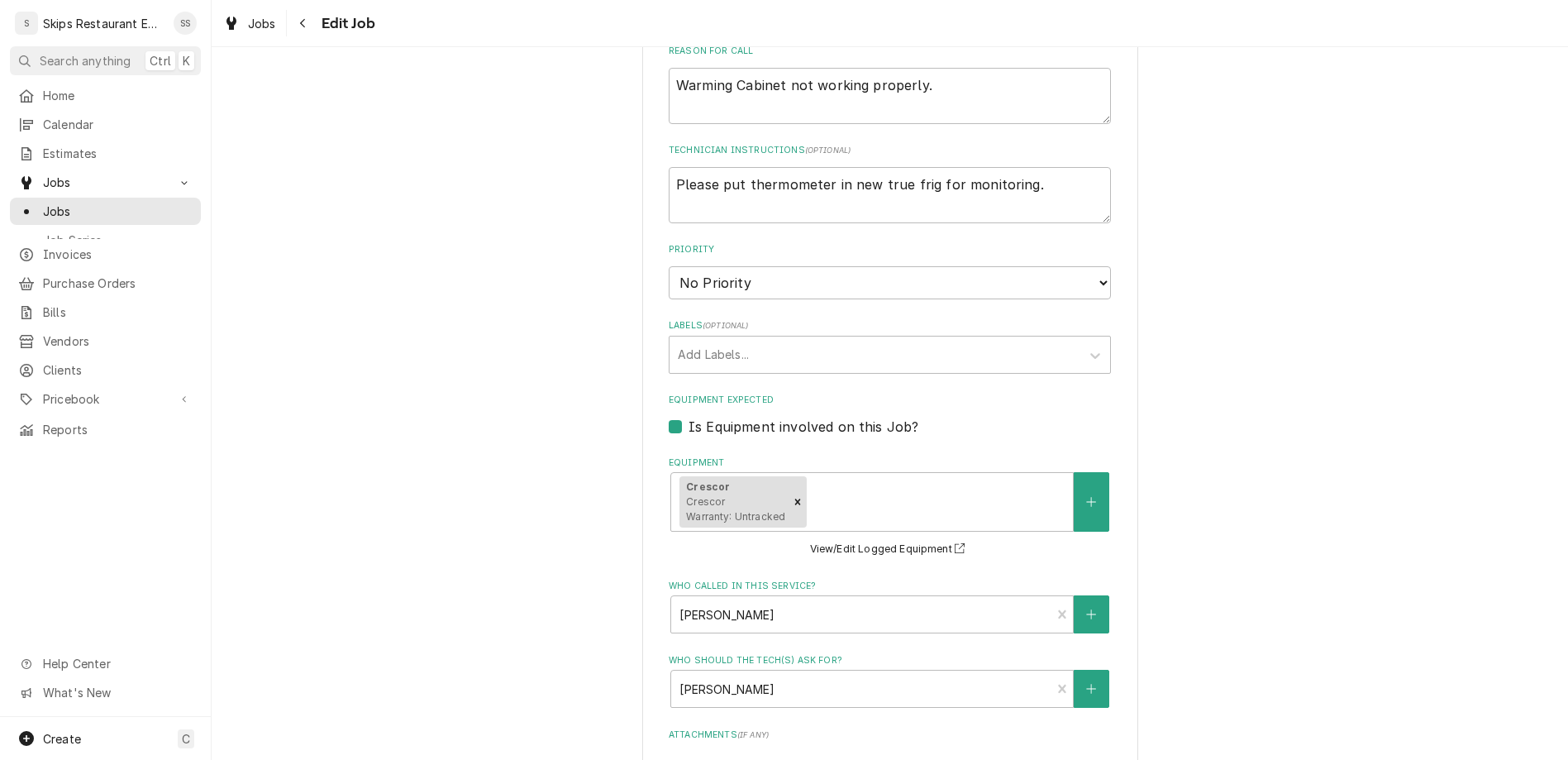
type input "2025-08-27"
type textarea "x"
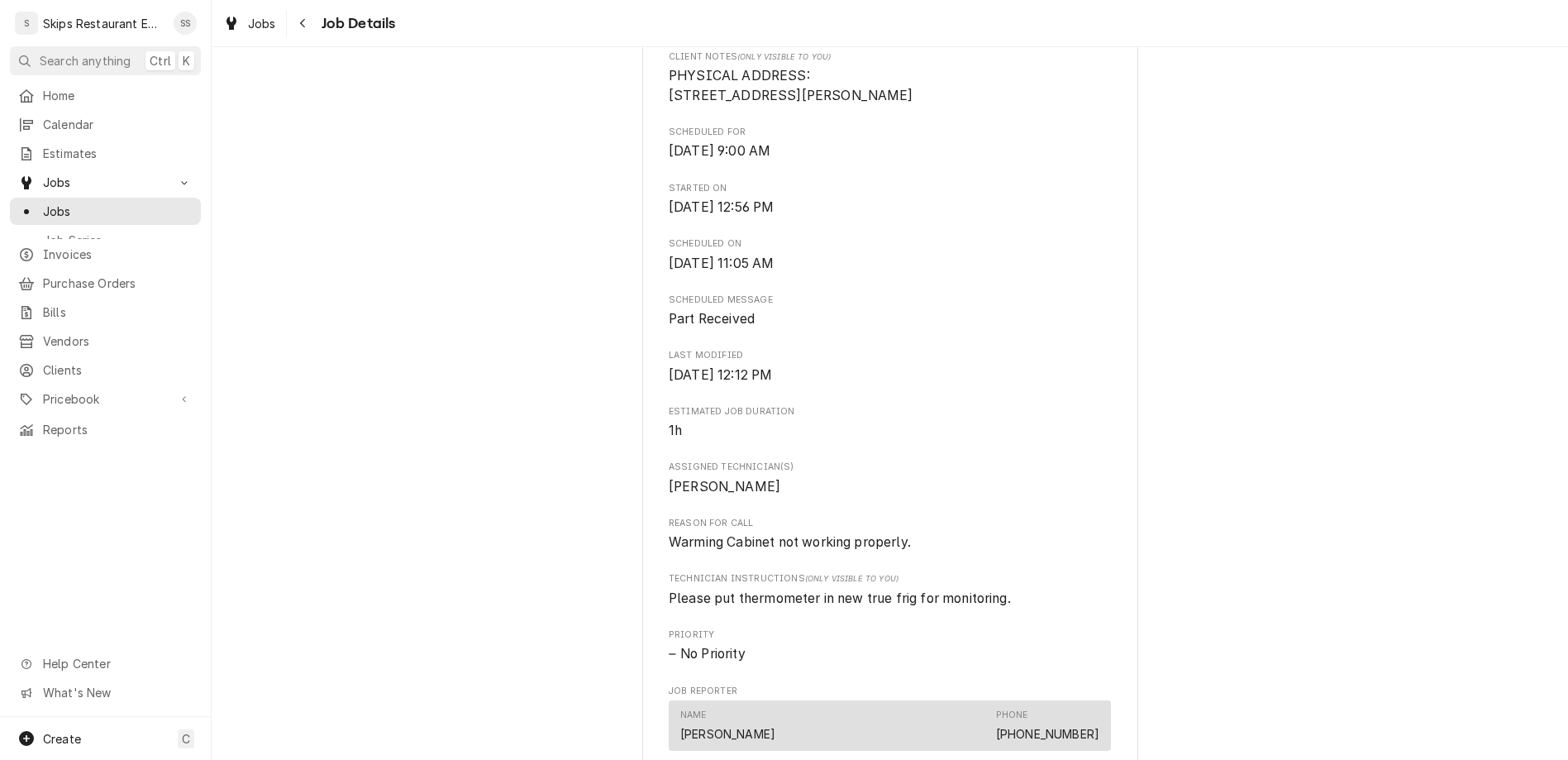
scroll to position [709, 0]
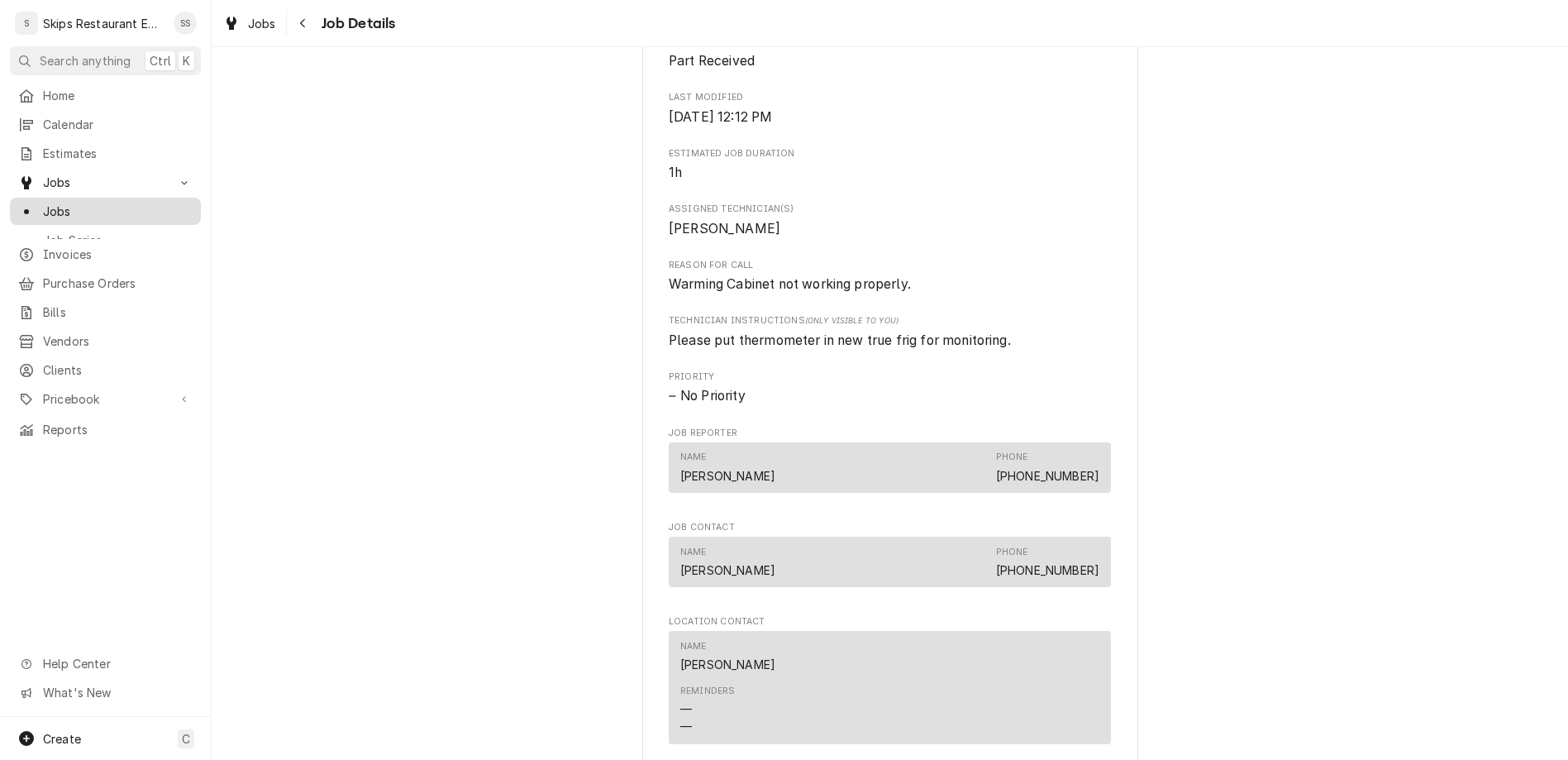
click at [32, 202] on div "Jobs" at bounding box center [105, 211] width 174 height 18
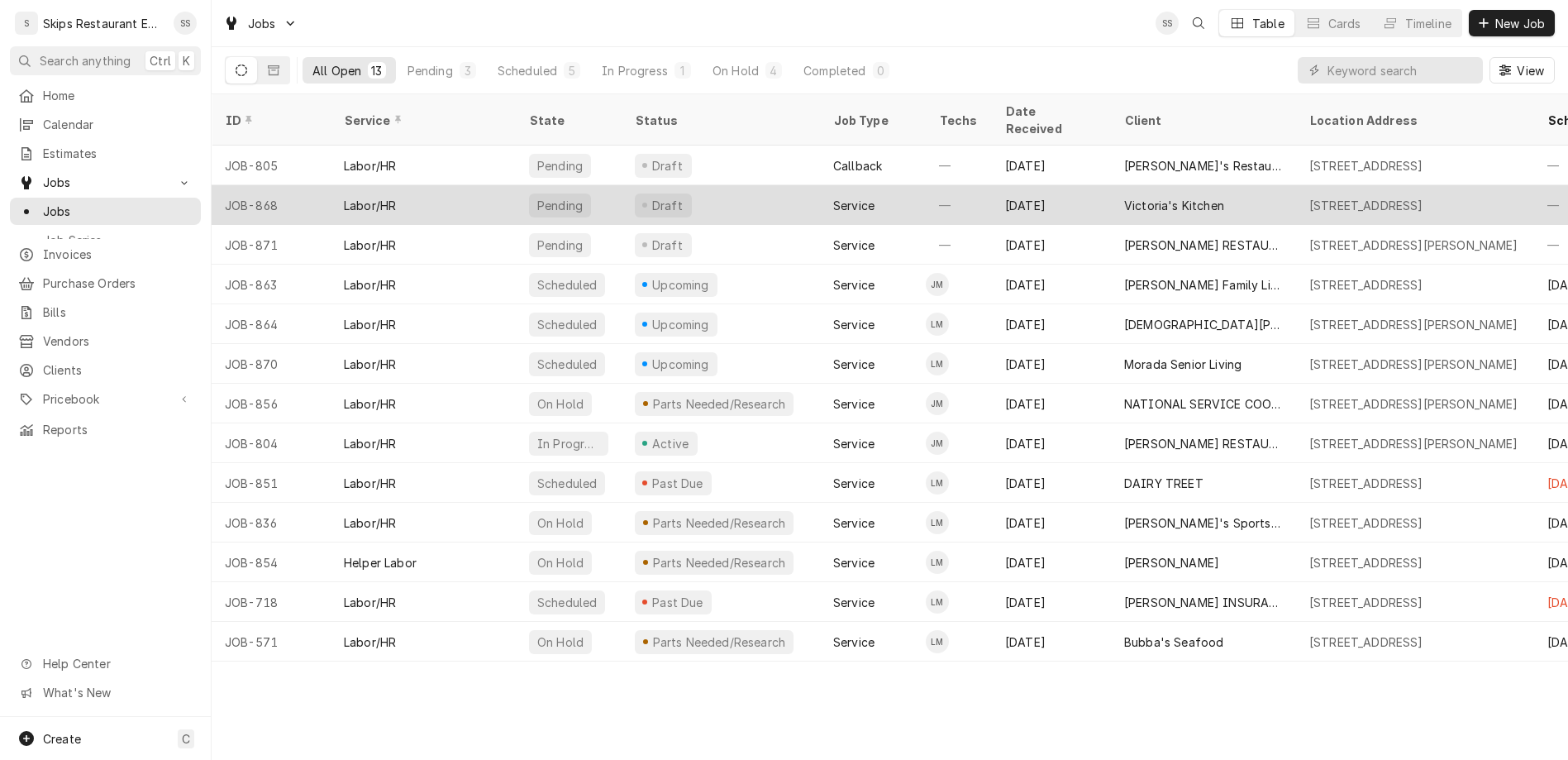
click at [1111, 185] on div "Victoria's Kitchen" at bounding box center [1203, 205] width 185 height 39
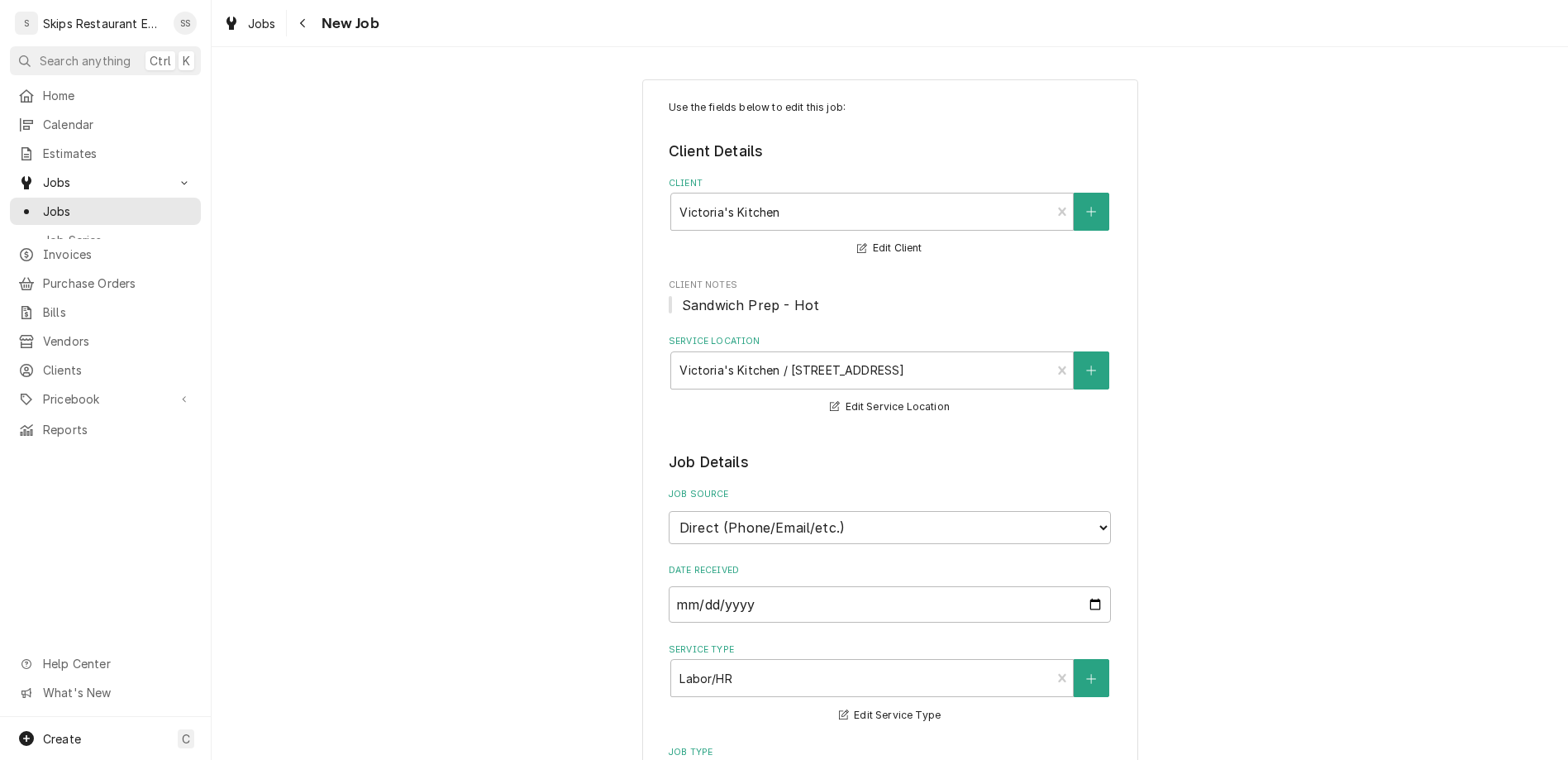
type textarea "x"
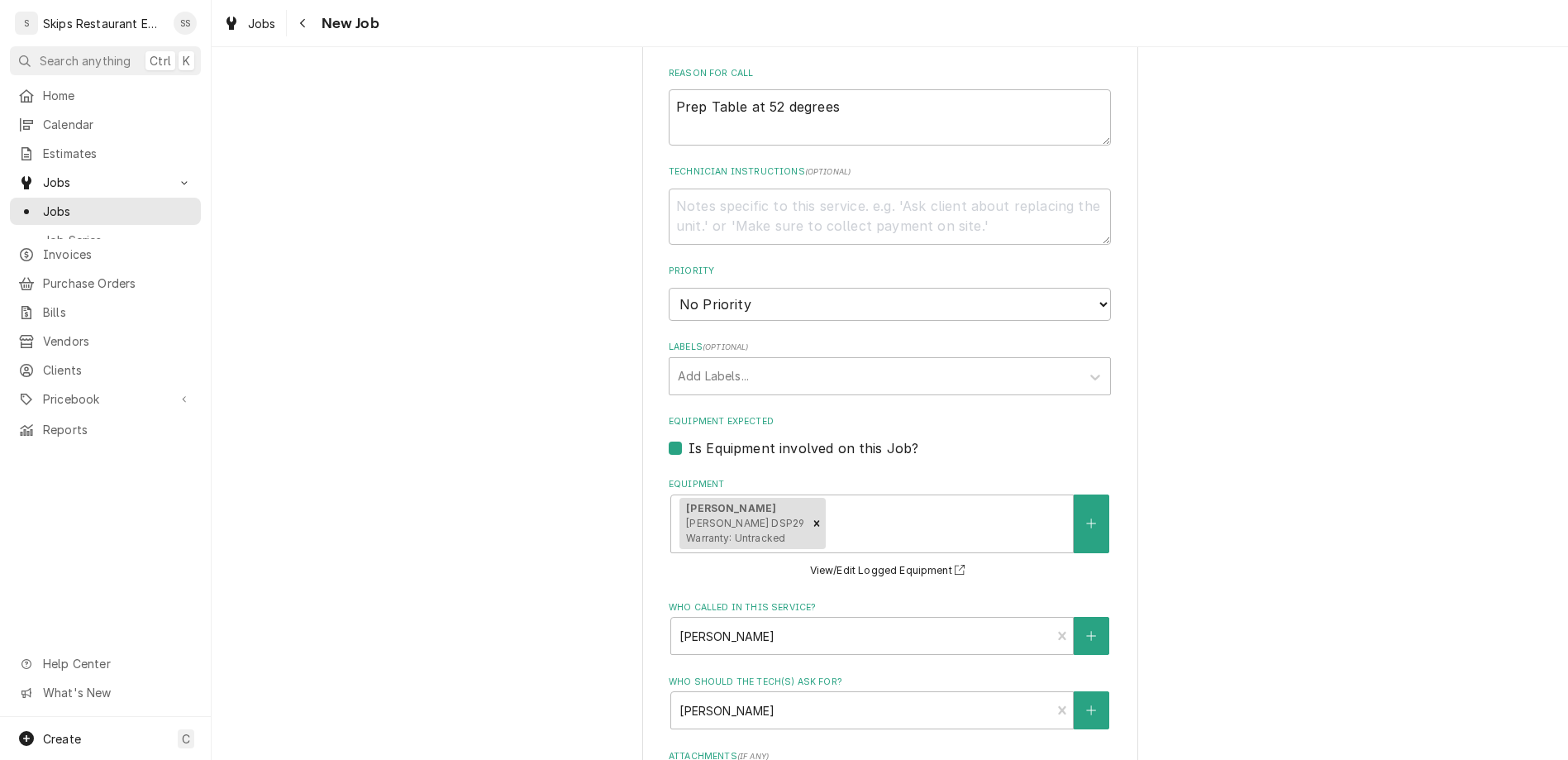
scroll to position [776, 0]
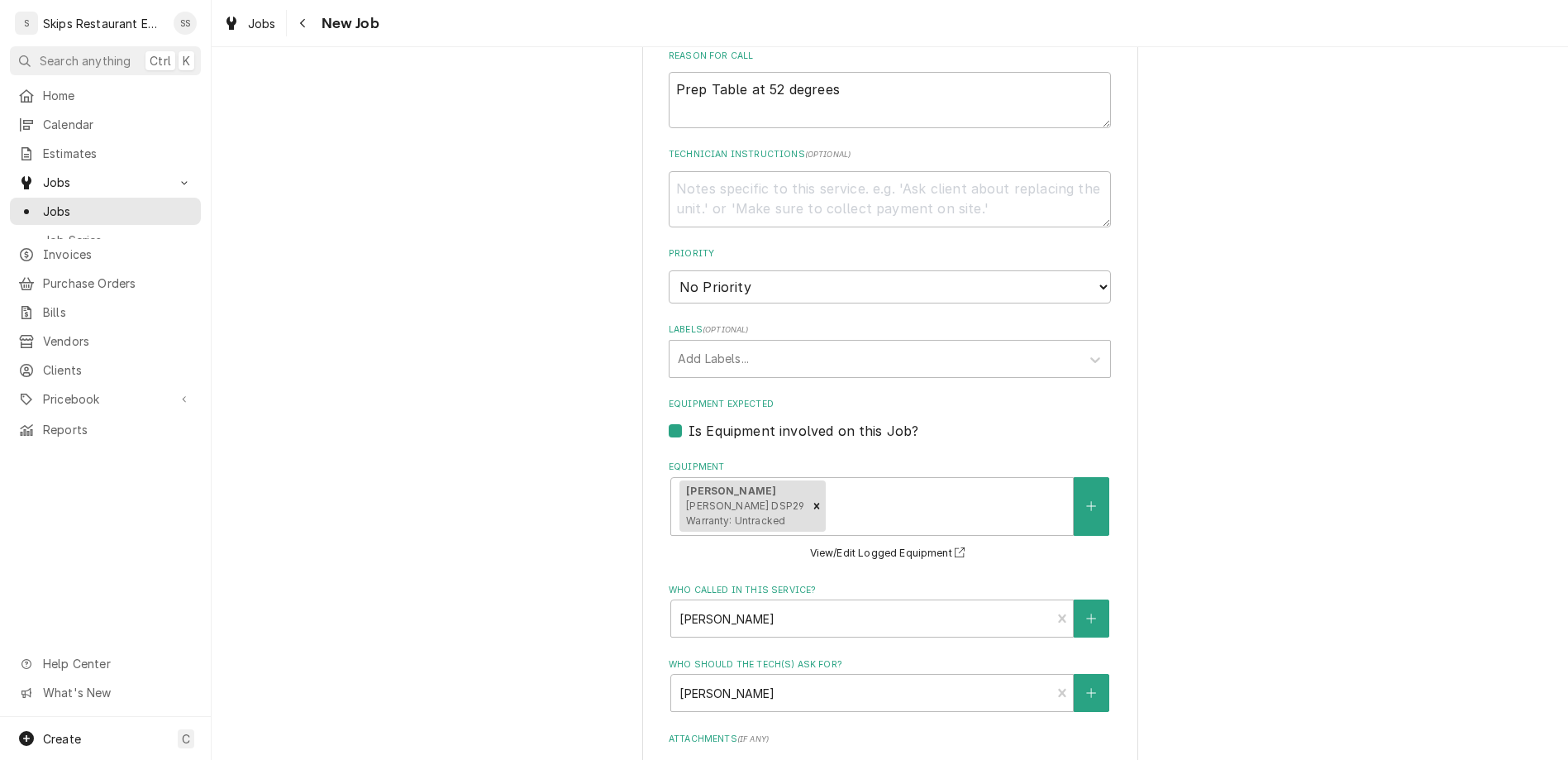
type input "2025-08-26"
type textarea "x"
select select "14:30:00"
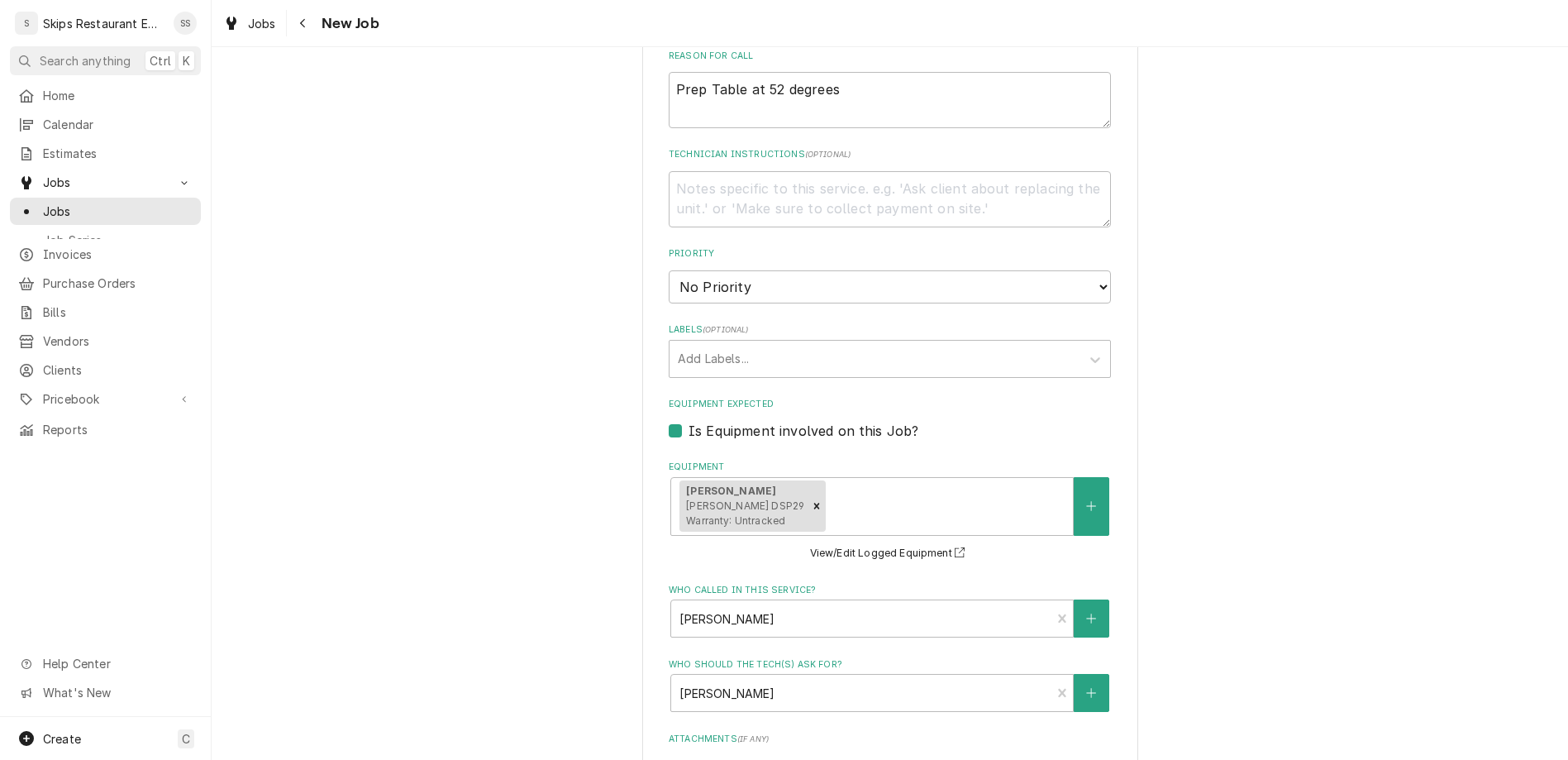
click option "2:30 PM" at bounding box center [0, 0] width 0 height 0
type textarea "x"
type input "l"
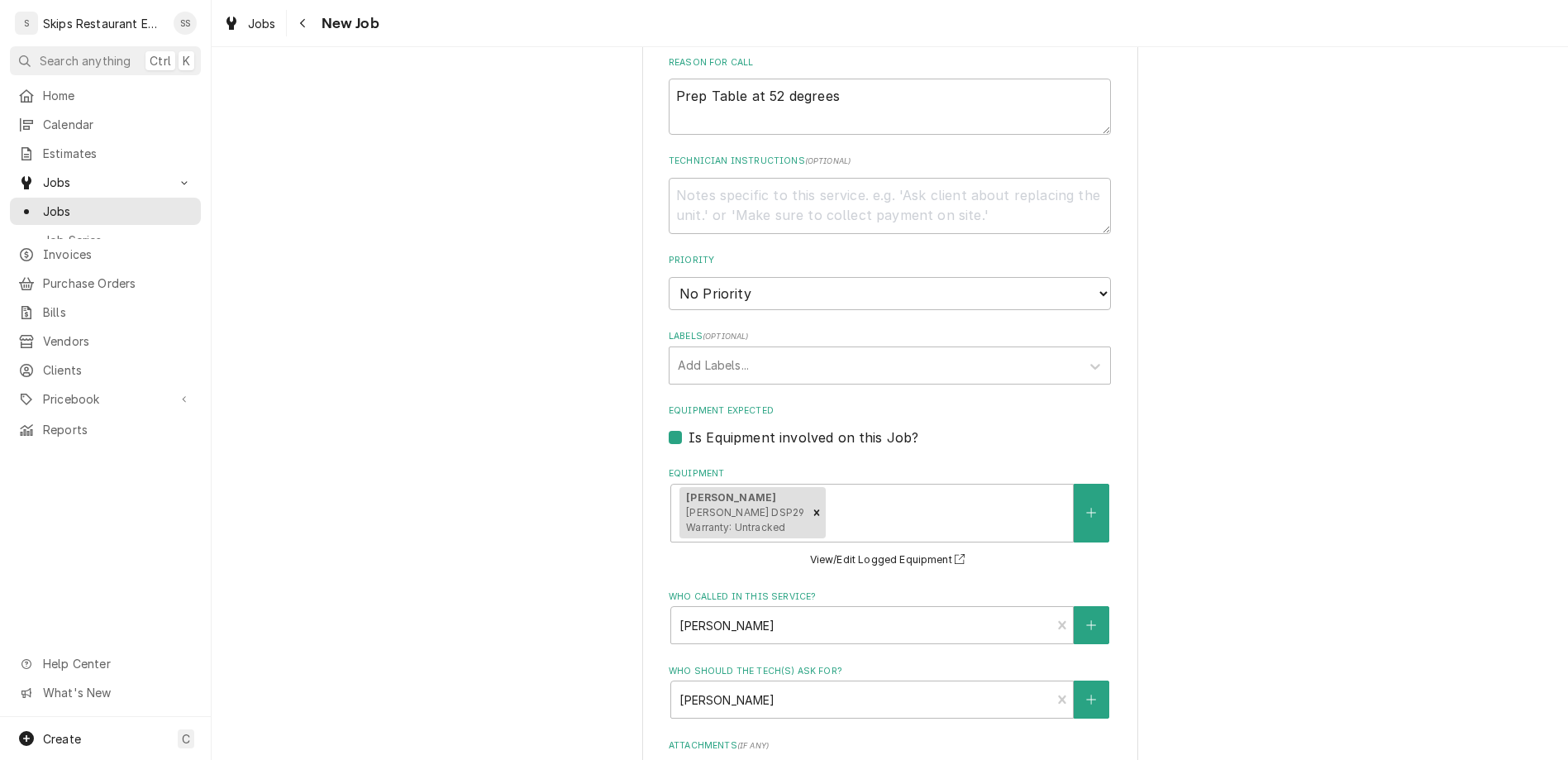
type textarea "x"
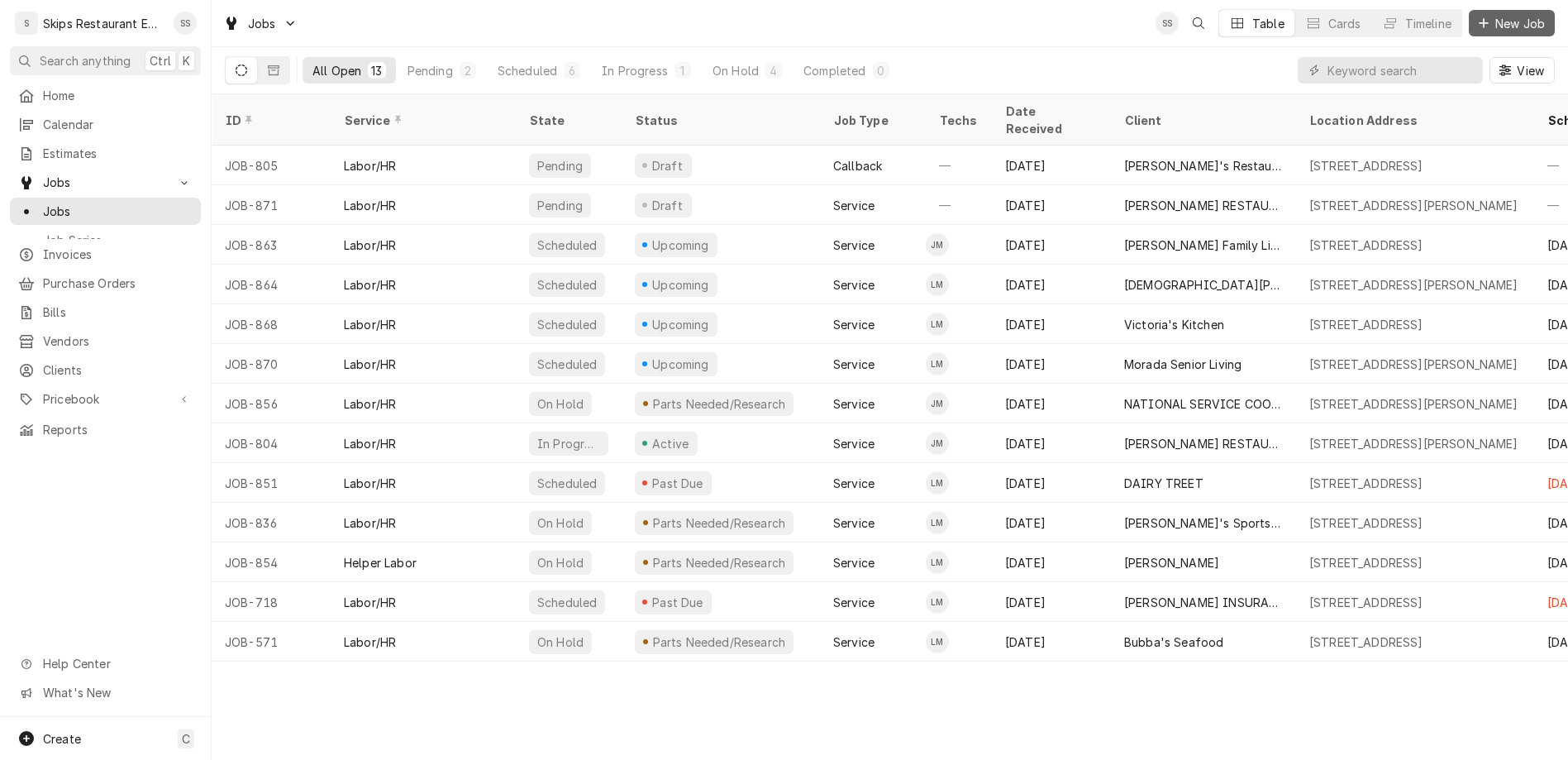
click at [1528, 20] on span "New Job" at bounding box center [1520, 23] width 56 height 18
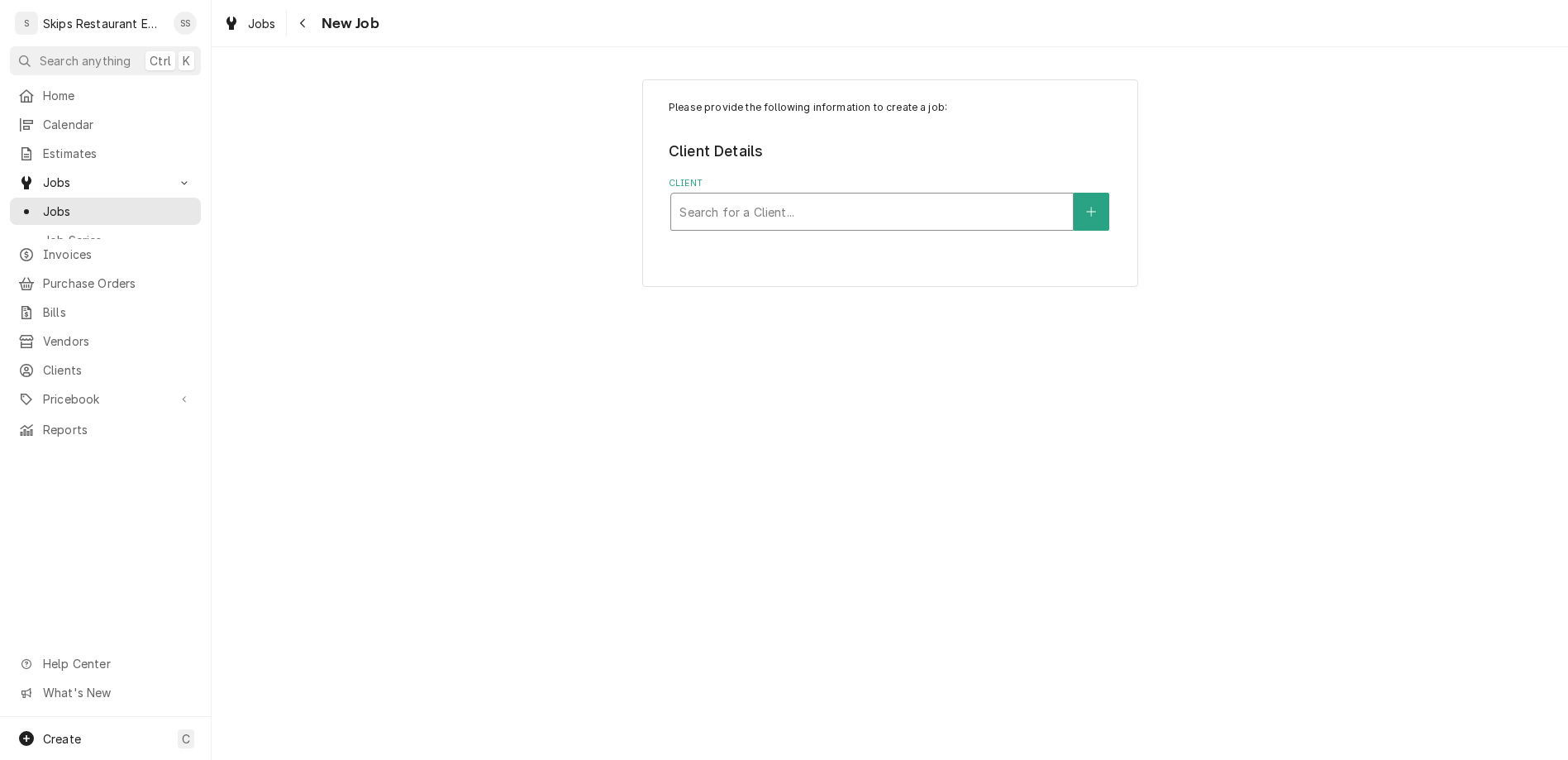
click at [898, 197] on div "Client" at bounding box center [872, 212] width 385 height 30
type input "shiner ISD"
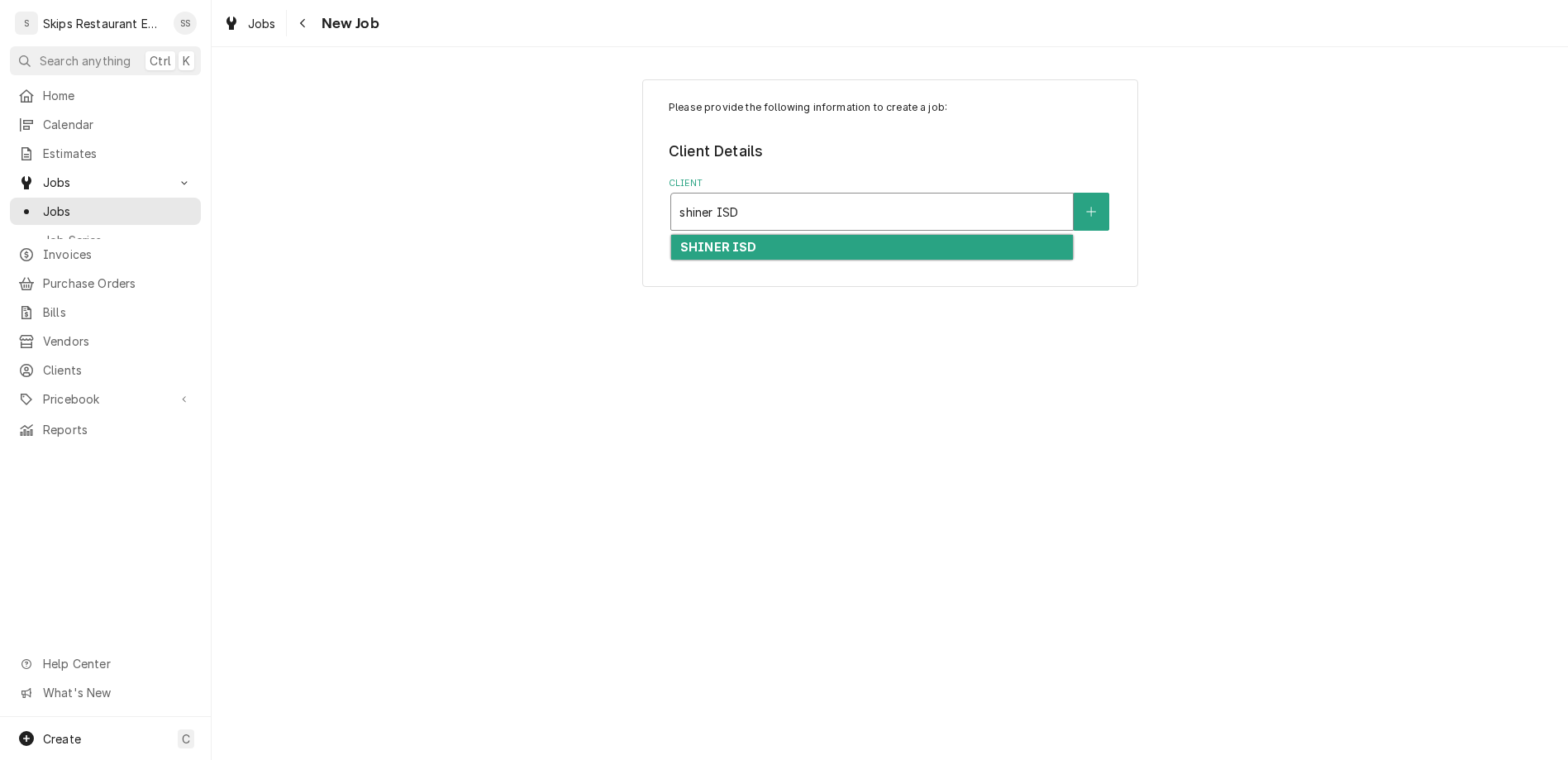
click at [720, 240] on strong "SHINER ISD" at bounding box center [719, 246] width 77 height 14
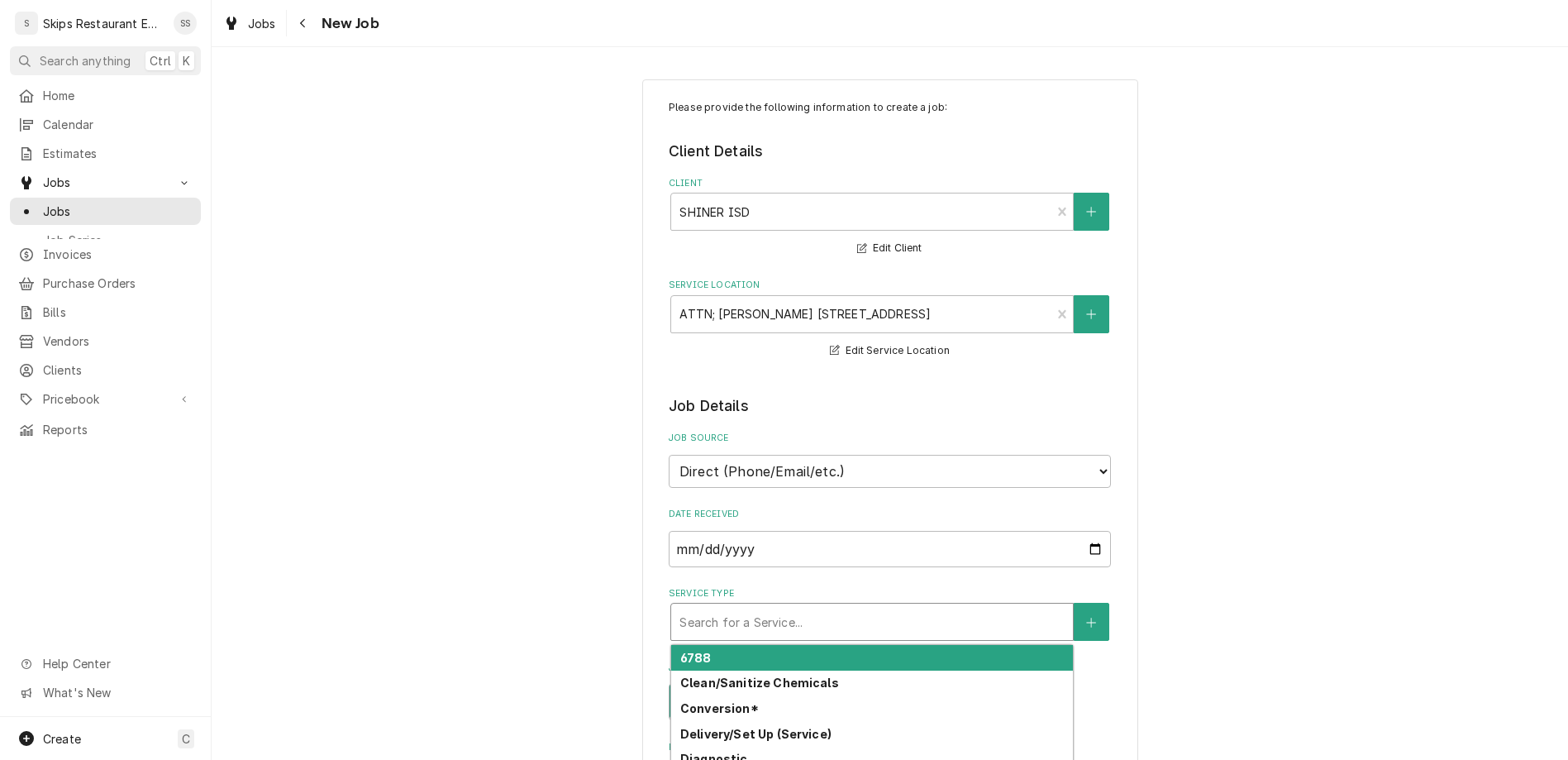
click at [812, 607] on div "Service Type" at bounding box center [872, 621] width 385 height 30
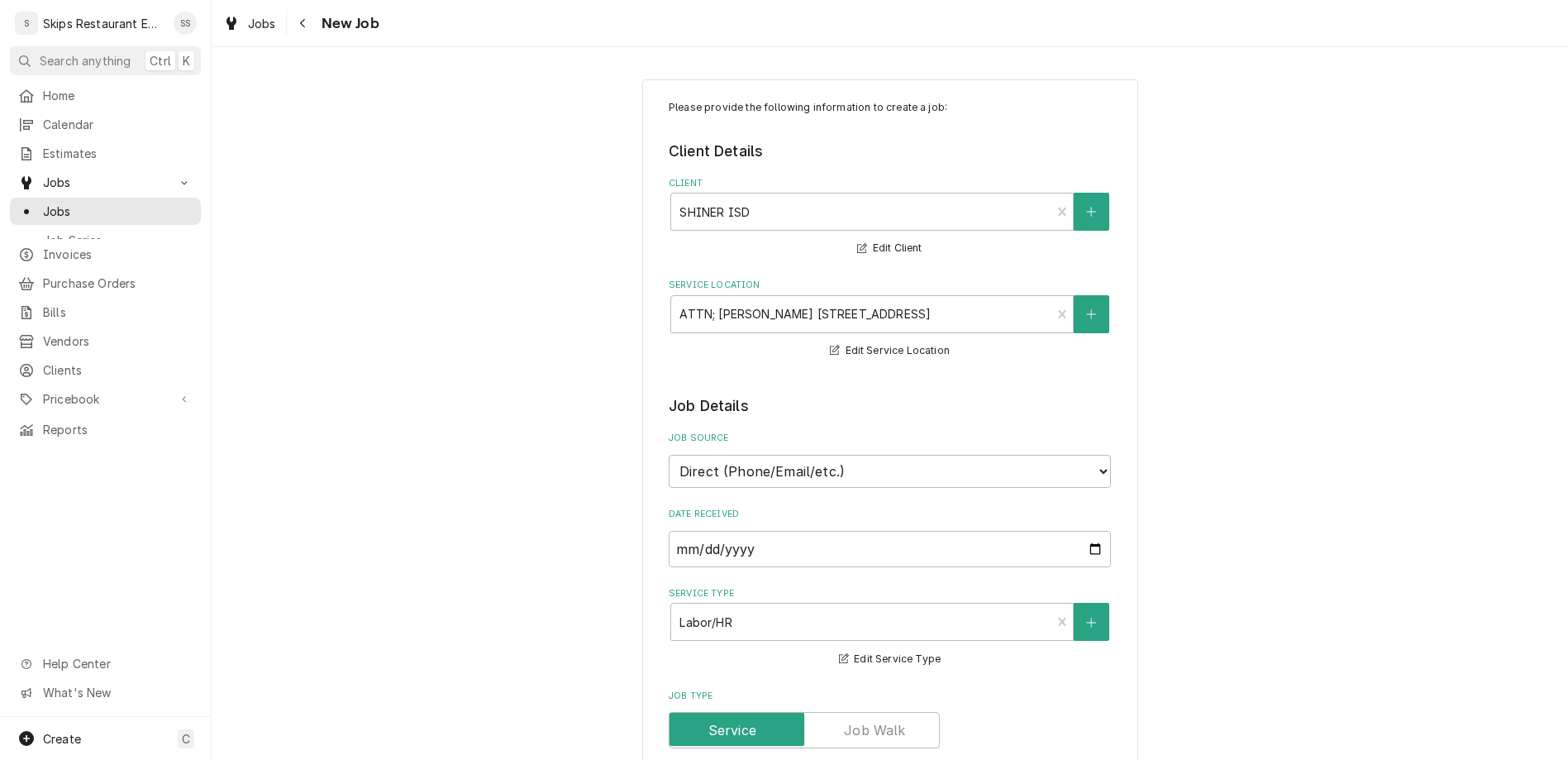
type textarea "x"
type textarea "B"
type textarea "x"
type textarea "Bo"
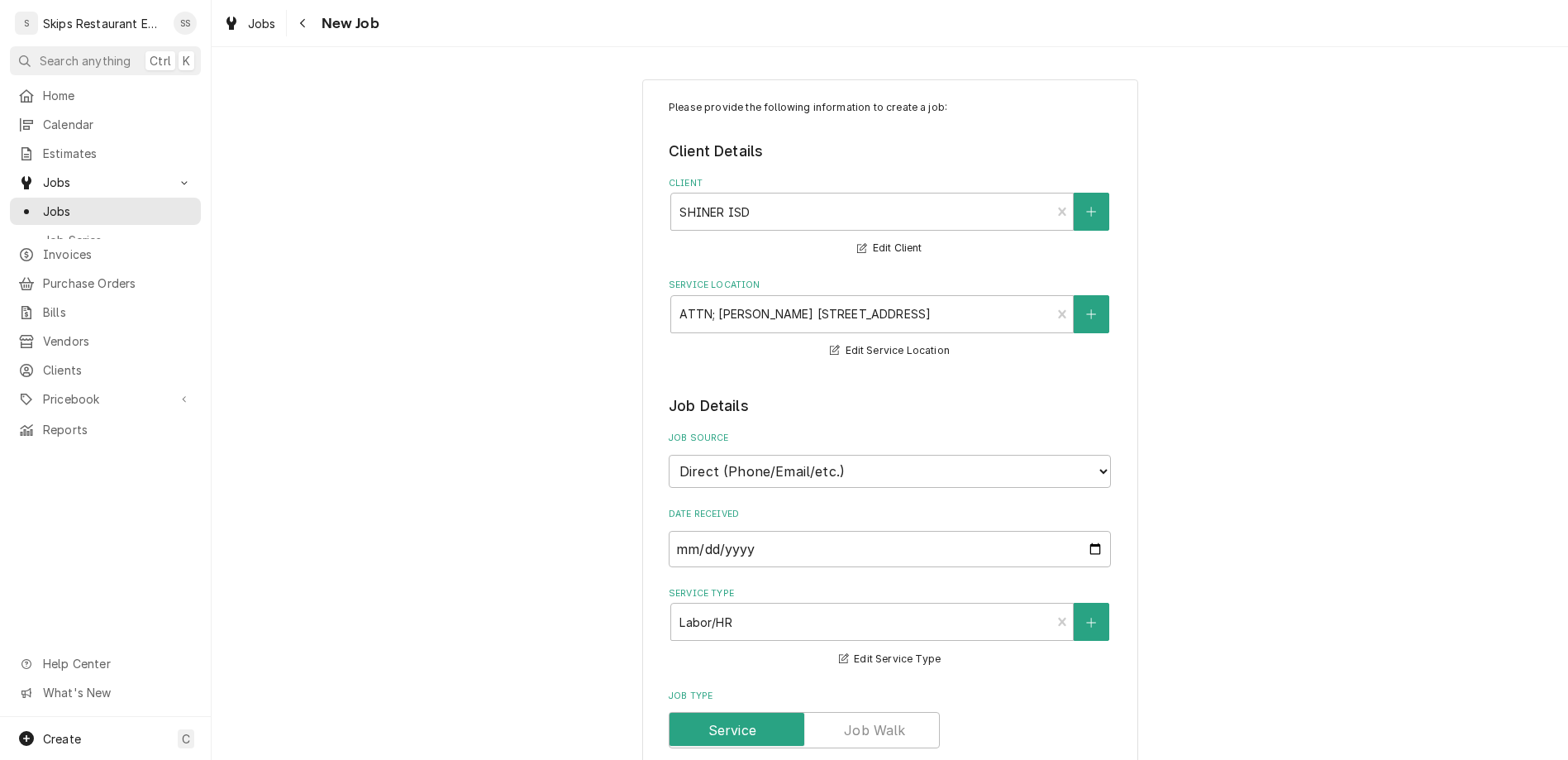
type textarea "x"
type textarea "Boo"
type textarea "x"
type textarea "Boos"
type textarea "x"
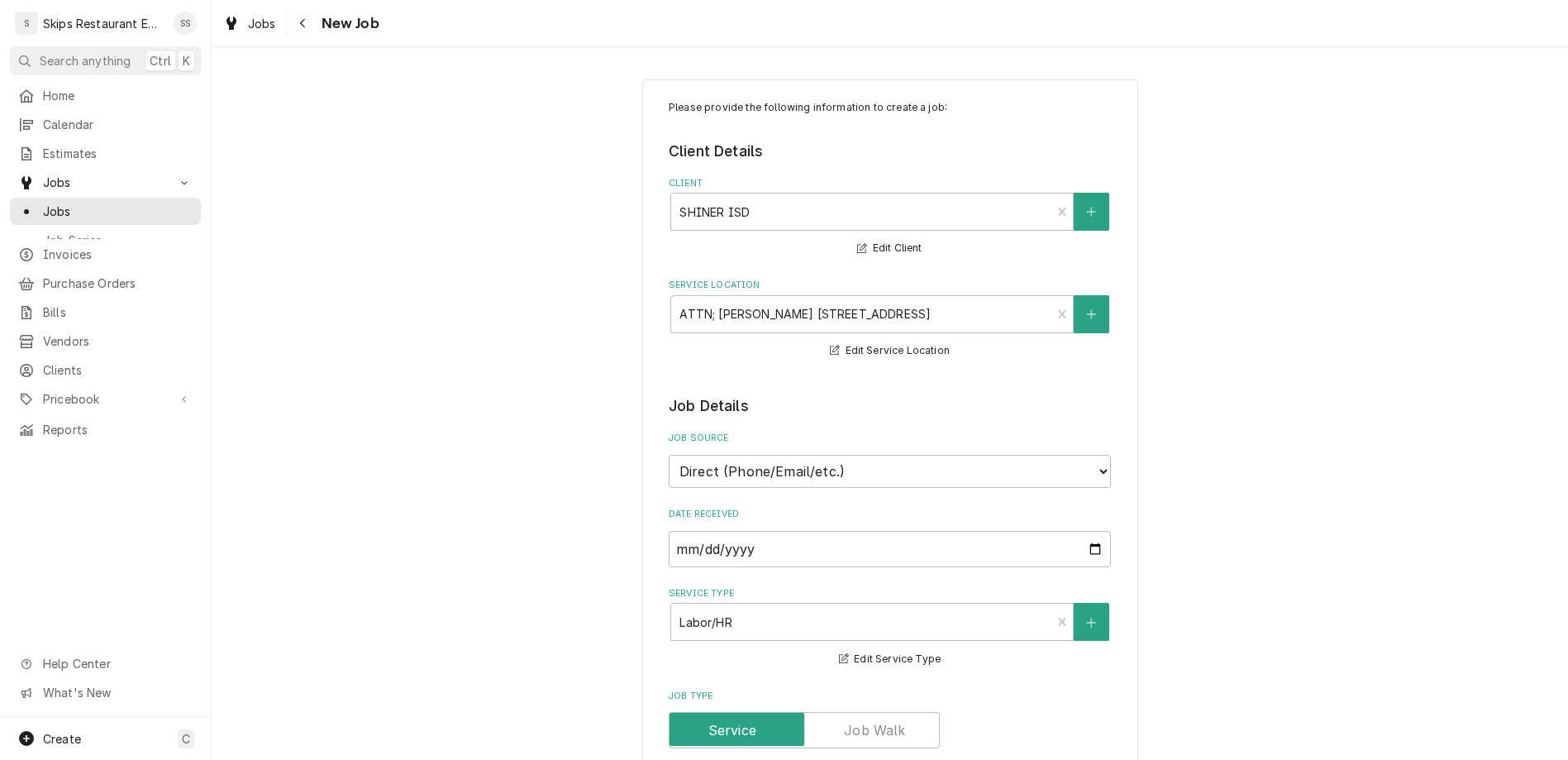
type textarea "Boost"
type textarea "x"
type textarea "Booste"
type textarea "x"
type textarea "Booster"
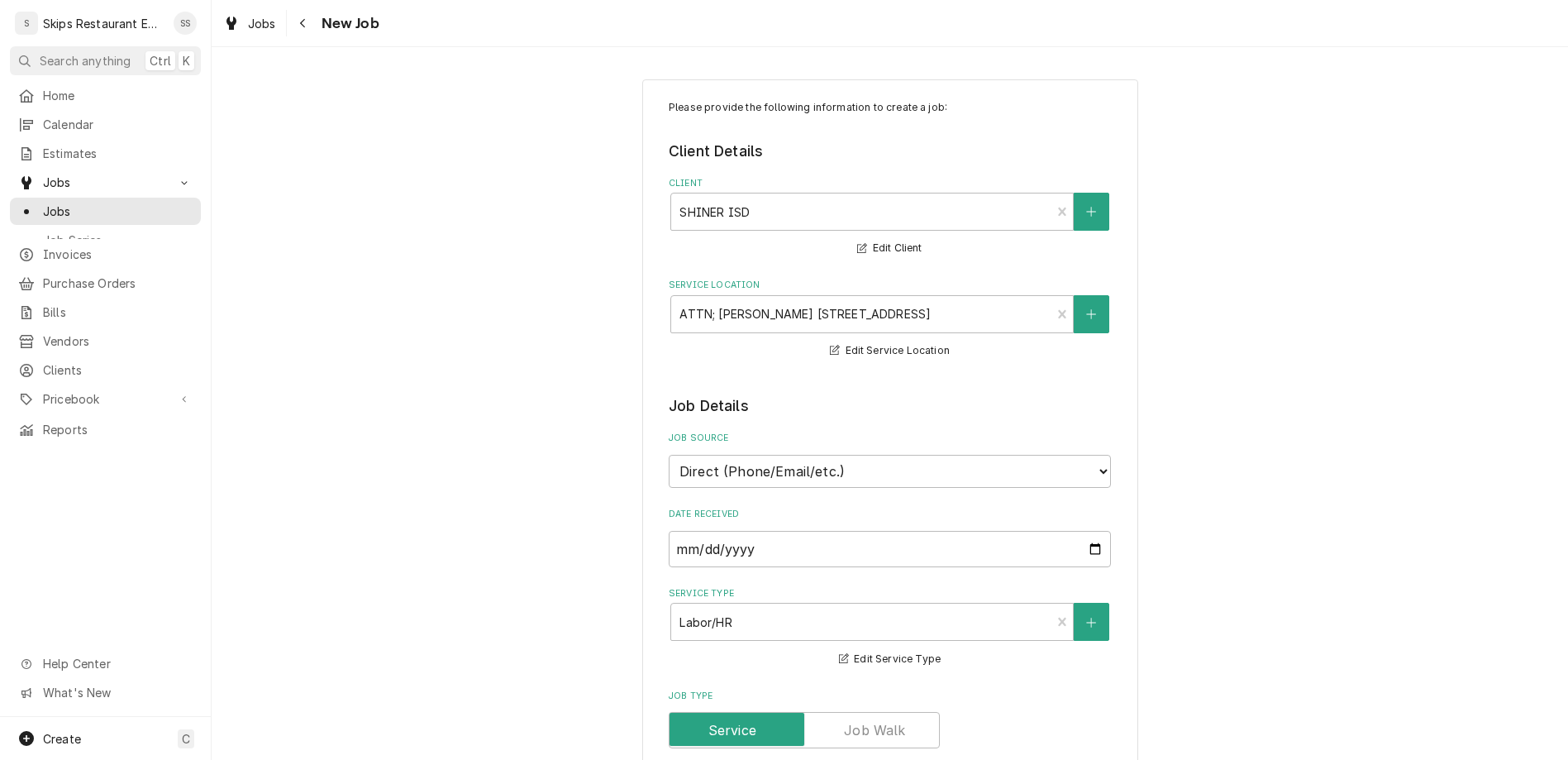
type textarea "x"
type textarea "Booster"
type textarea "x"
type textarea "Booster H"
type textarea "x"
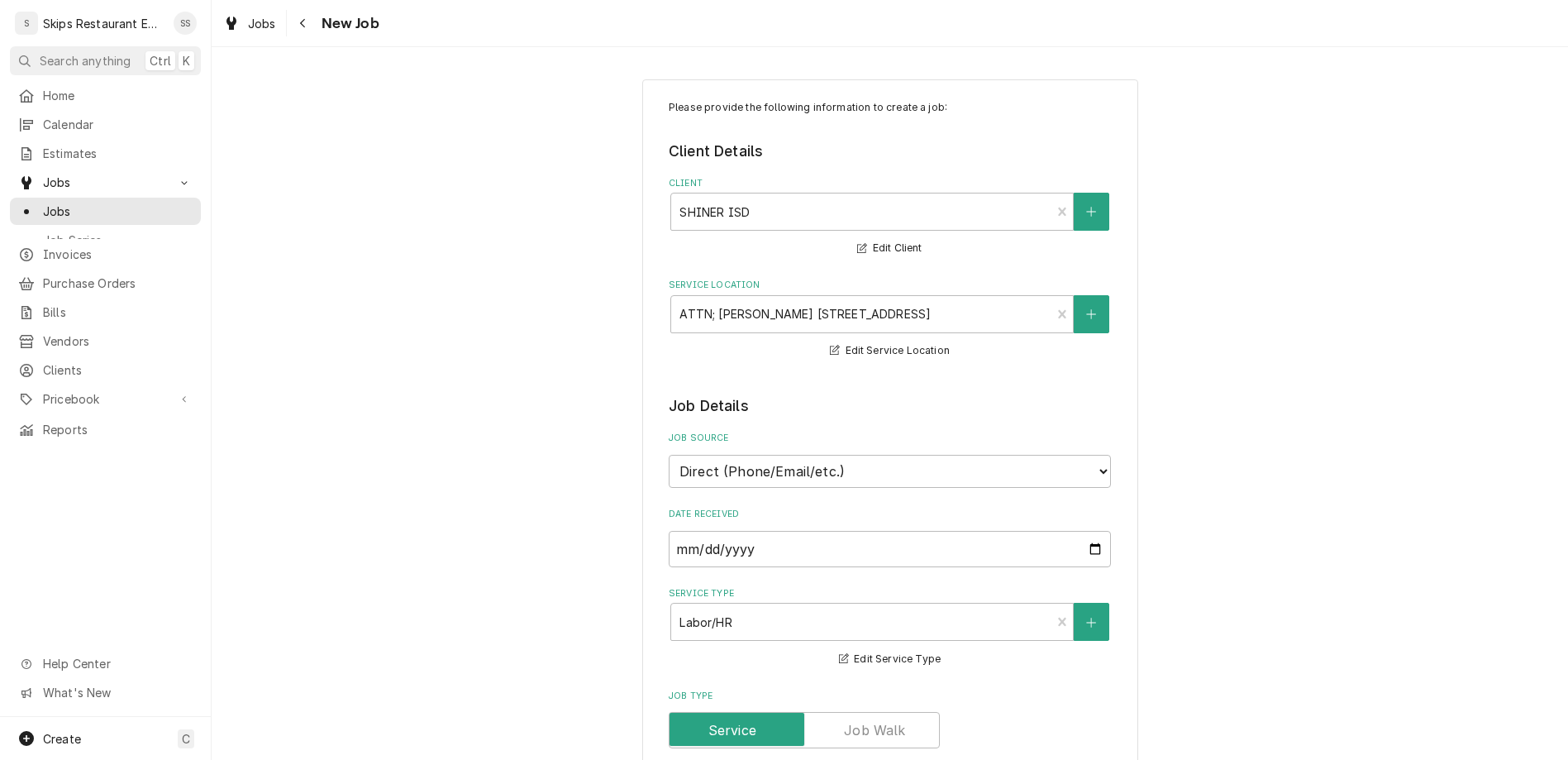
type textarea "Booster He"
type textarea "x"
type textarea "Booster Hea"
type textarea "x"
type textarea "Booster Heat"
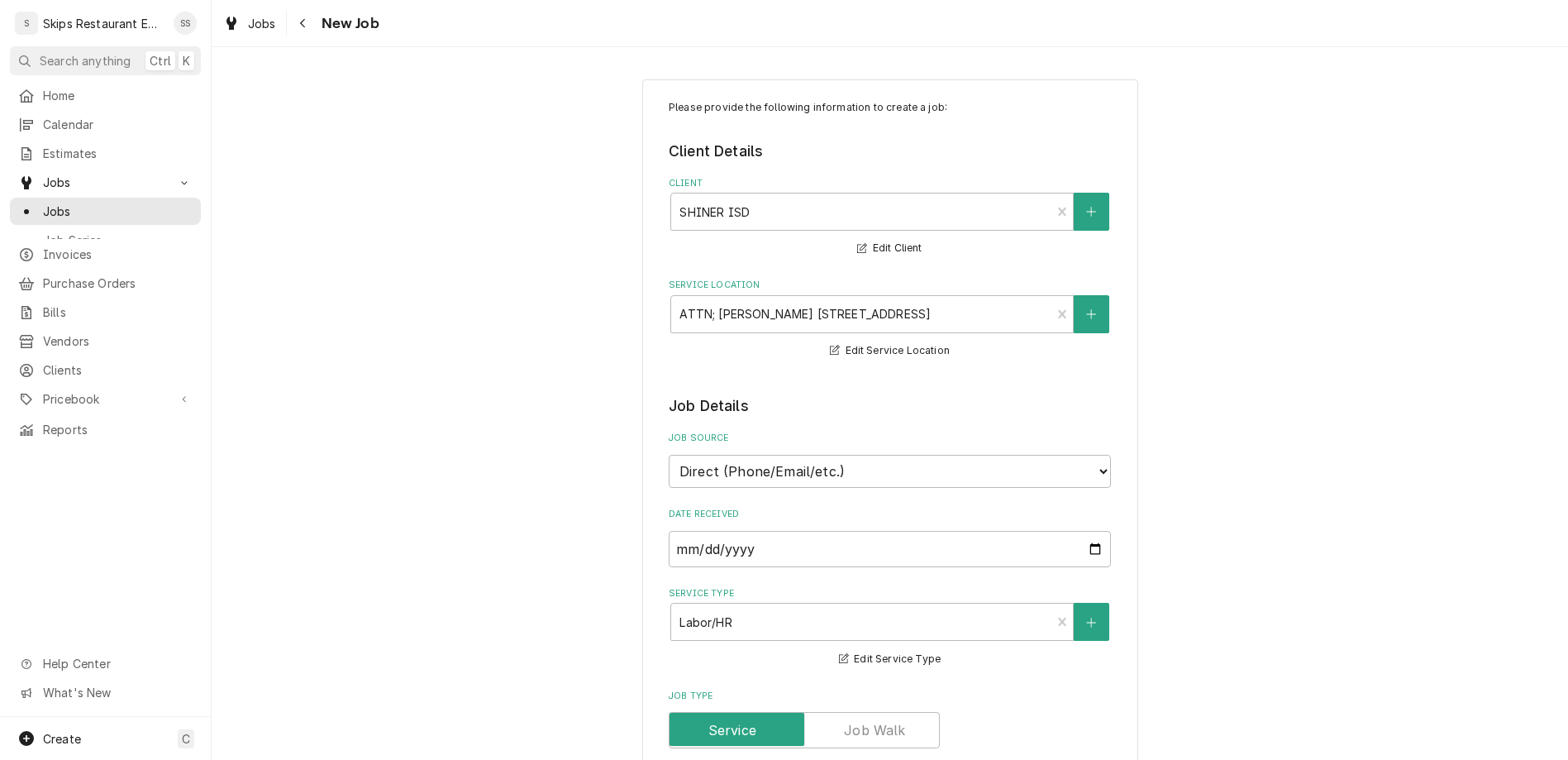
type textarea "x"
type textarea "Booster Heate"
type textarea "x"
type textarea "Booster Heater"
type textarea "x"
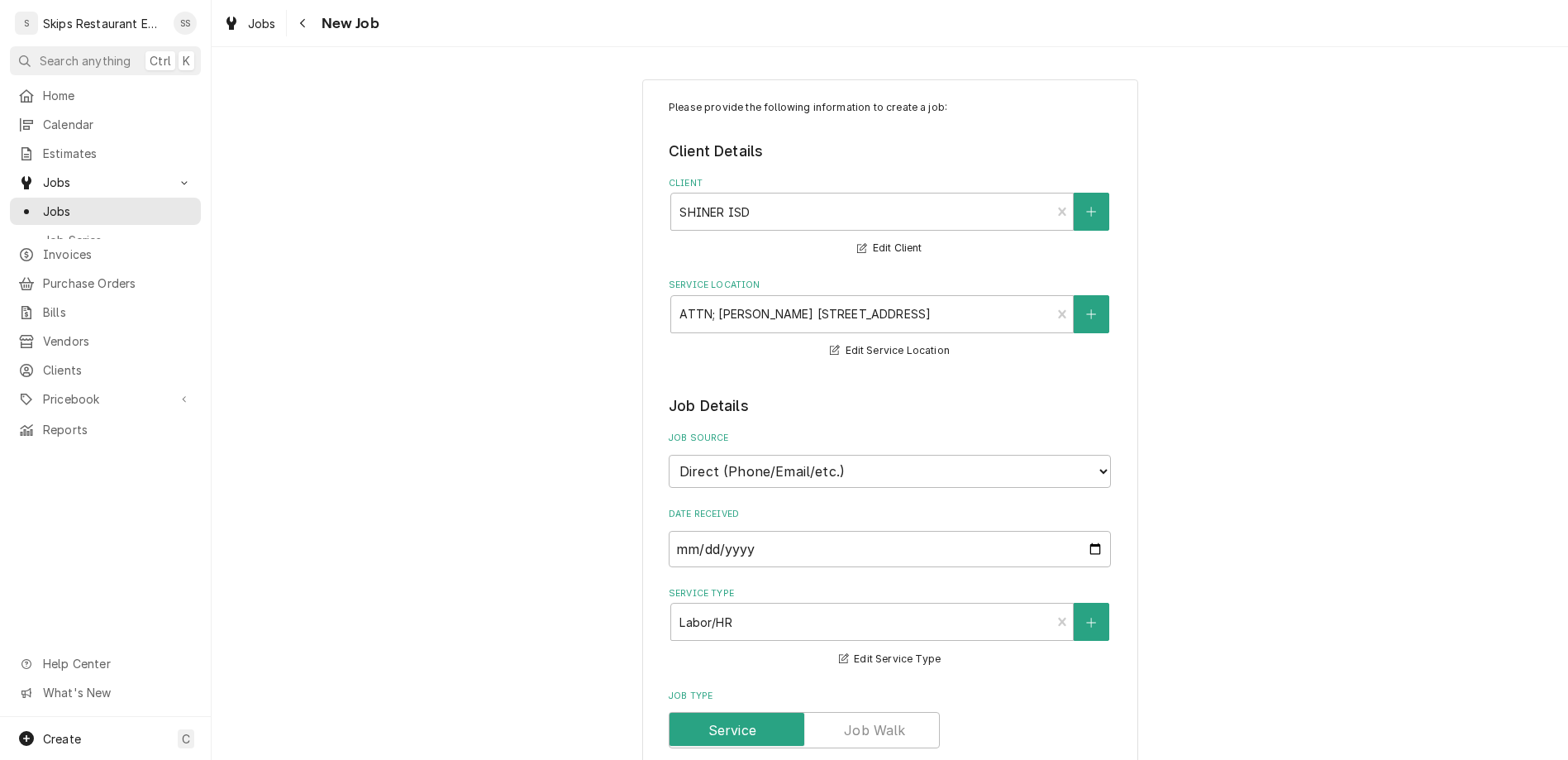
type textarea "Booster Heater"
type textarea "x"
type textarea "Booster Heater -"
type textarea "x"
type textarea "Booster Heater -"
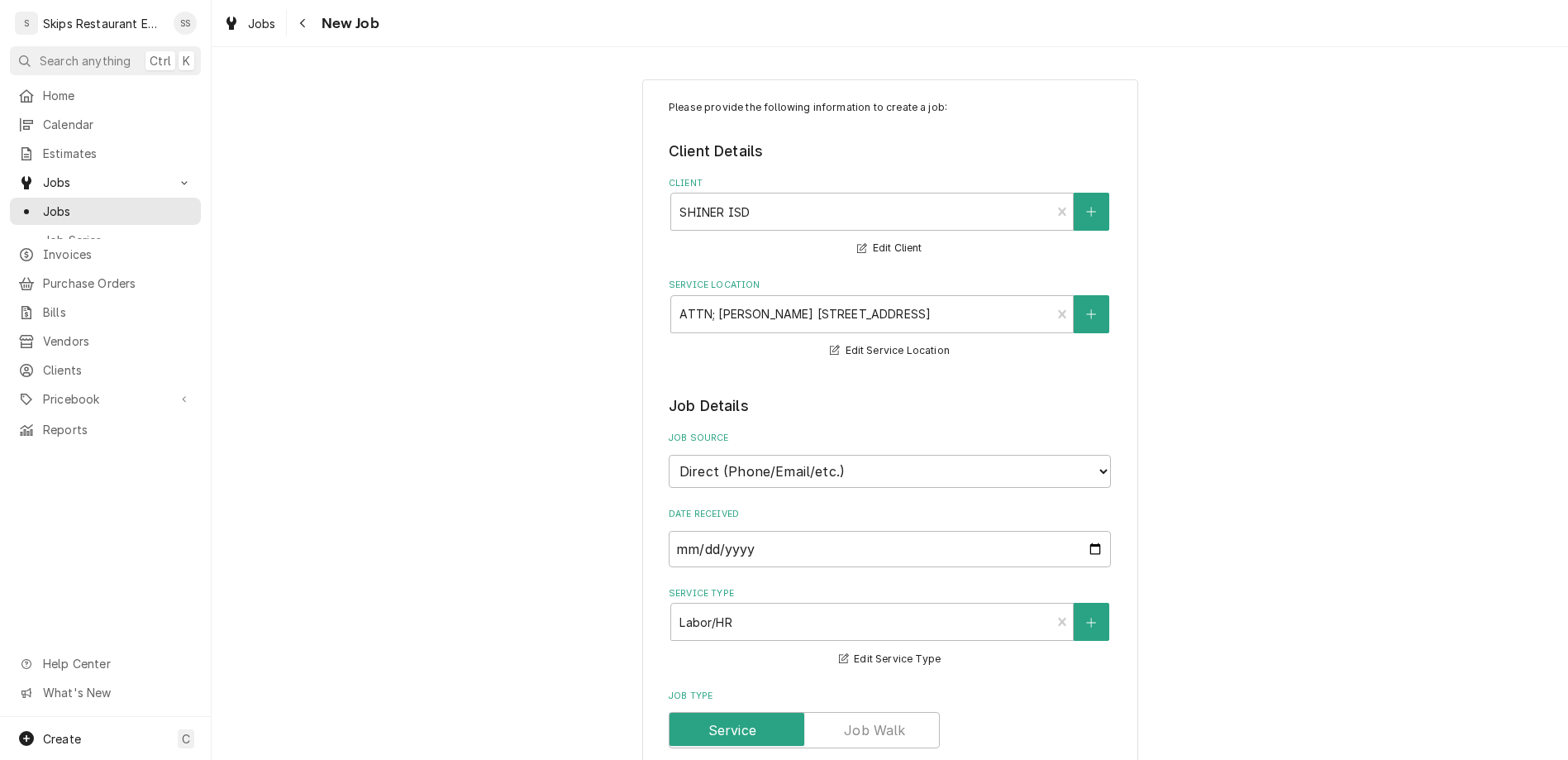
type textarea "x"
type textarea "Booster Heater - p"
type textarea "x"
type textarea "Booster Heater - po"
type textarea "x"
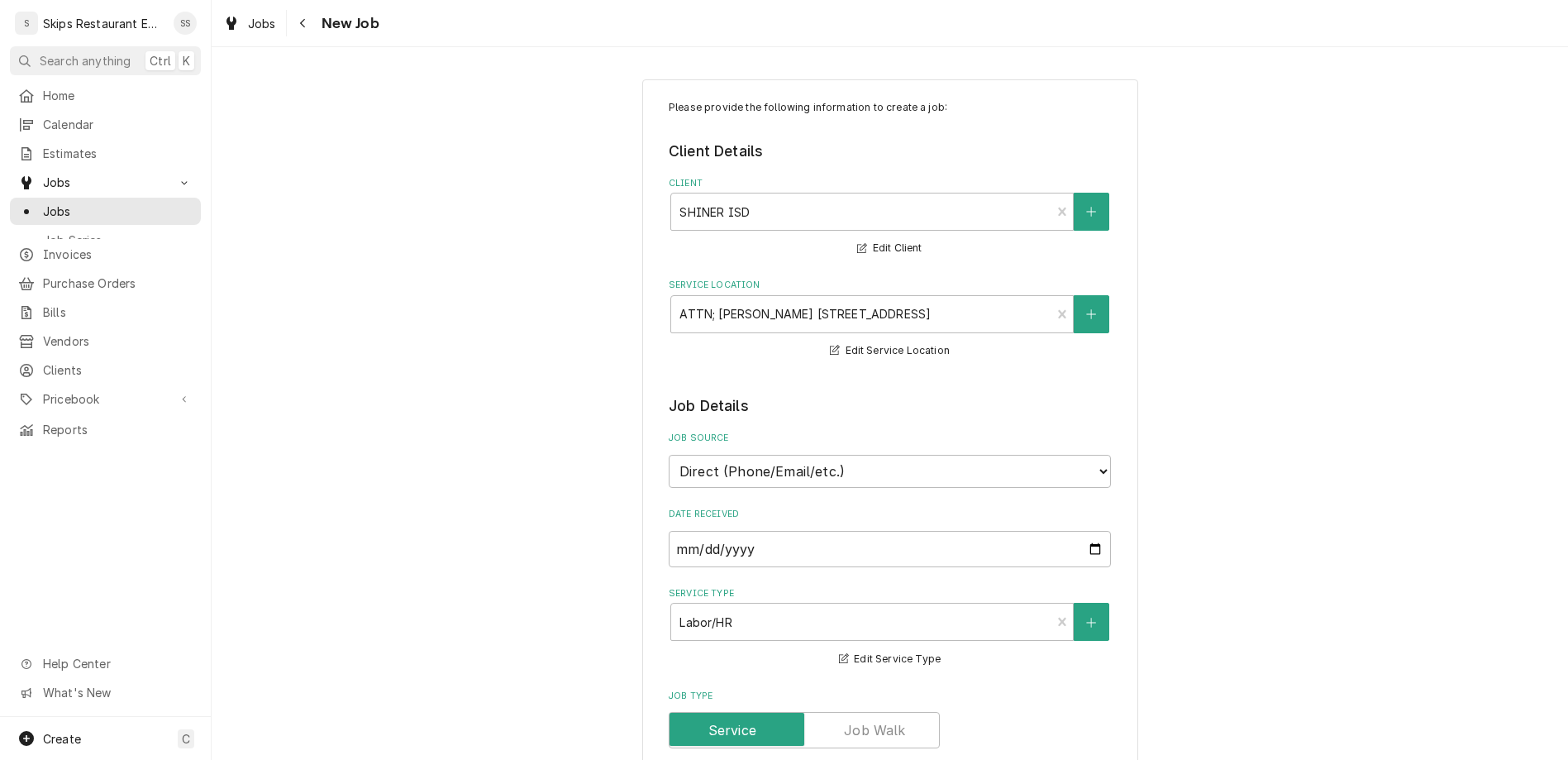
type textarea "Booster Heater - pow"
type textarea "x"
type textarea "Booster Heater - powe"
type textarea "x"
type textarea "Booster Heater - power"
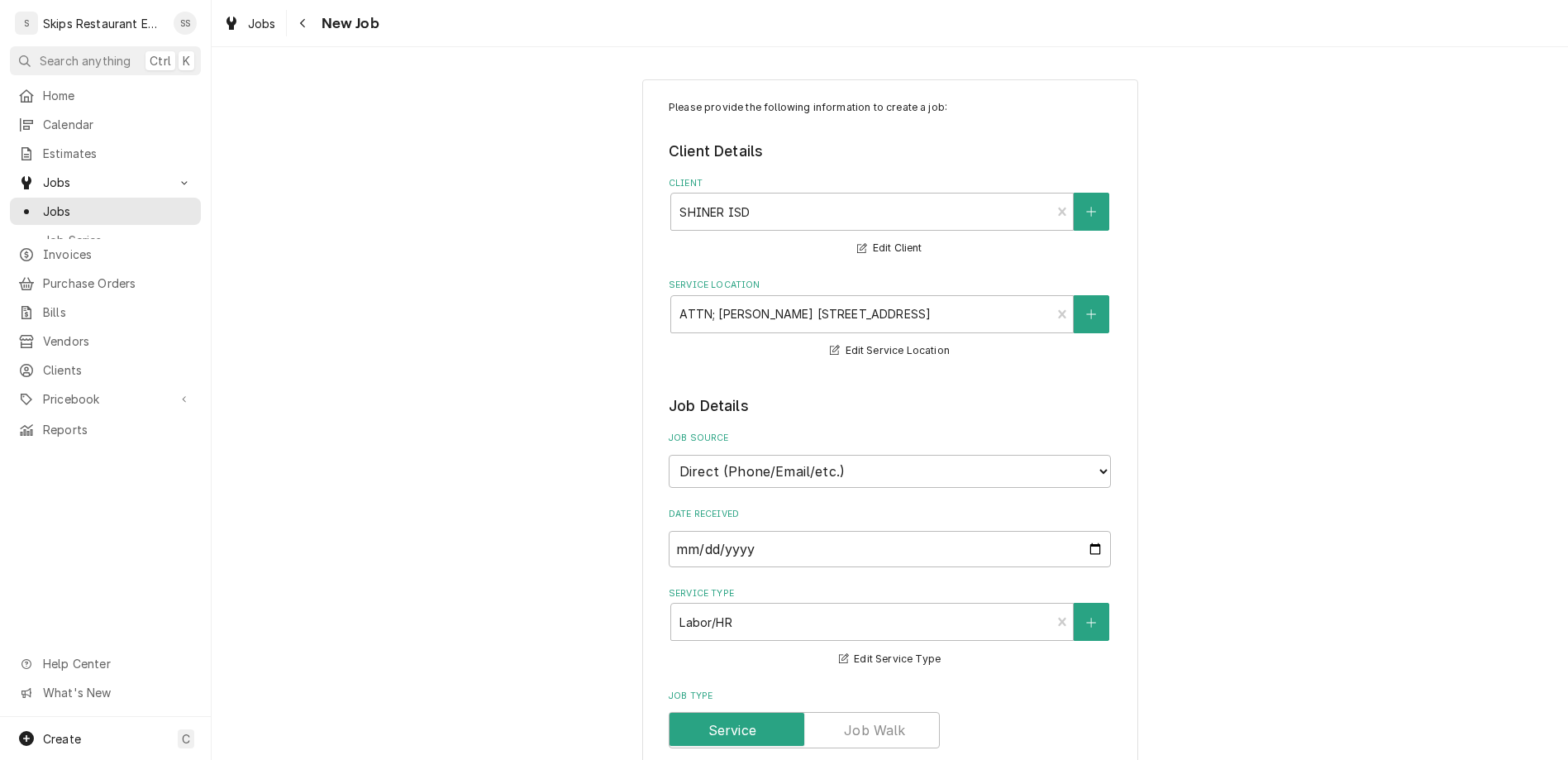
type textarea "x"
type textarea "Booster Heater - power"
type textarea "x"
type textarea "Booster Heater - power o"
type textarea "x"
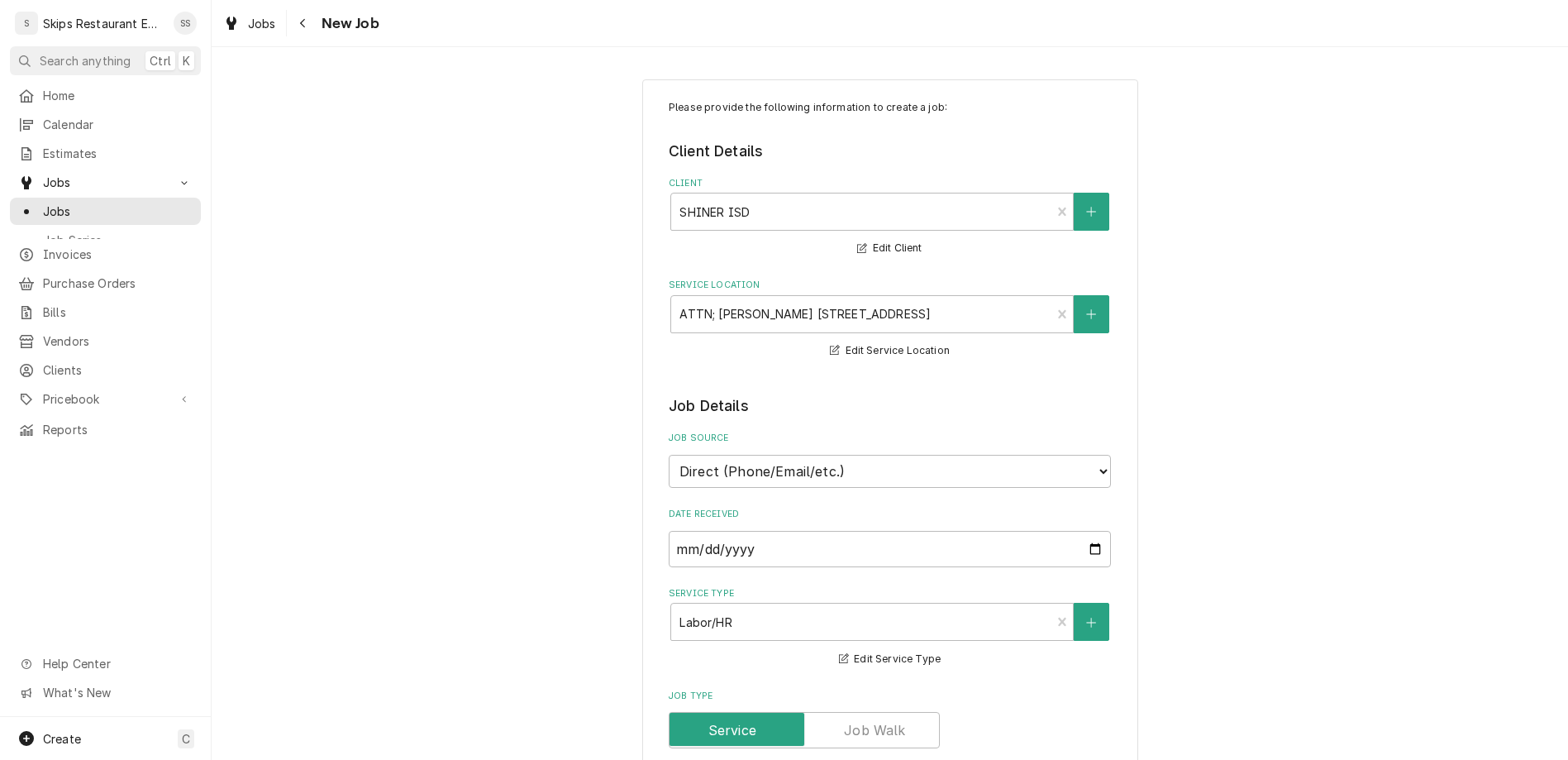
type textarea "Booster Heater - power on"
type textarea "x"
type textarea "Booster Heater - power on"
type textarea "x"
type textarea "Booster Heater - power on n"
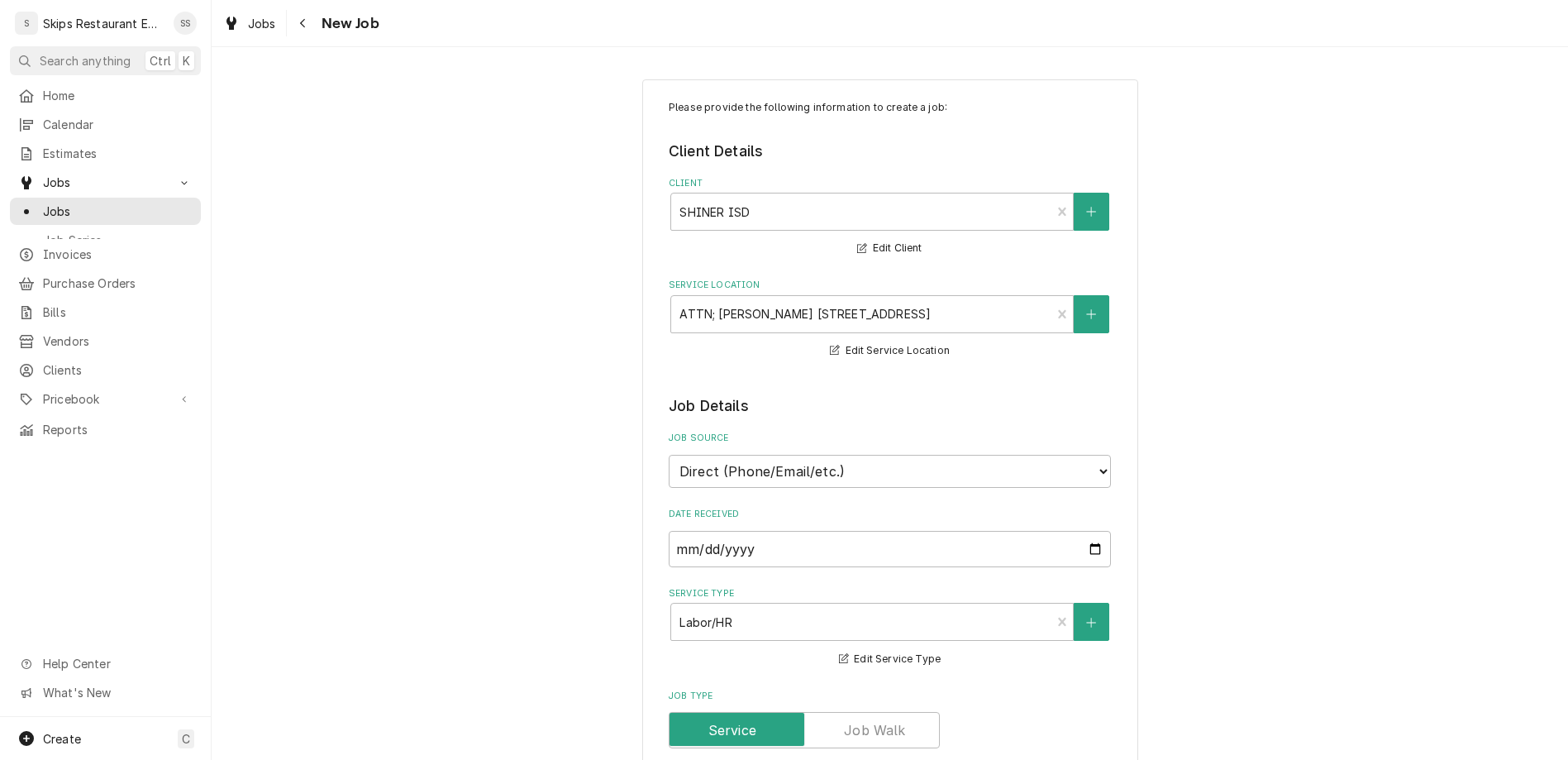
type textarea "x"
type textarea "Booster Heater - power on no"
type textarea "x"
type textarea "Booster Heater - power on not"
type textarea "x"
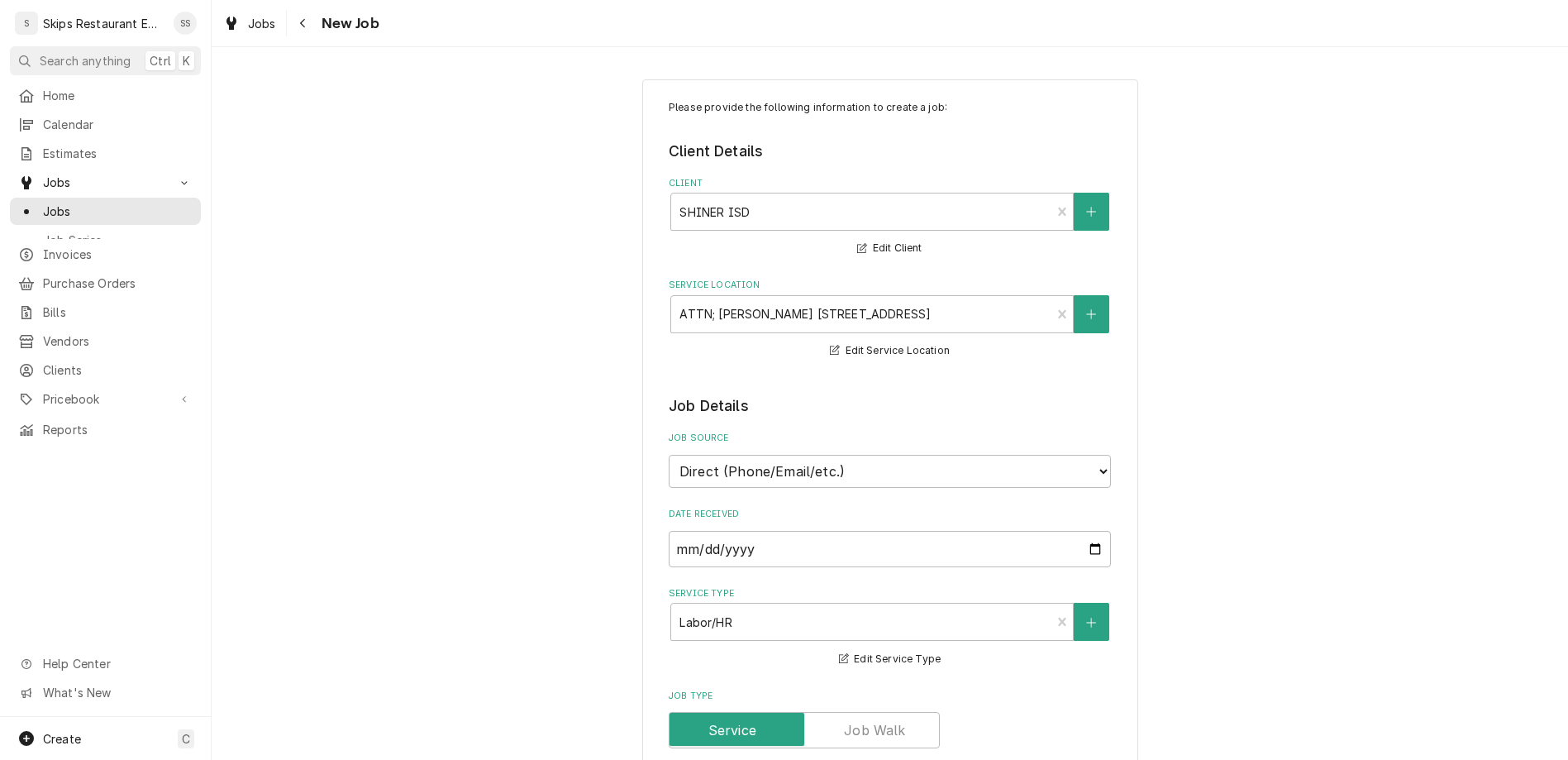
type textarea "Booster Heater - power on not"
type textarea "x"
type textarea "Booster Heater - power on not h"
type textarea "x"
type textarea "Booster Heater - power on not he"
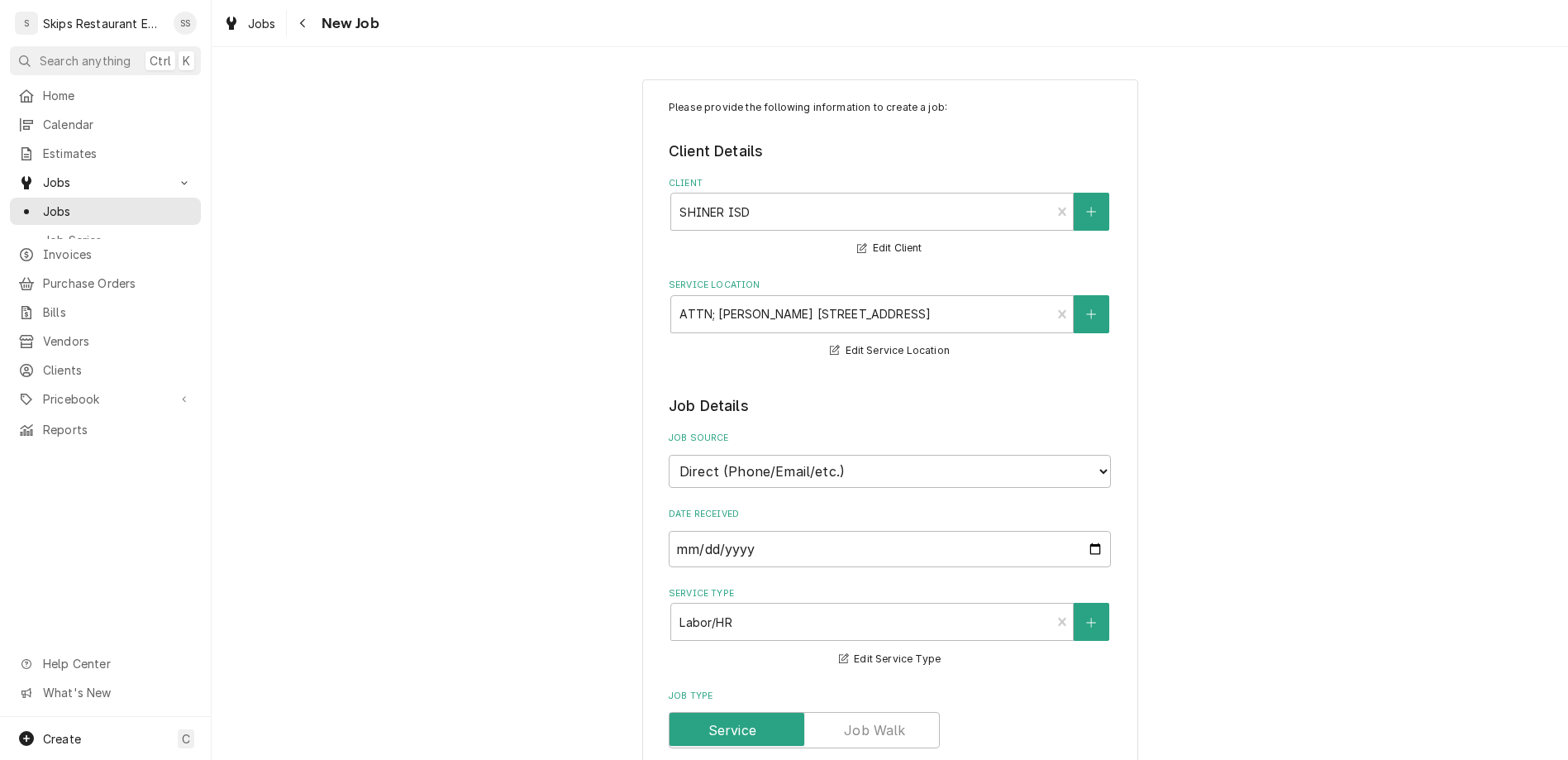
type textarea "x"
type textarea "Booster Heater - power on not hea"
type textarea "x"
type textarea "Booster Heater - power on not heat"
type textarea "x"
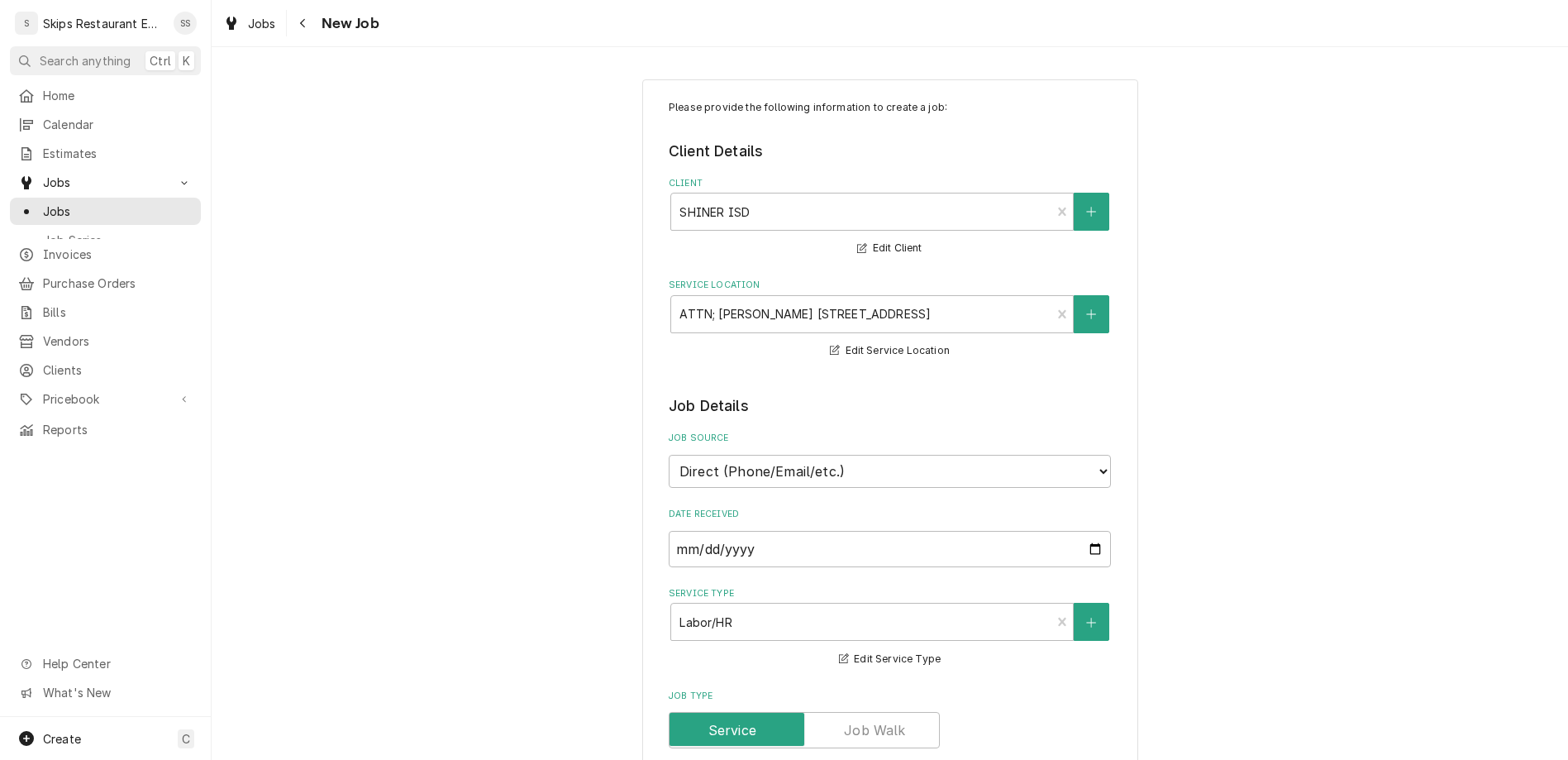
type textarea "Booster Heater - power on not heati"
type textarea "x"
type textarea "Booster Heater - power on not heatin"
type textarea "x"
type textarea "Booster Heater - power on not heating"
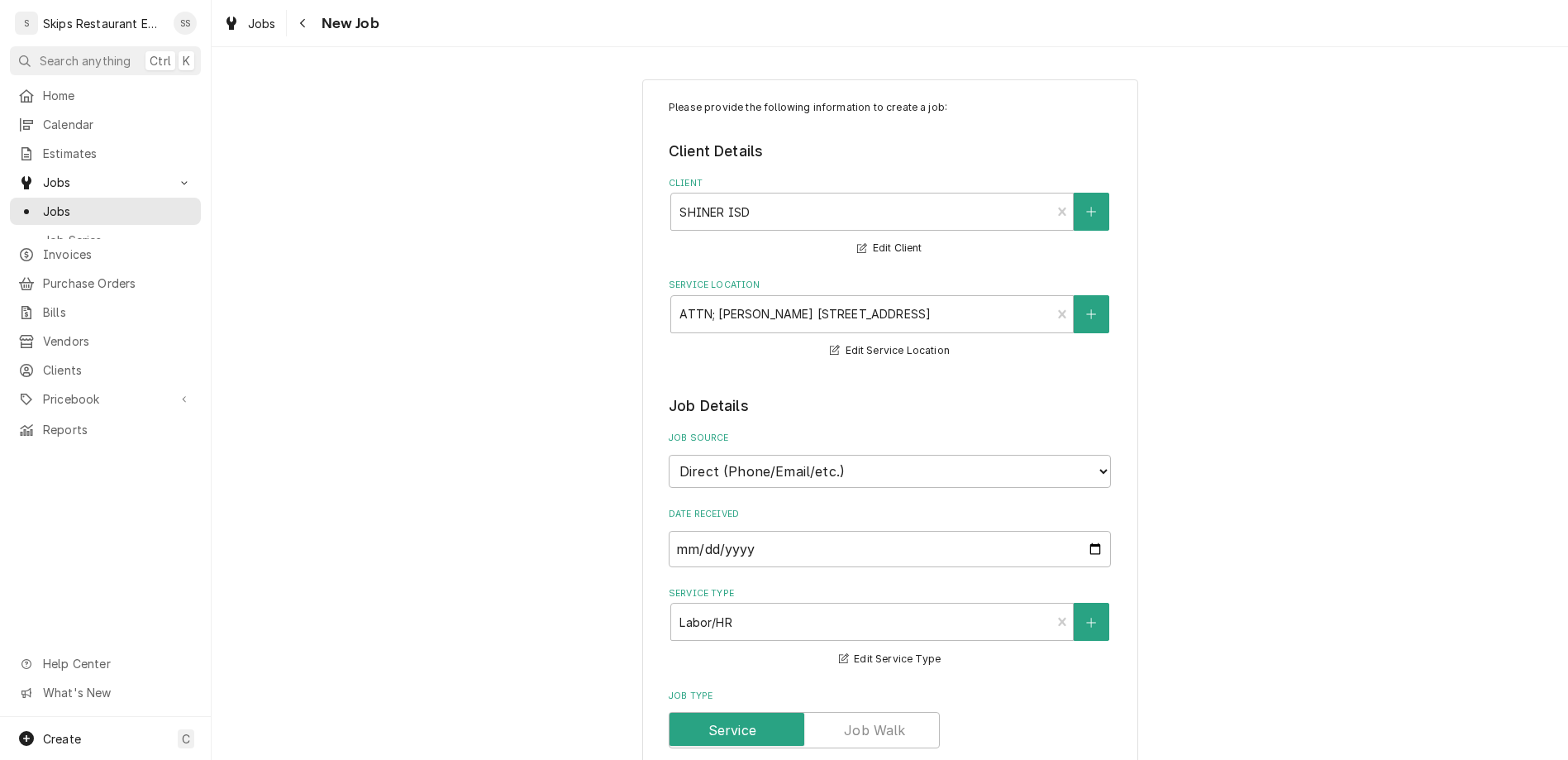
type textarea "x"
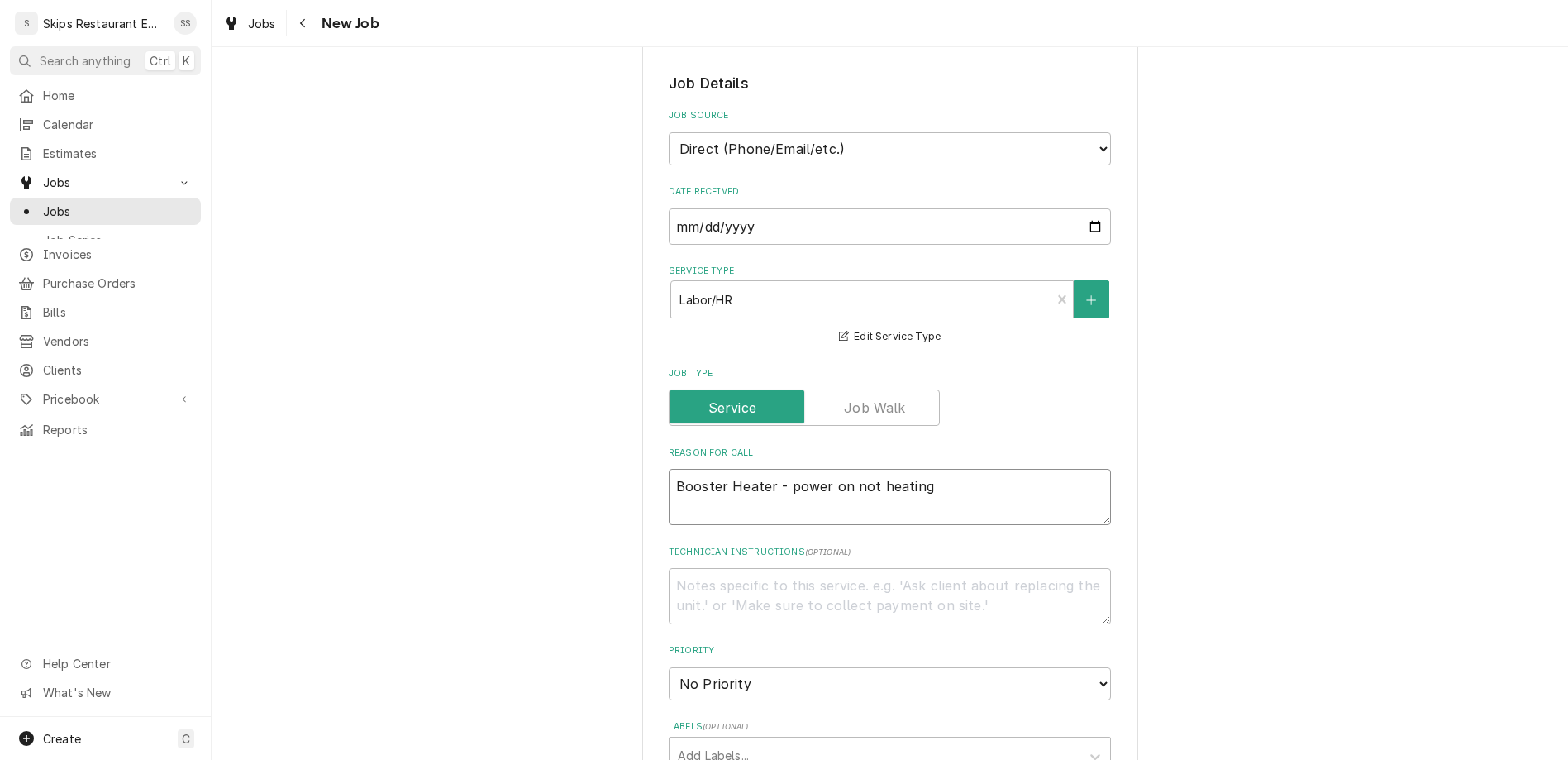
scroll to position [387, 0]
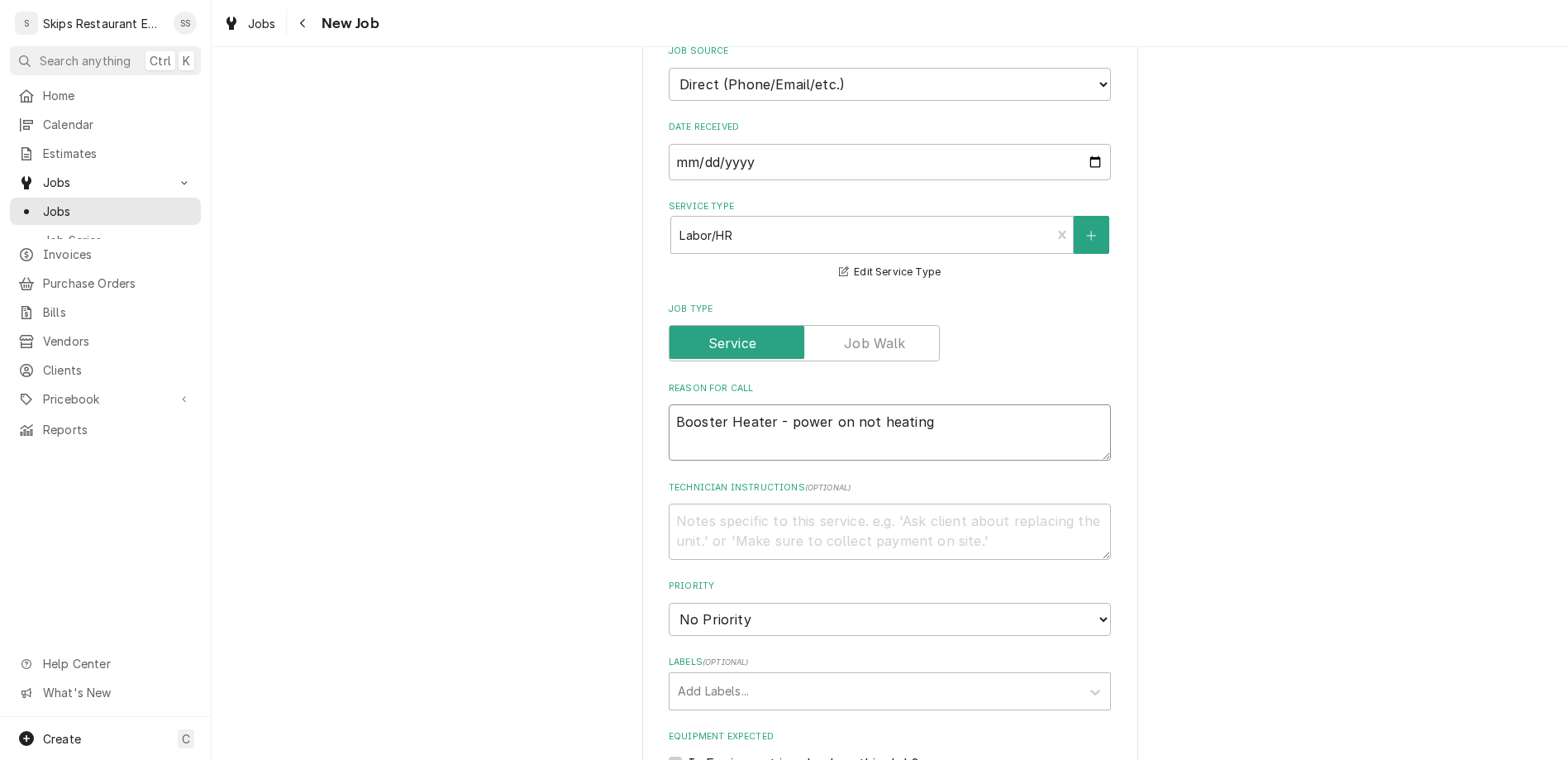
type textarea "Booster Heater - power on not heating"
click at [693, 753] on label "Is Equipment involved on this Job?" at bounding box center [804, 763] width 230 height 20
click at [693, 753] on input "Equipment Expected" at bounding box center [909, 771] width 443 height 37
checkbox input "true"
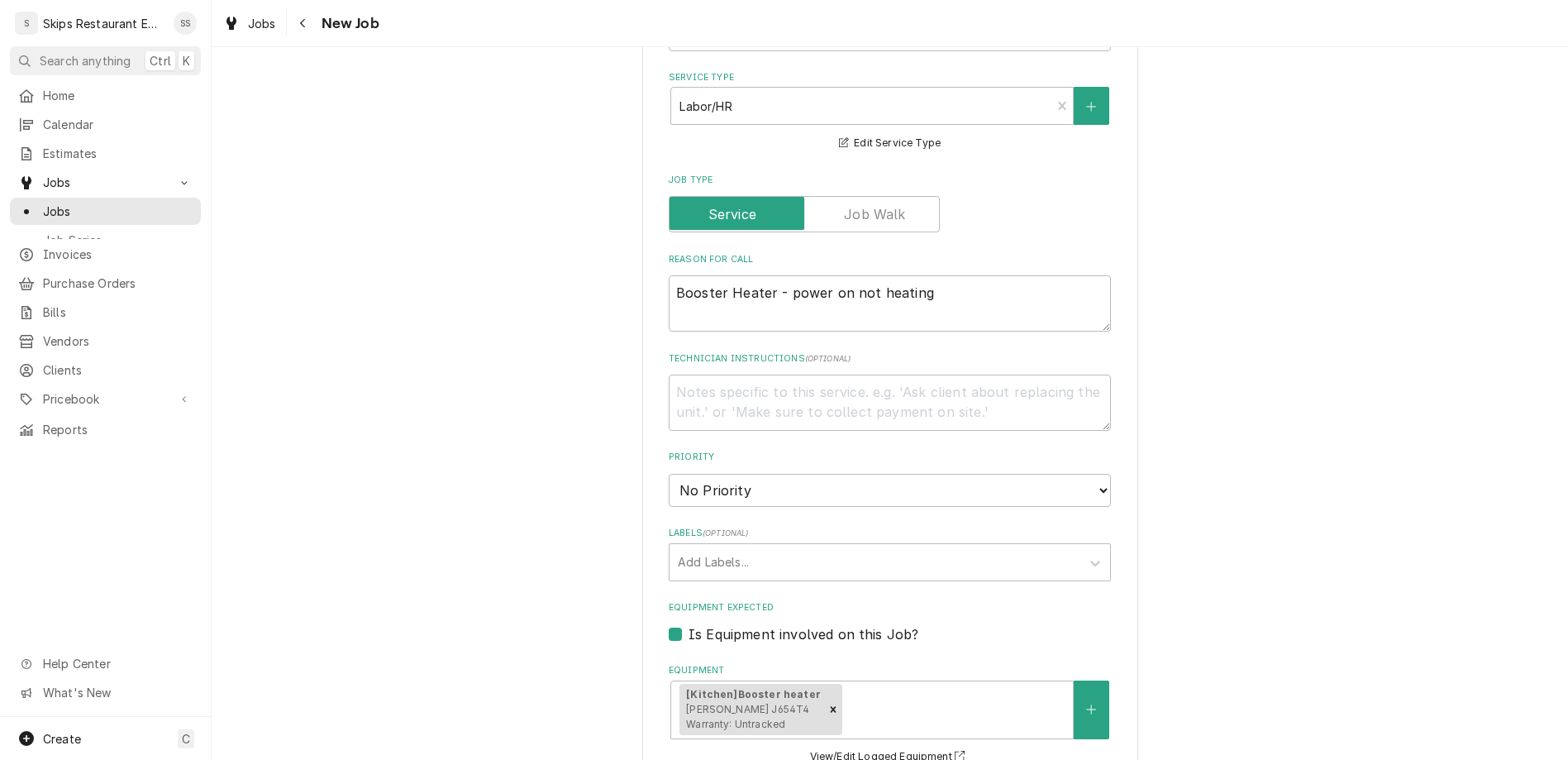
type textarea "x"
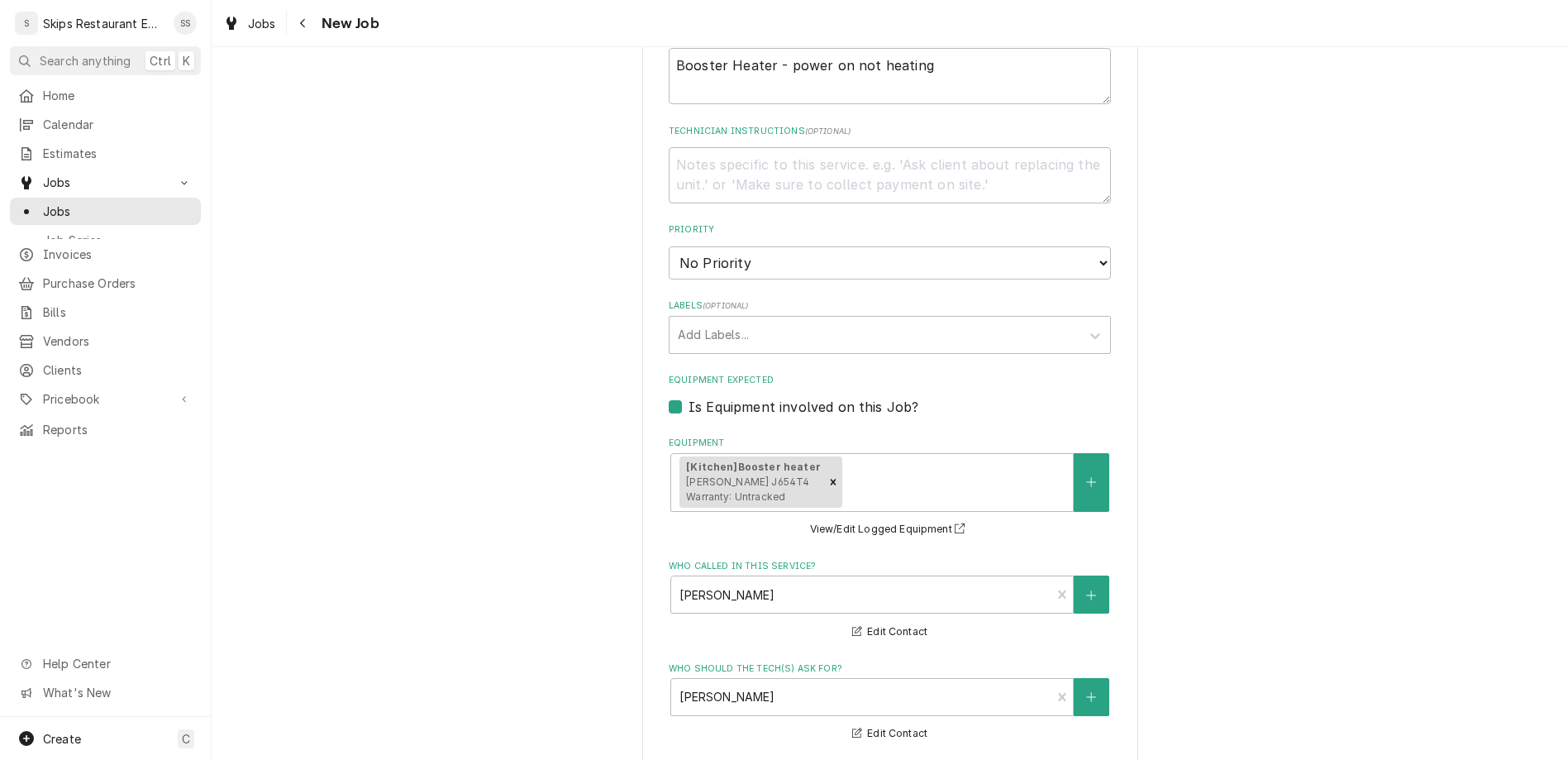
type input "2025-08-28"
type textarea "x"
select select "10:00:00"
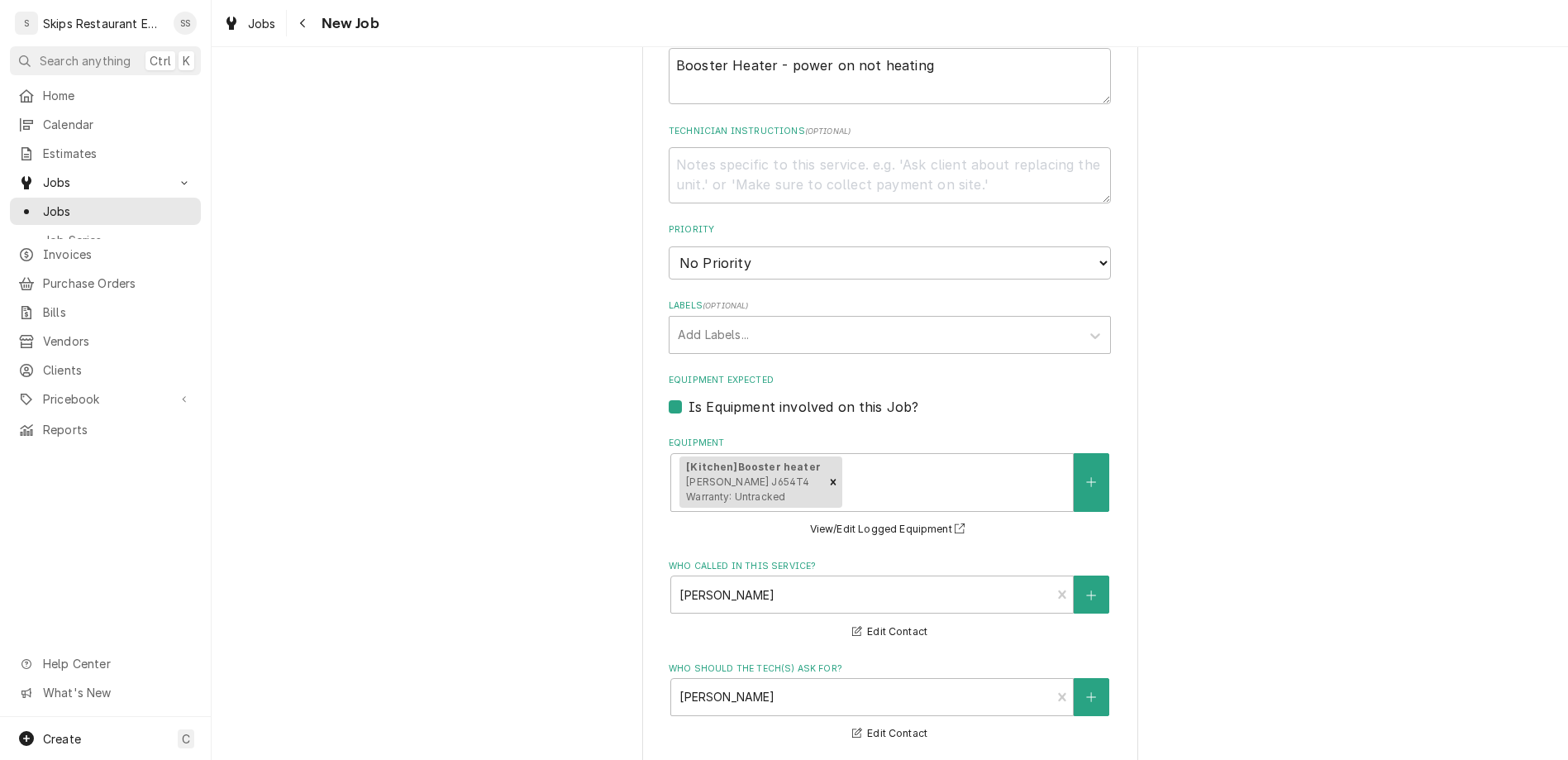
click option "10:00 AM" at bounding box center [0, 0] width 0 height 0
type textarea "x"
type input "1"
type textarea "x"
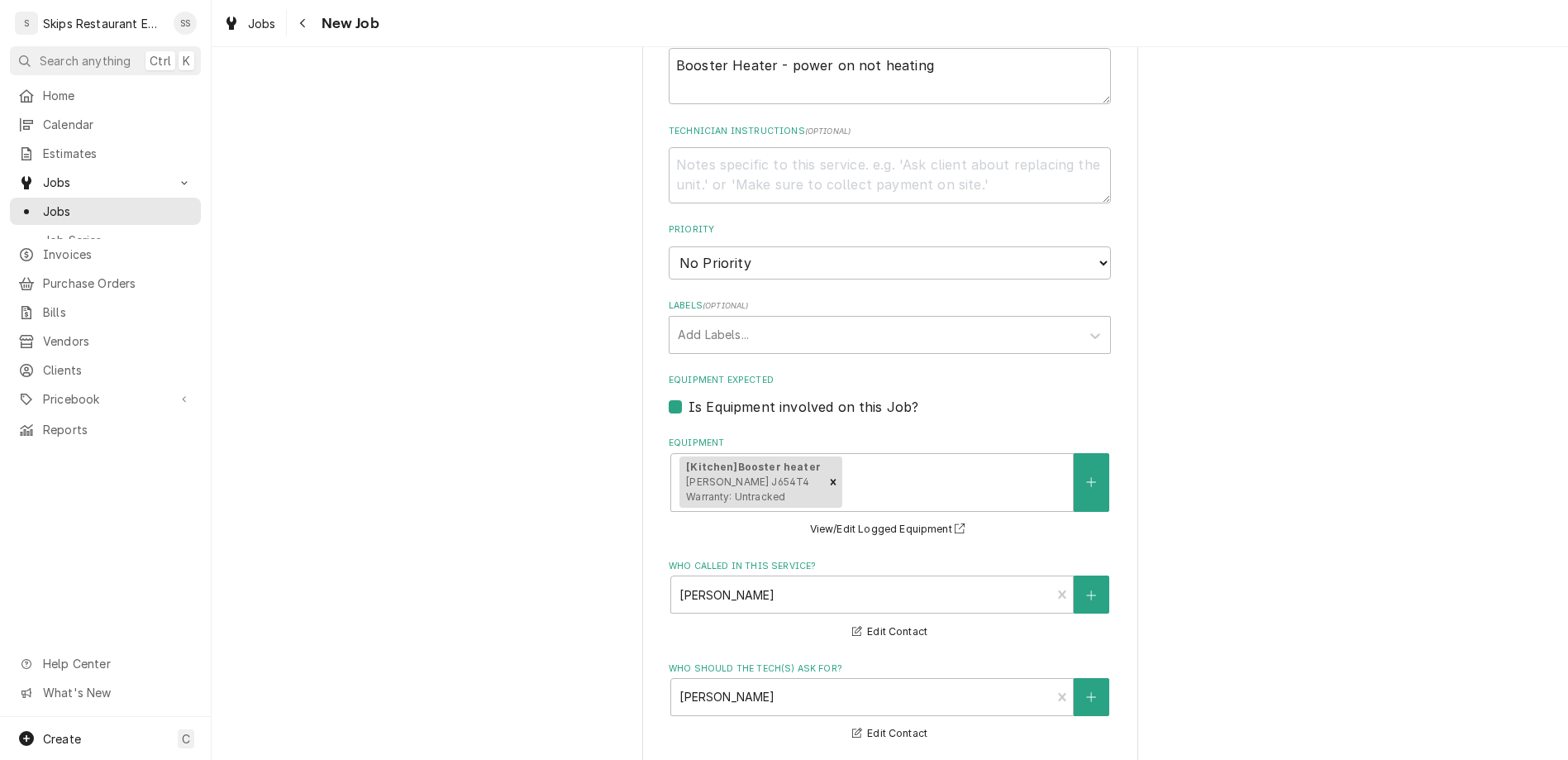
type input "1"
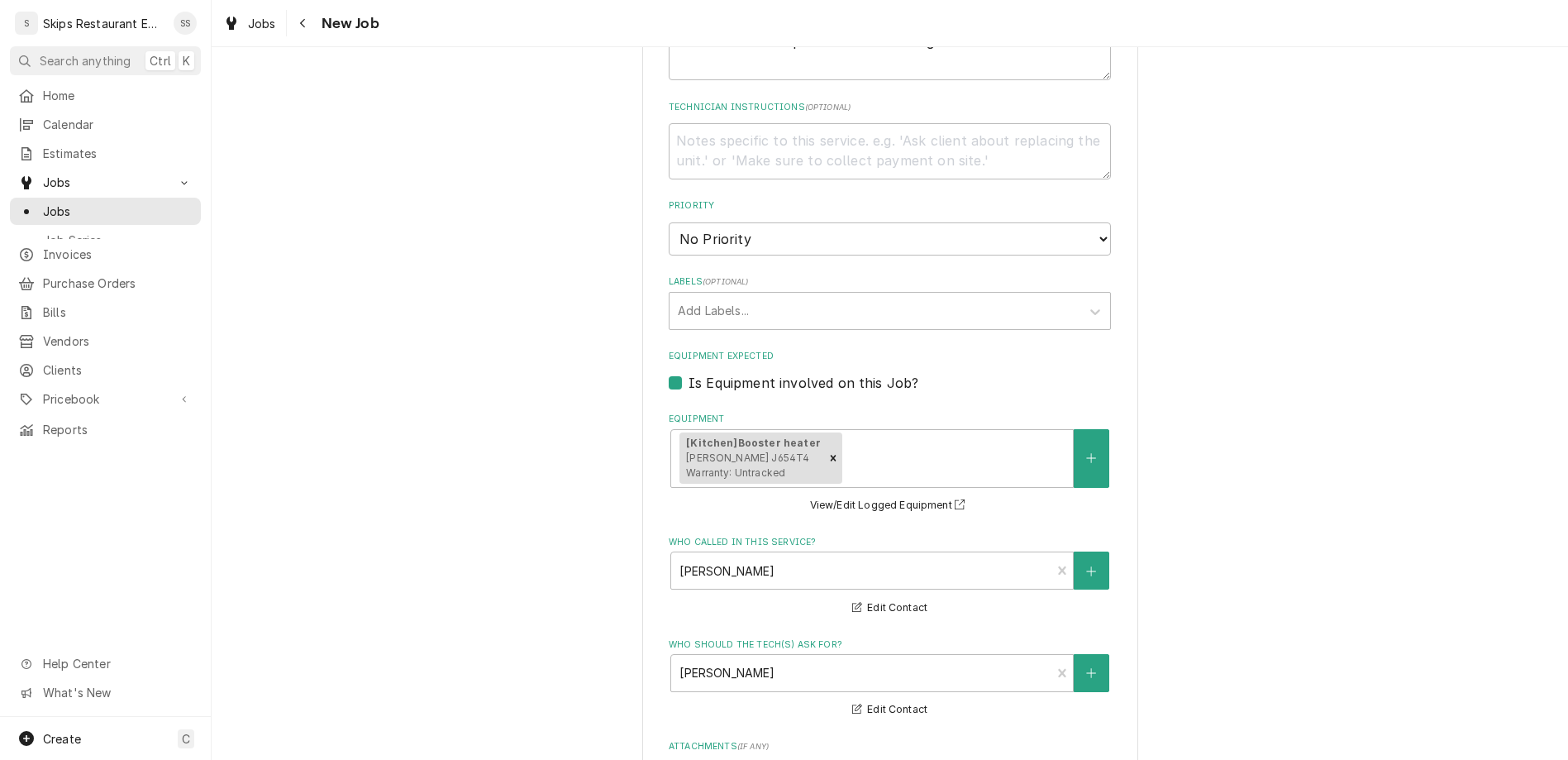
scroll to position [781, 0]
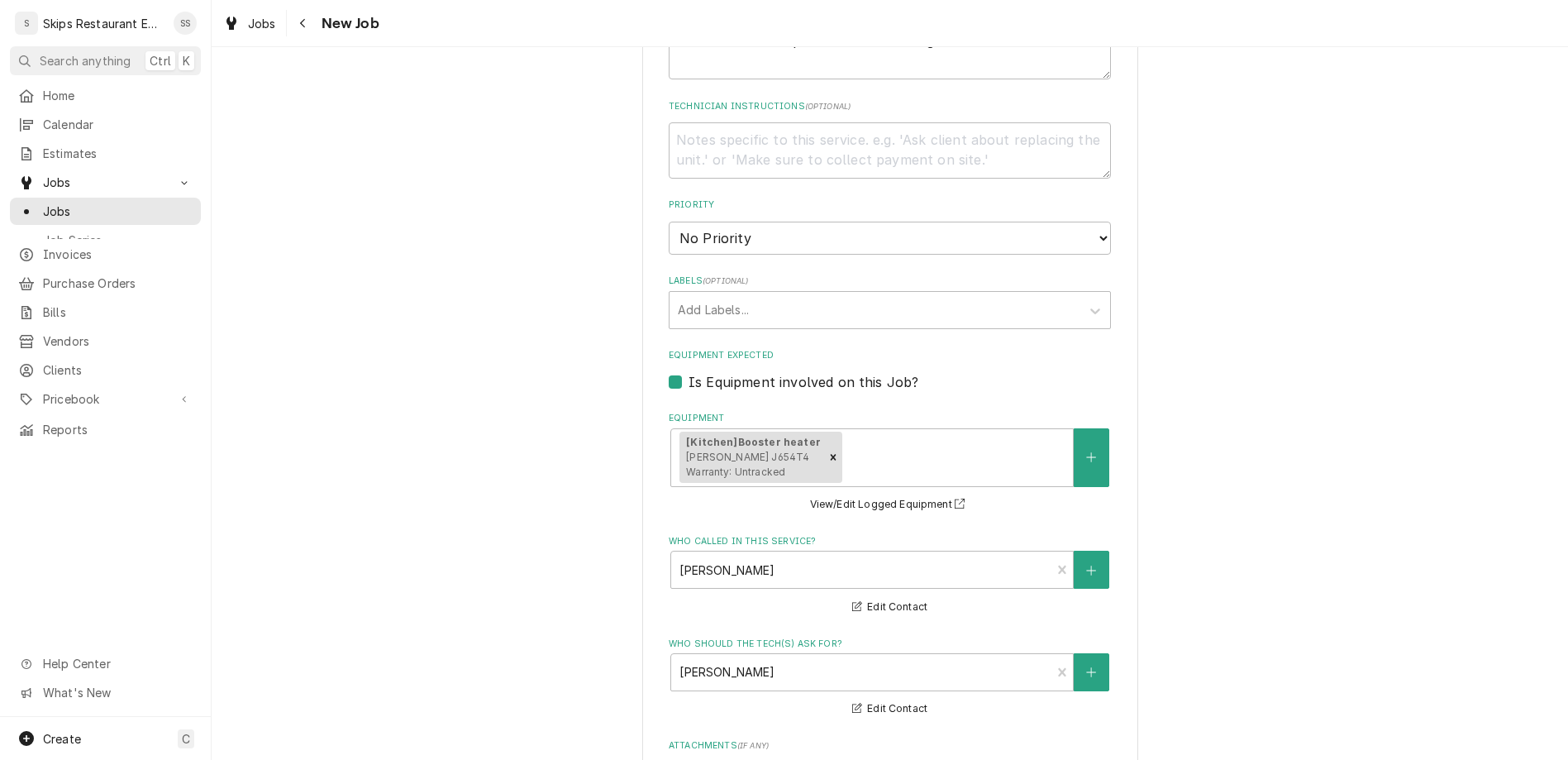
type textarea "x"
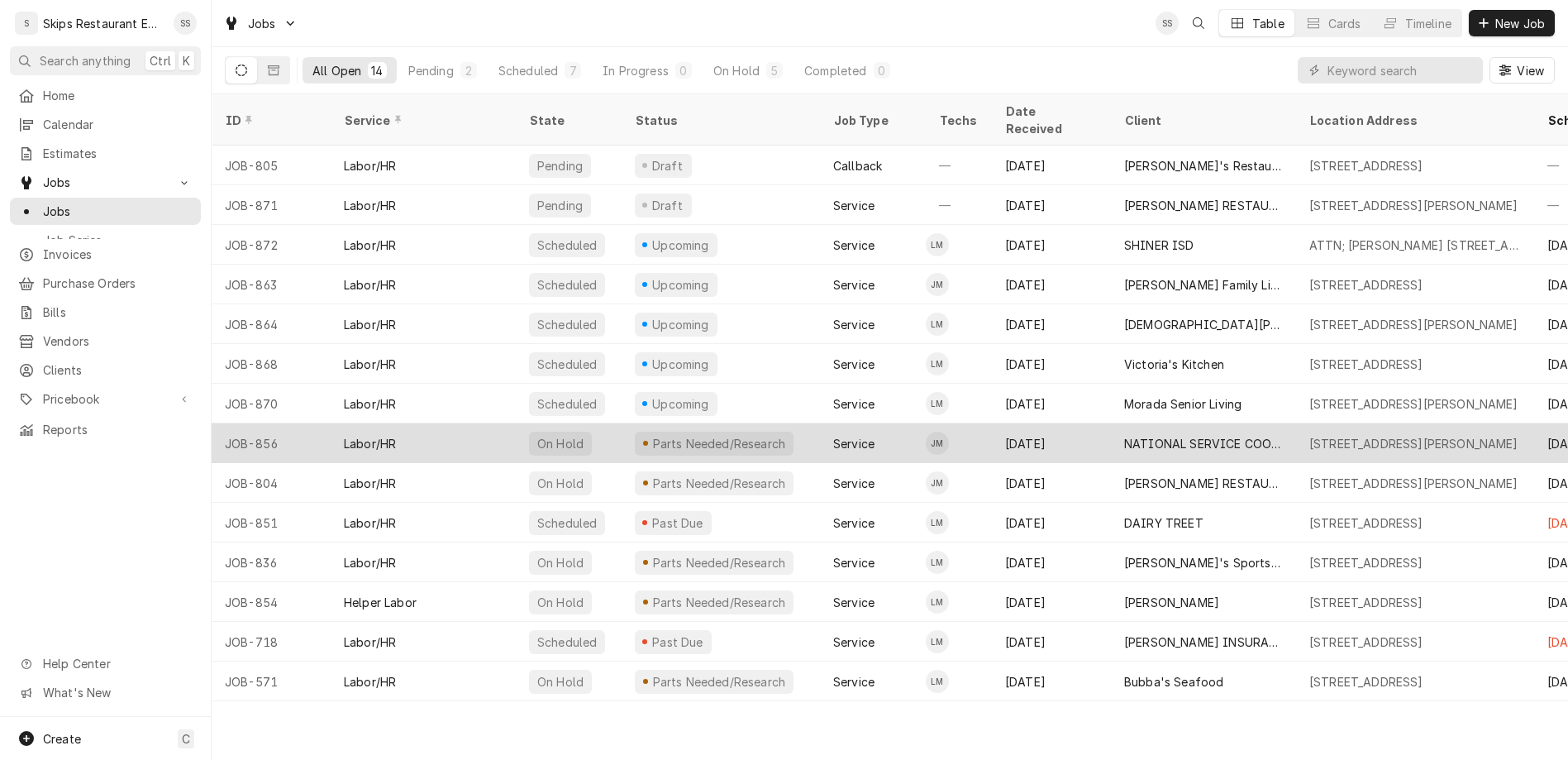
click at [1124, 435] on div "NATIONAL SERVICE COOPERATIVE" at bounding box center [1203, 444] width 159 height 18
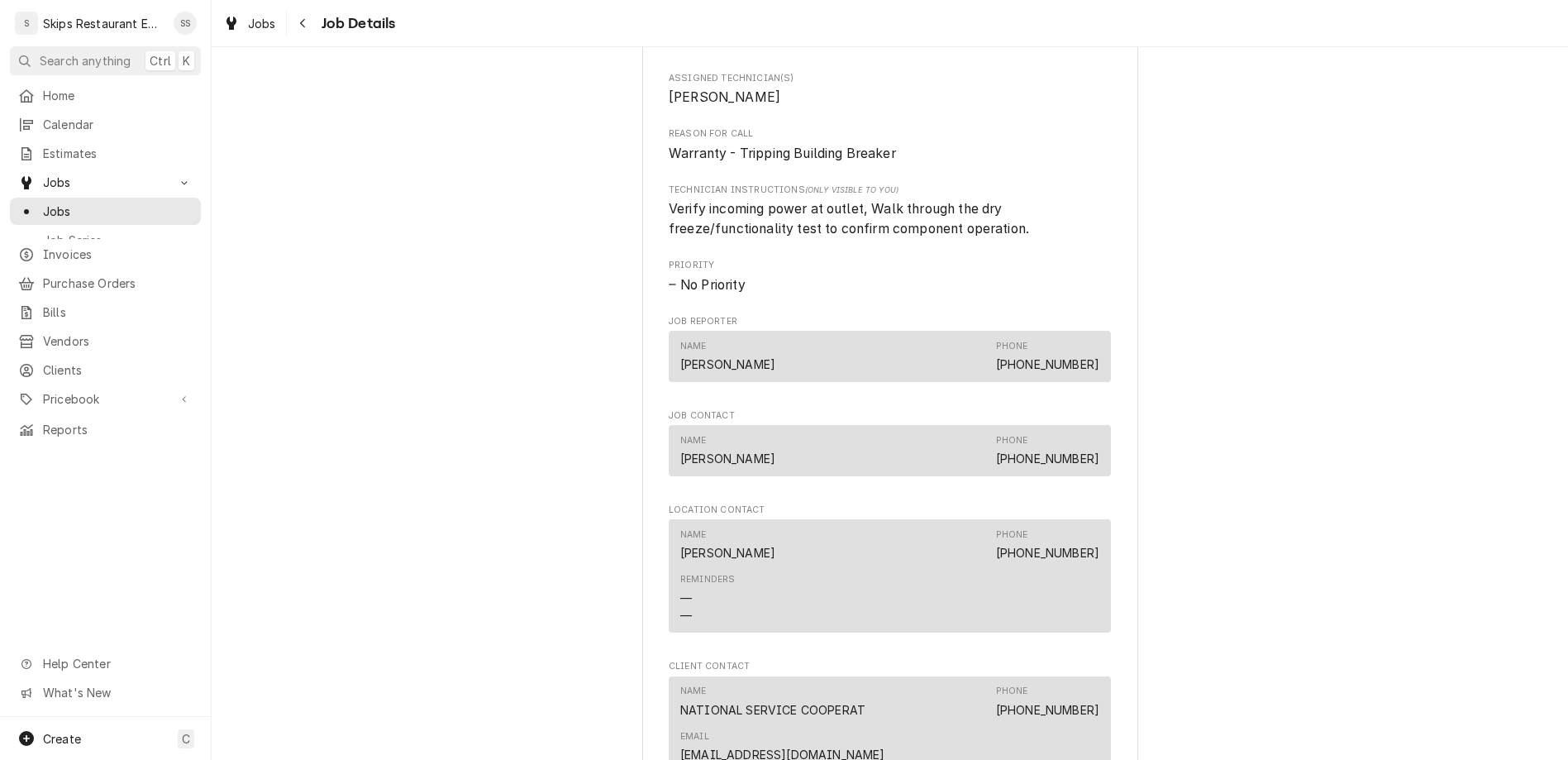
scroll to position [1290, 0]
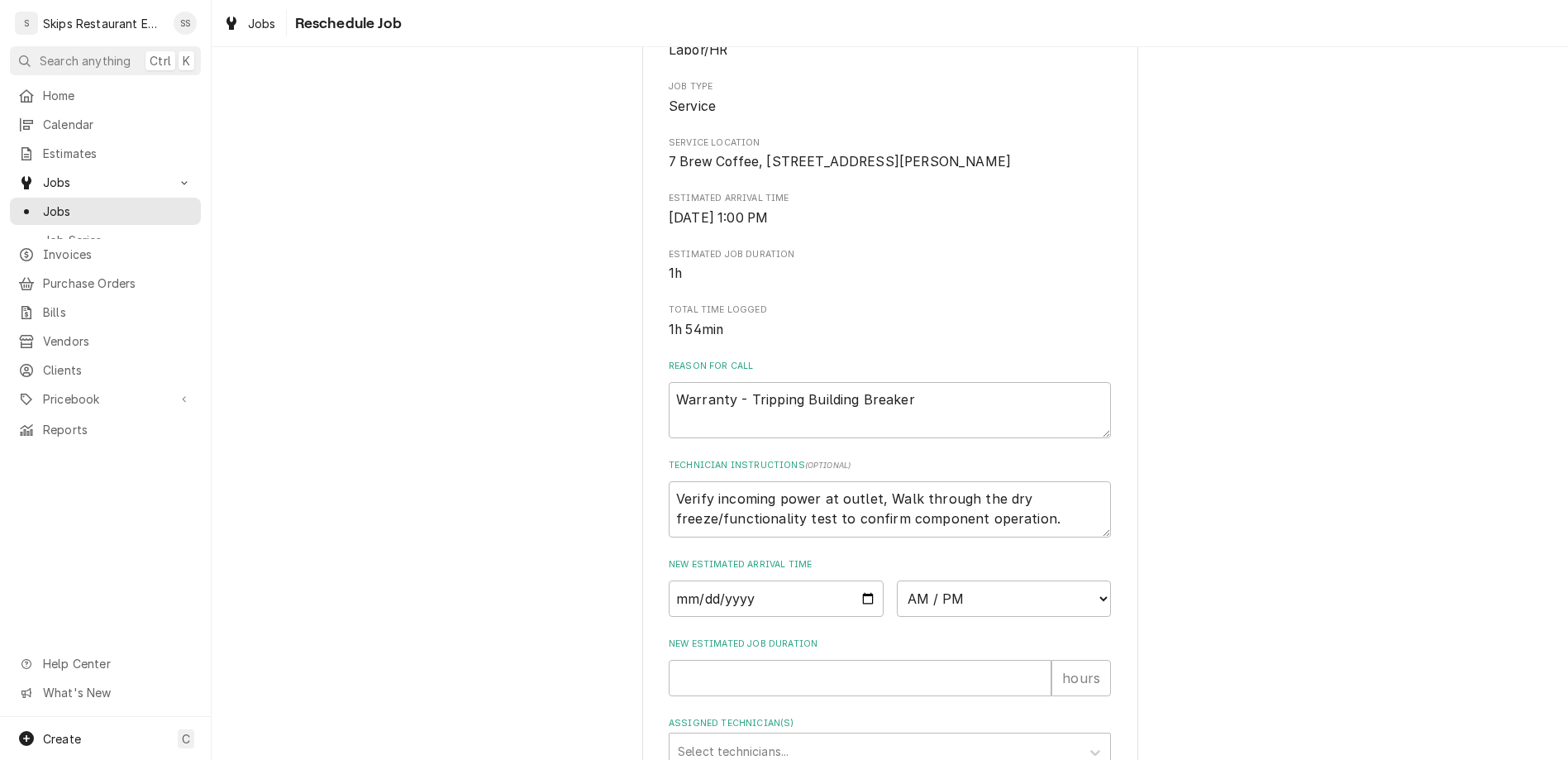
scroll to position [173, 0]
click at [834, 579] on input "Date" at bounding box center [777, 597] width 215 height 37
type input "2025-08-28"
type textarea "x"
click at [897, 579] on select "AM / PM 6:00 AM 6:15 AM 6:30 AM 6:45 AM 7:00 AM 7:15 AM 7:30 AM 7:45 AM 8:00 AM…" at bounding box center [1005, 597] width 215 height 37
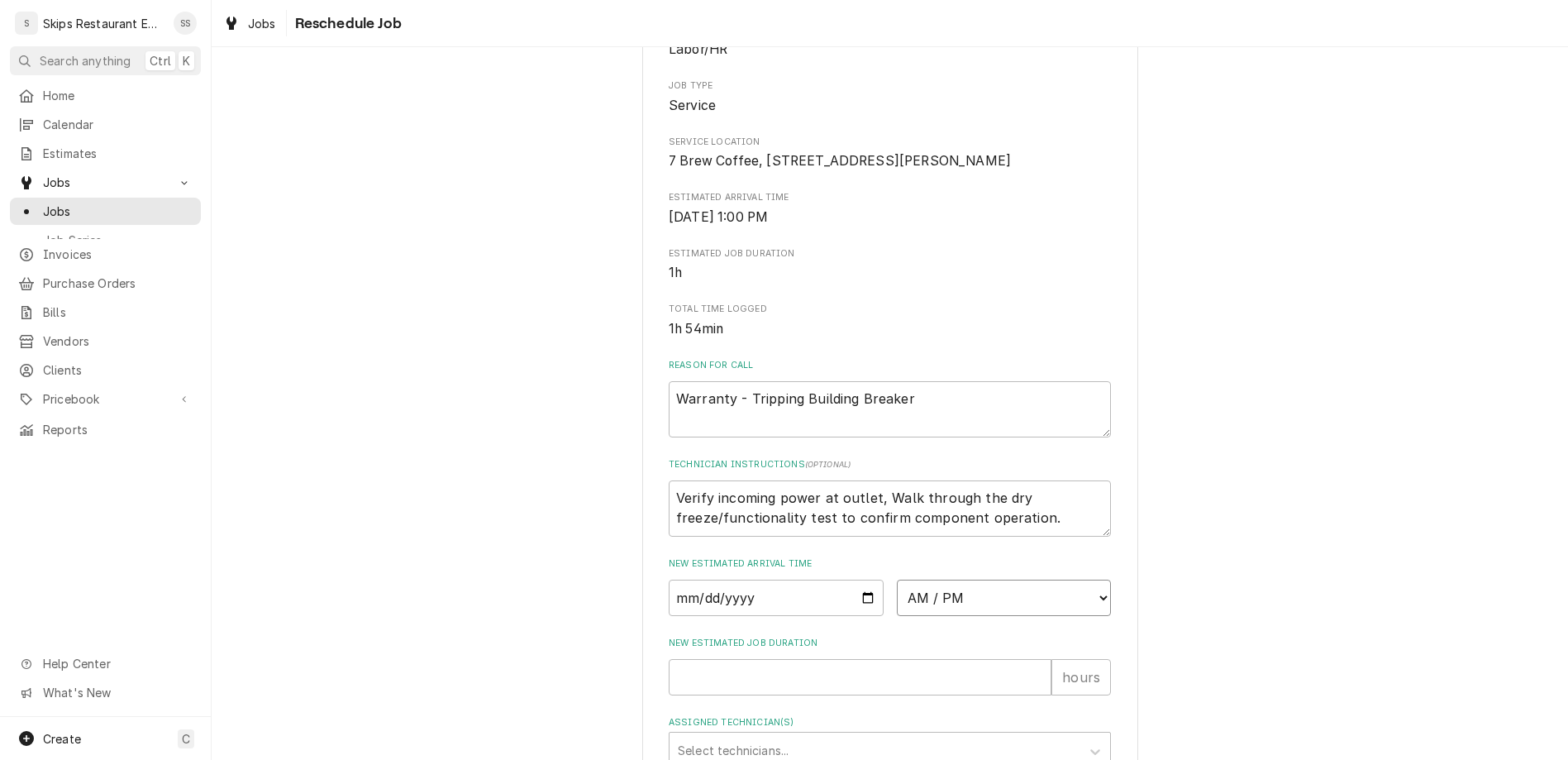
select select "13:00:00"
click option "1:00 PM" at bounding box center [0, 0] width 0 height 0
click at [780, 659] on input "New Estimated Job Duration" at bounding box center [860, 677] width 383 height 37
type textarea "x"
type input "1"
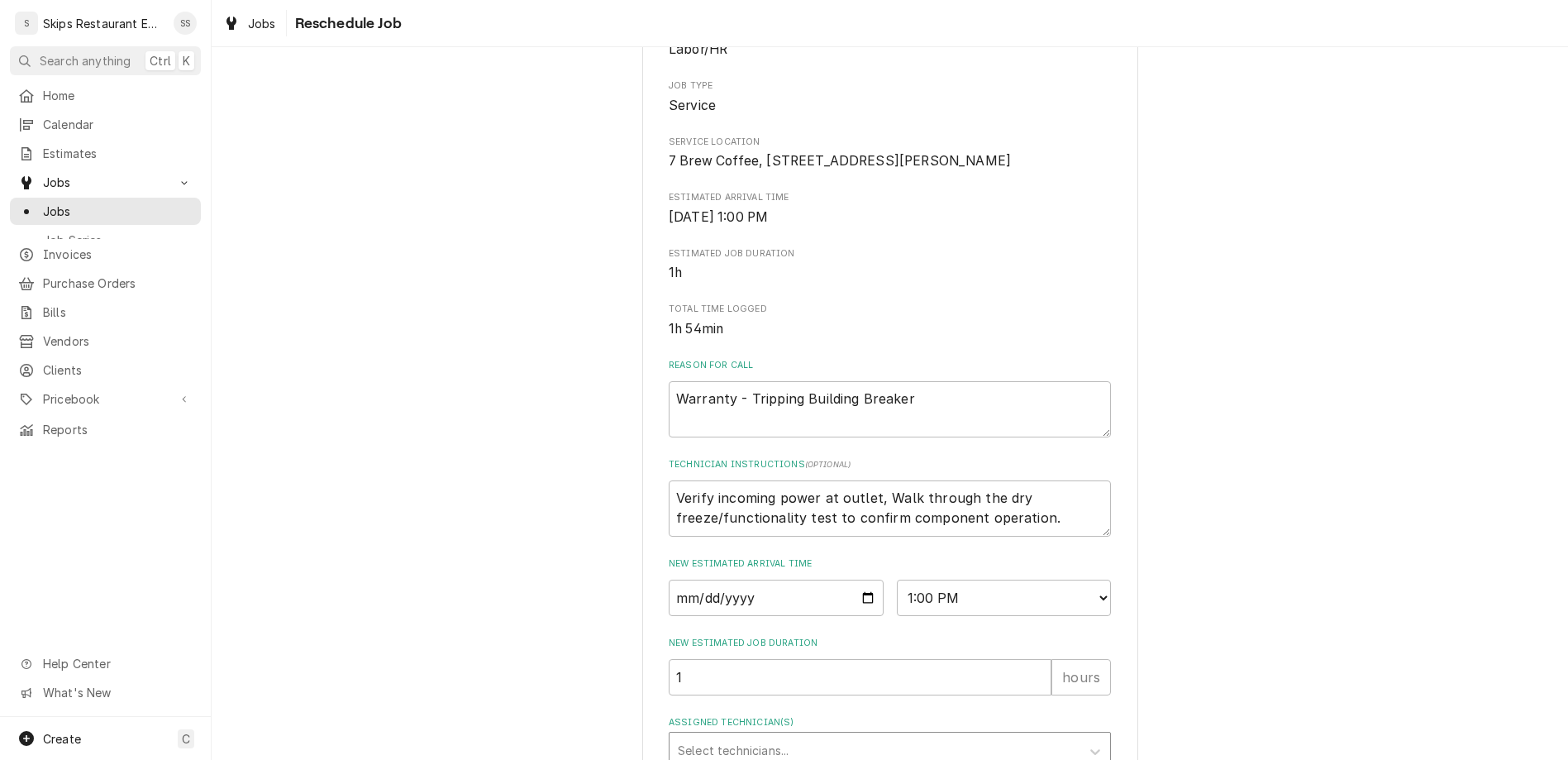
click at [762, 736] on div "Assigned Technician(s)" at bounding box center [874, 751] width 394 height 30
type textarea "x"
type textarea "p"
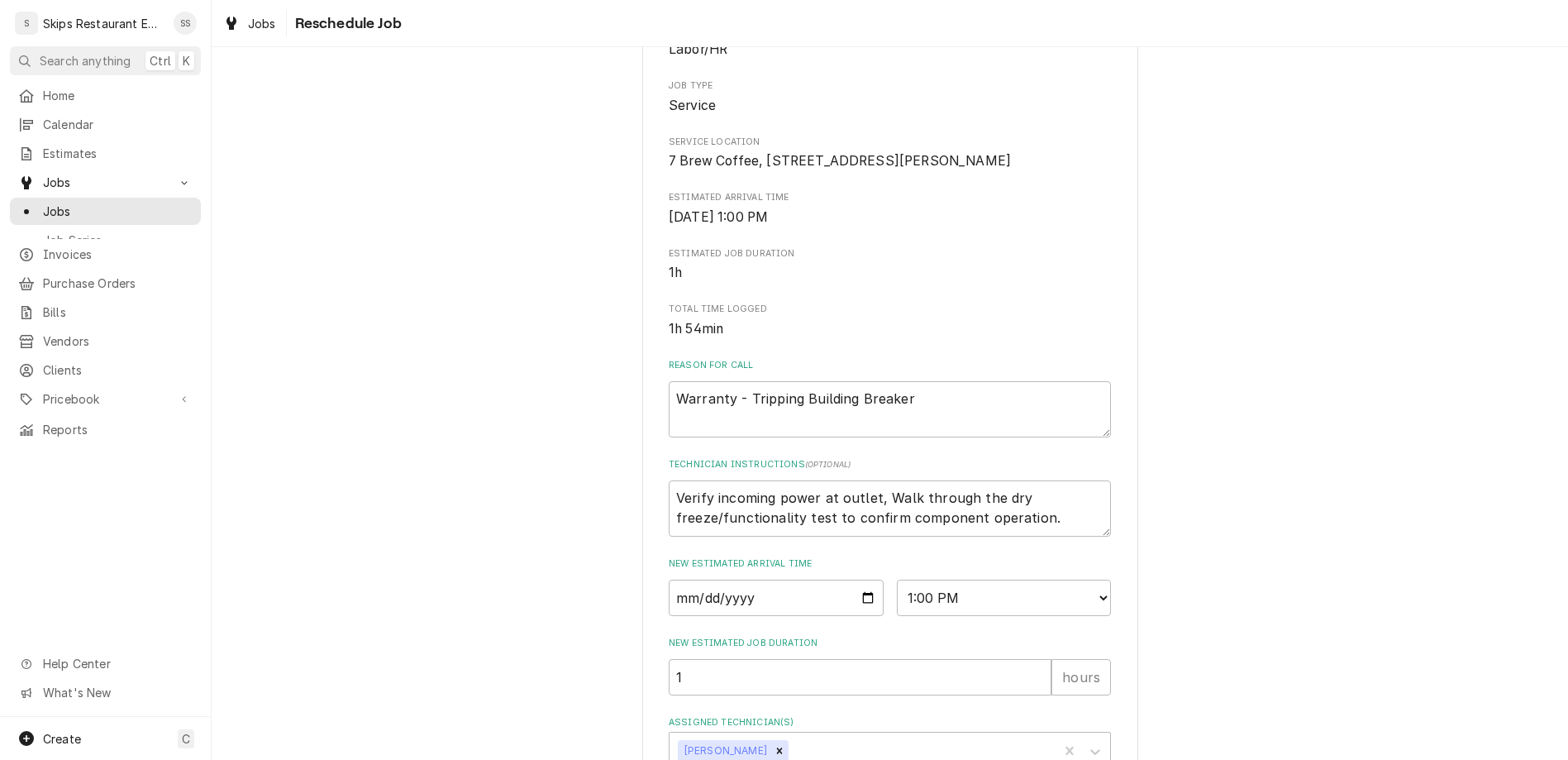
type textarea "x"
type textarea "pa"
type textarea "x"
type textarea "par"
type textarea "x"
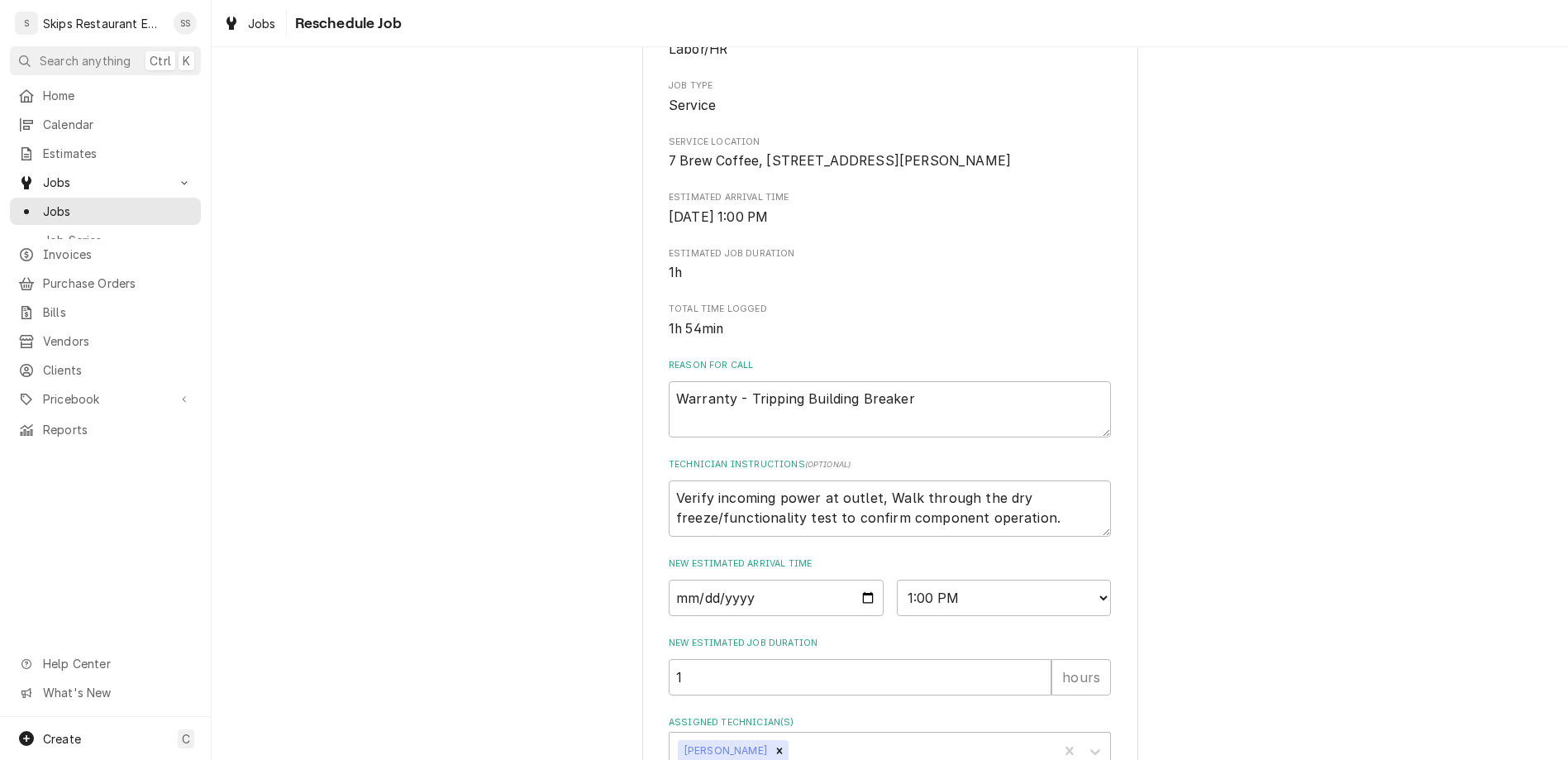
type textarea "part"
type textarea "x"
type textarea "part"
type textarea "x"
type textarea "part r"
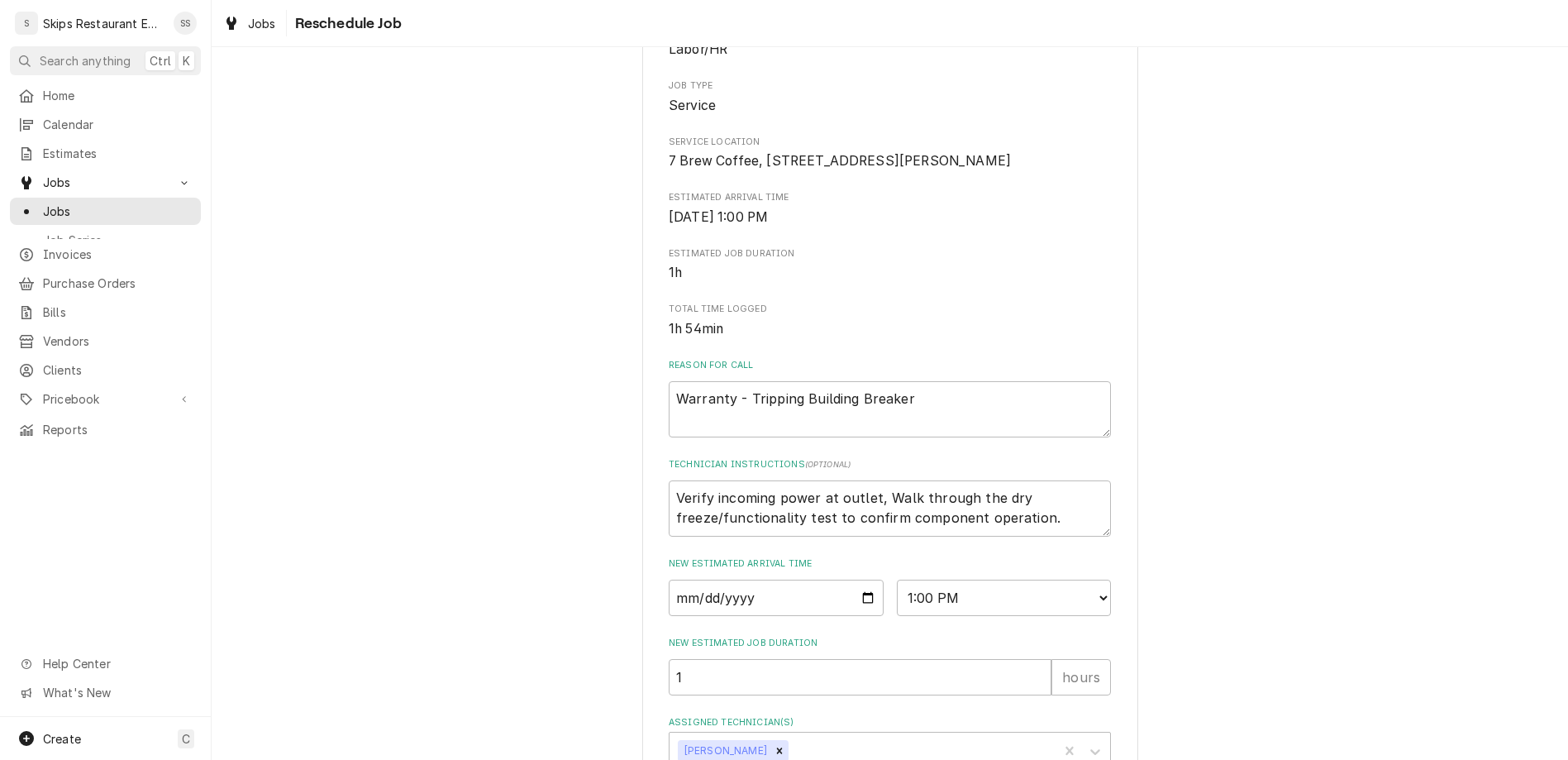
type textarea "x"
type textarea "part re"
type textarea "x"
type textarea "part rec"
type textarea "x"
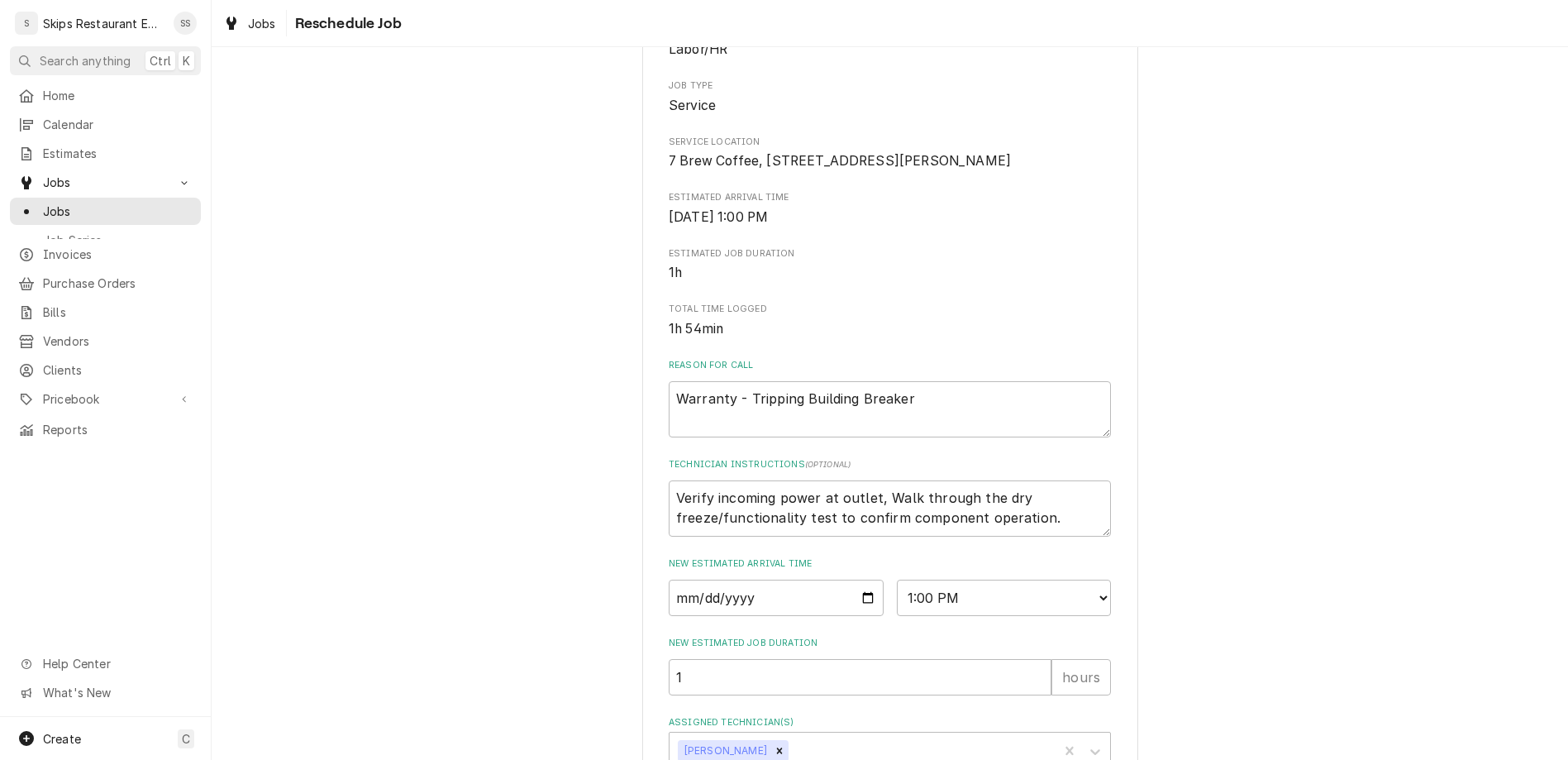
type textarea "part rece"
type textarea "x"
type textarea "part recei"
type textarea "x"
type textarea "part receiv"
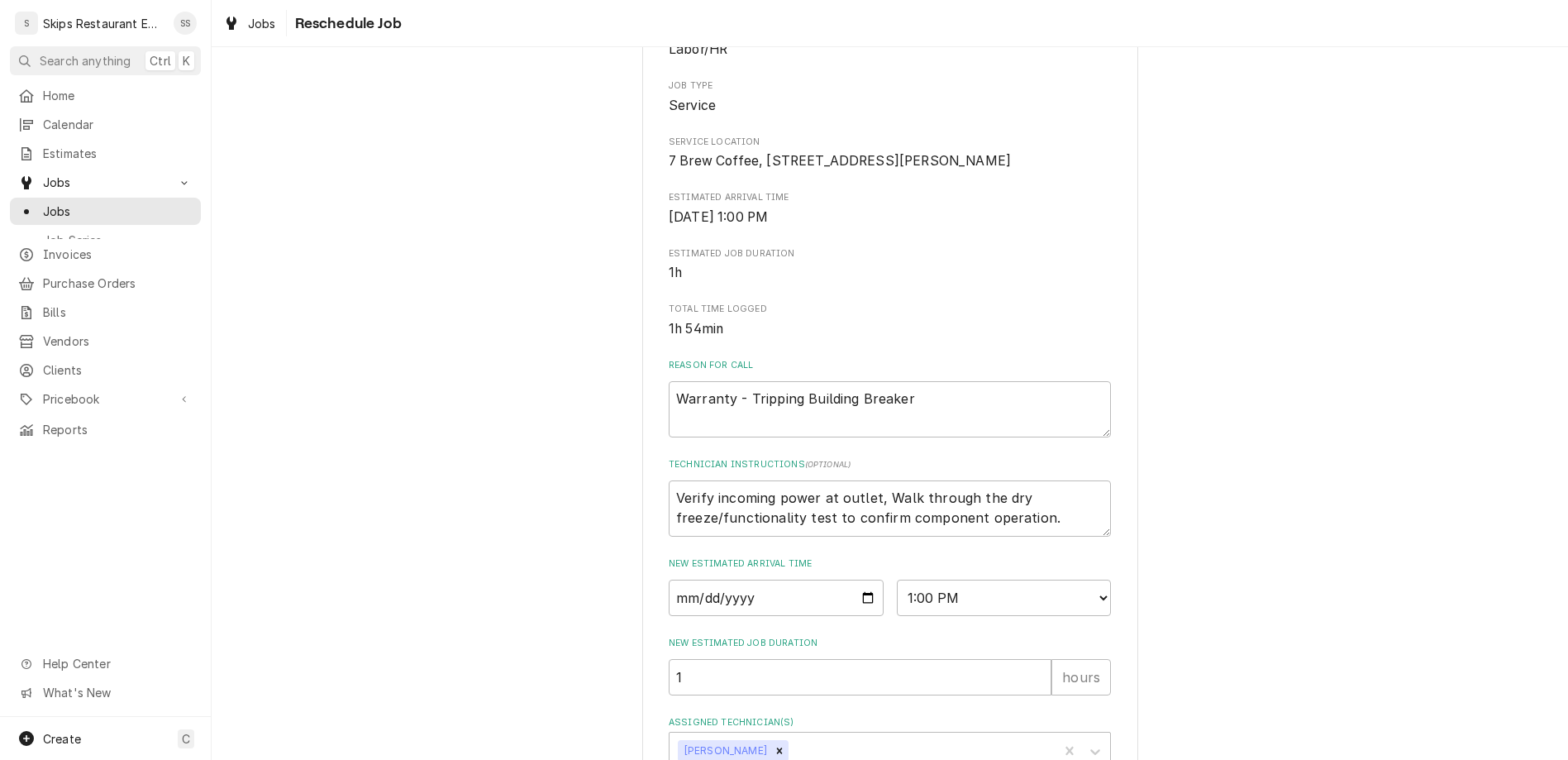
type textarea "x"
type textarea "part receive"
type textarea "x"
type textarea "part received"
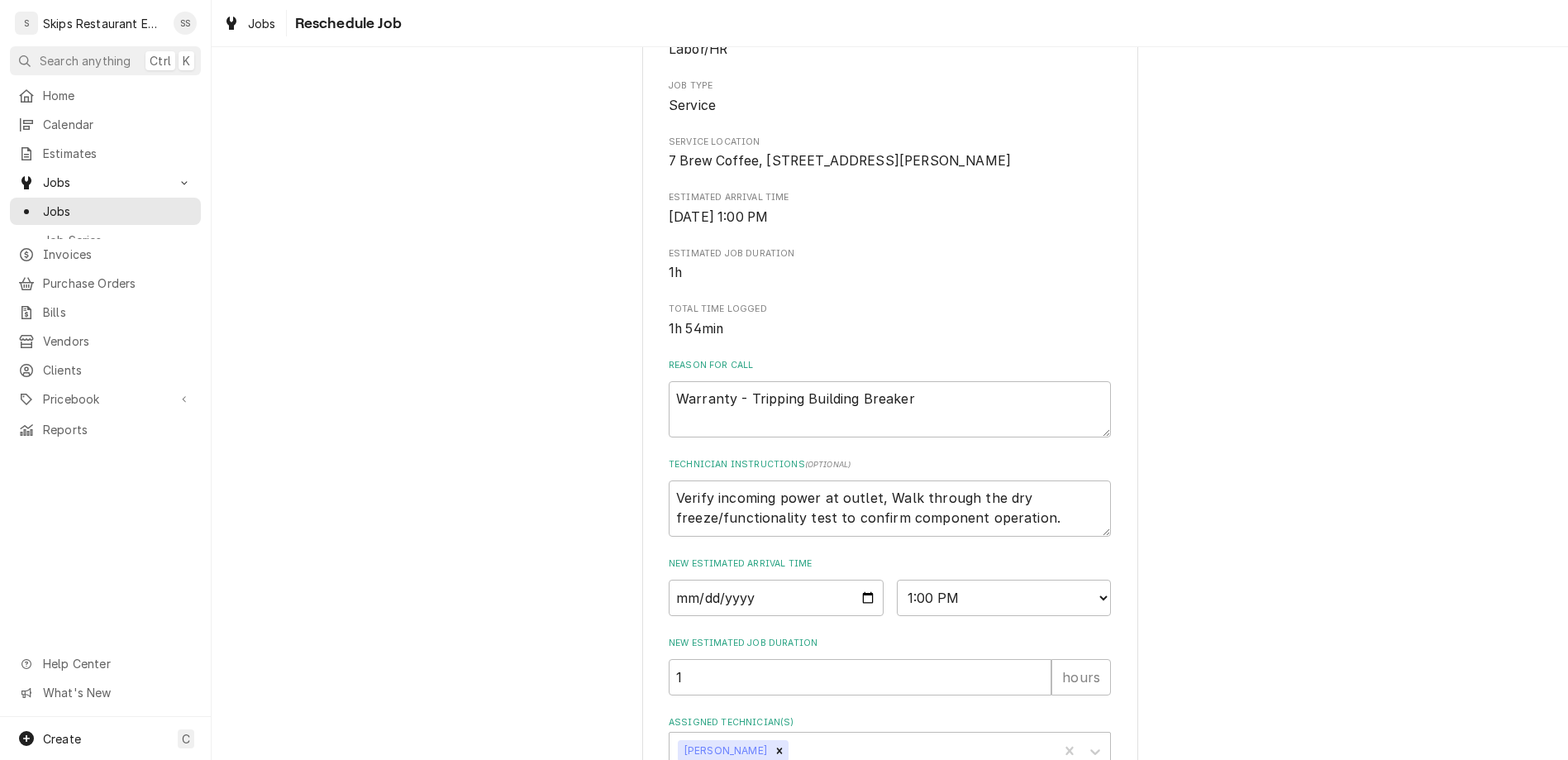
type textarea "x"
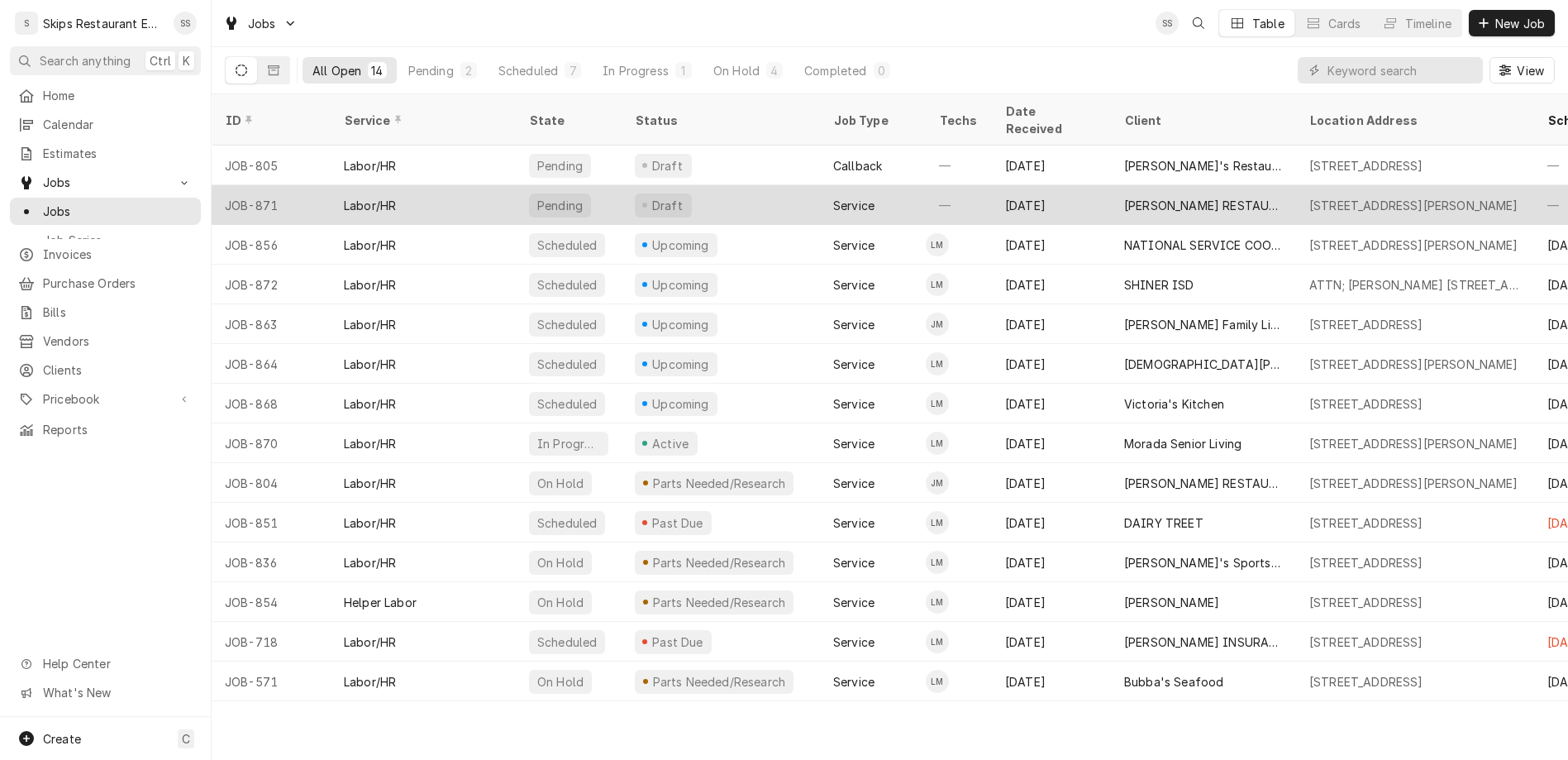
click at [1128, 185] on div "[PERSON_NAME] RESTAURANT" at bounding box center [1203, 205] width 185 height 39
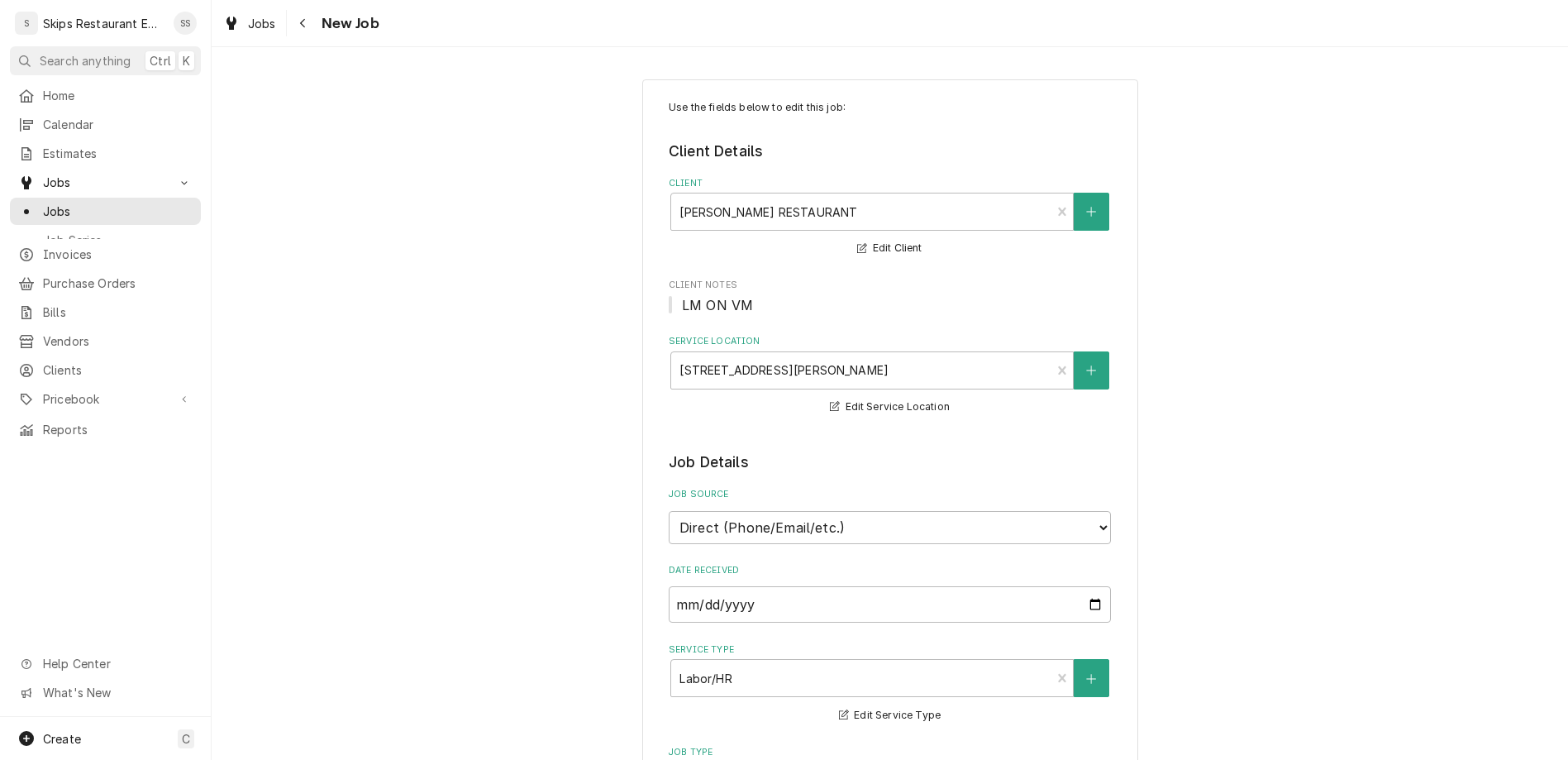
type textarea "x"
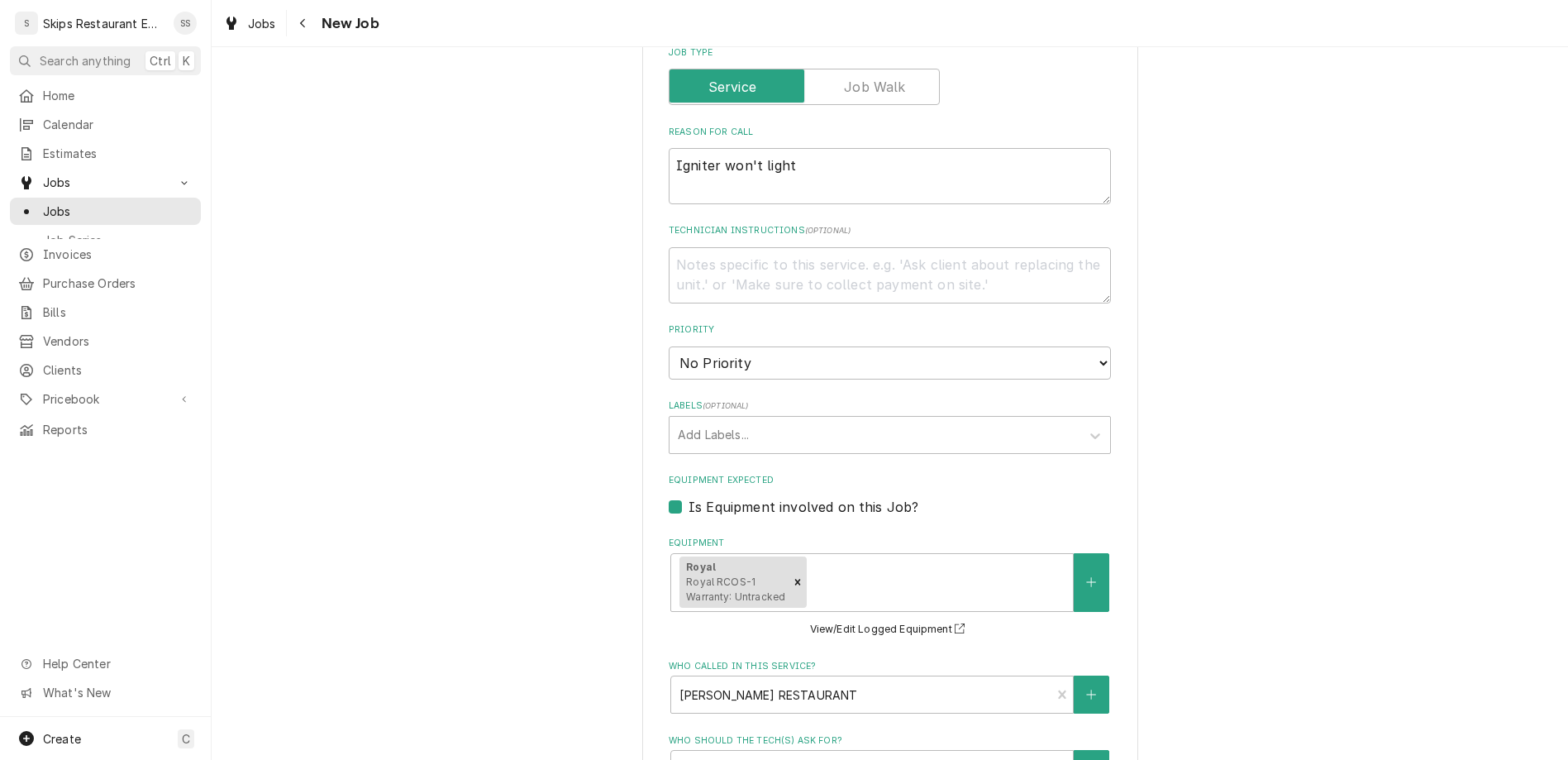
scroll to position [774, 0]
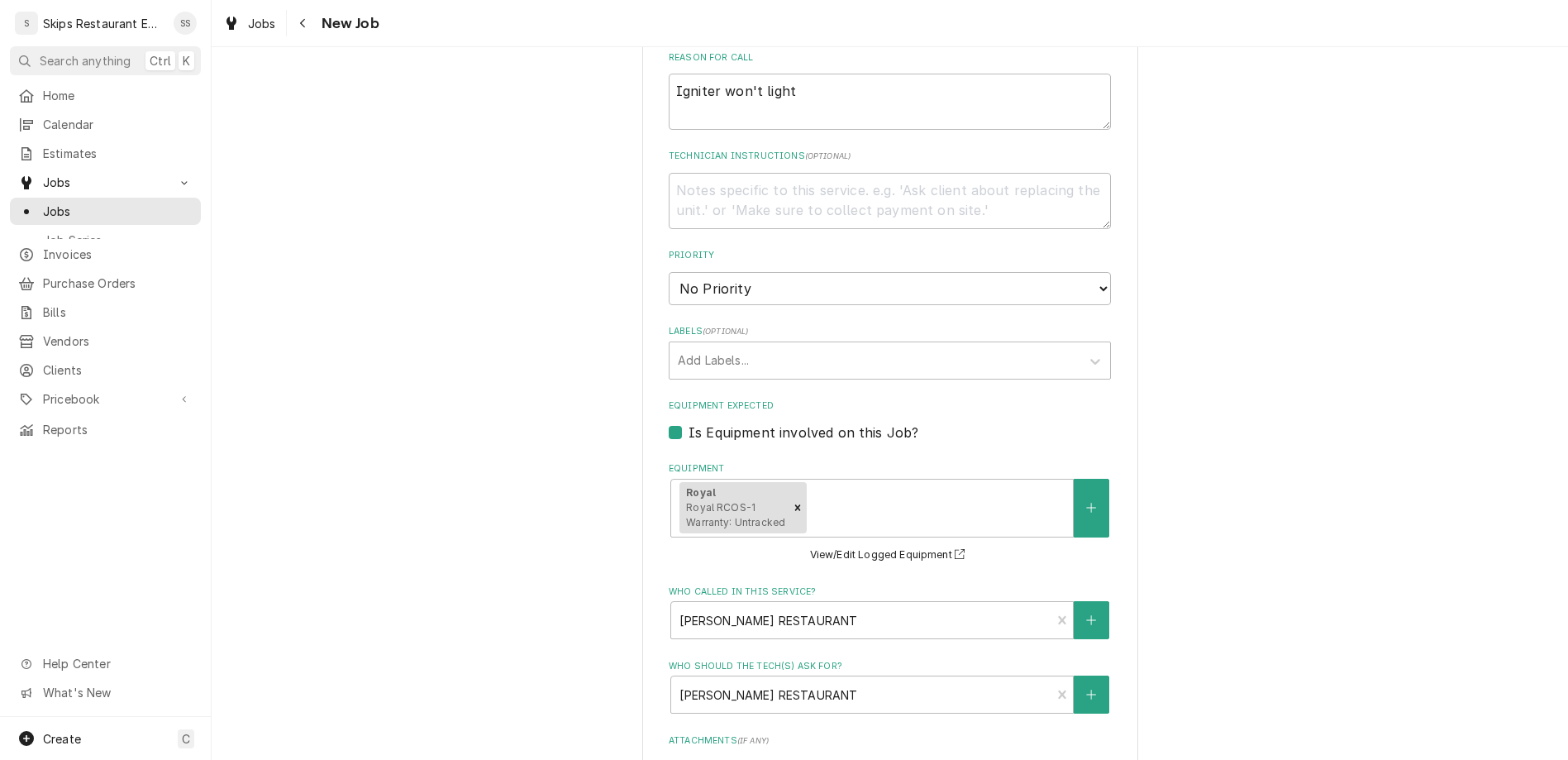
type input "[DATE]"
type textarea "x"
select select "10:00:00"
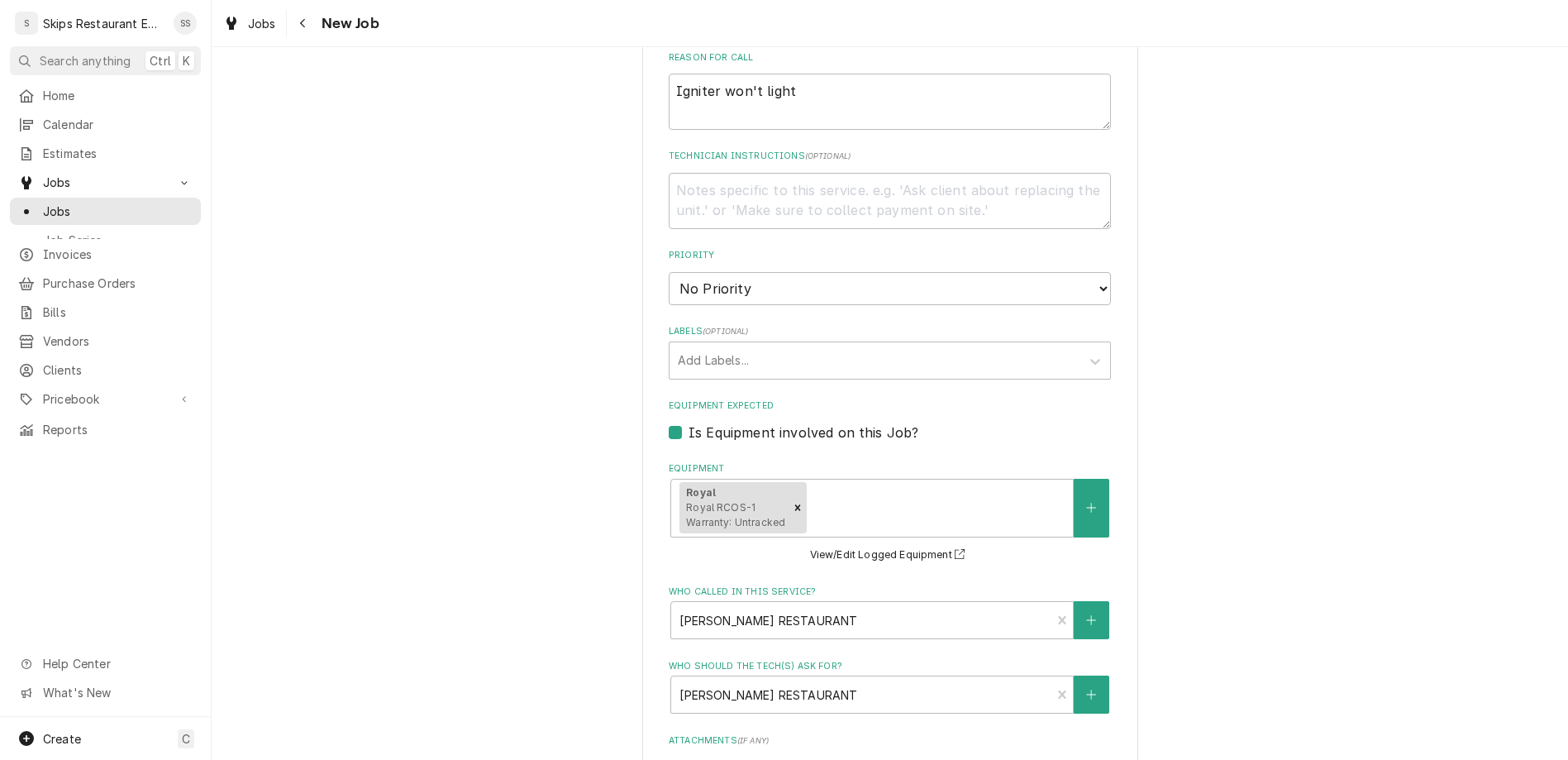
click option "10:00 AM" at bounding box center [0, 0] width 0 height 0
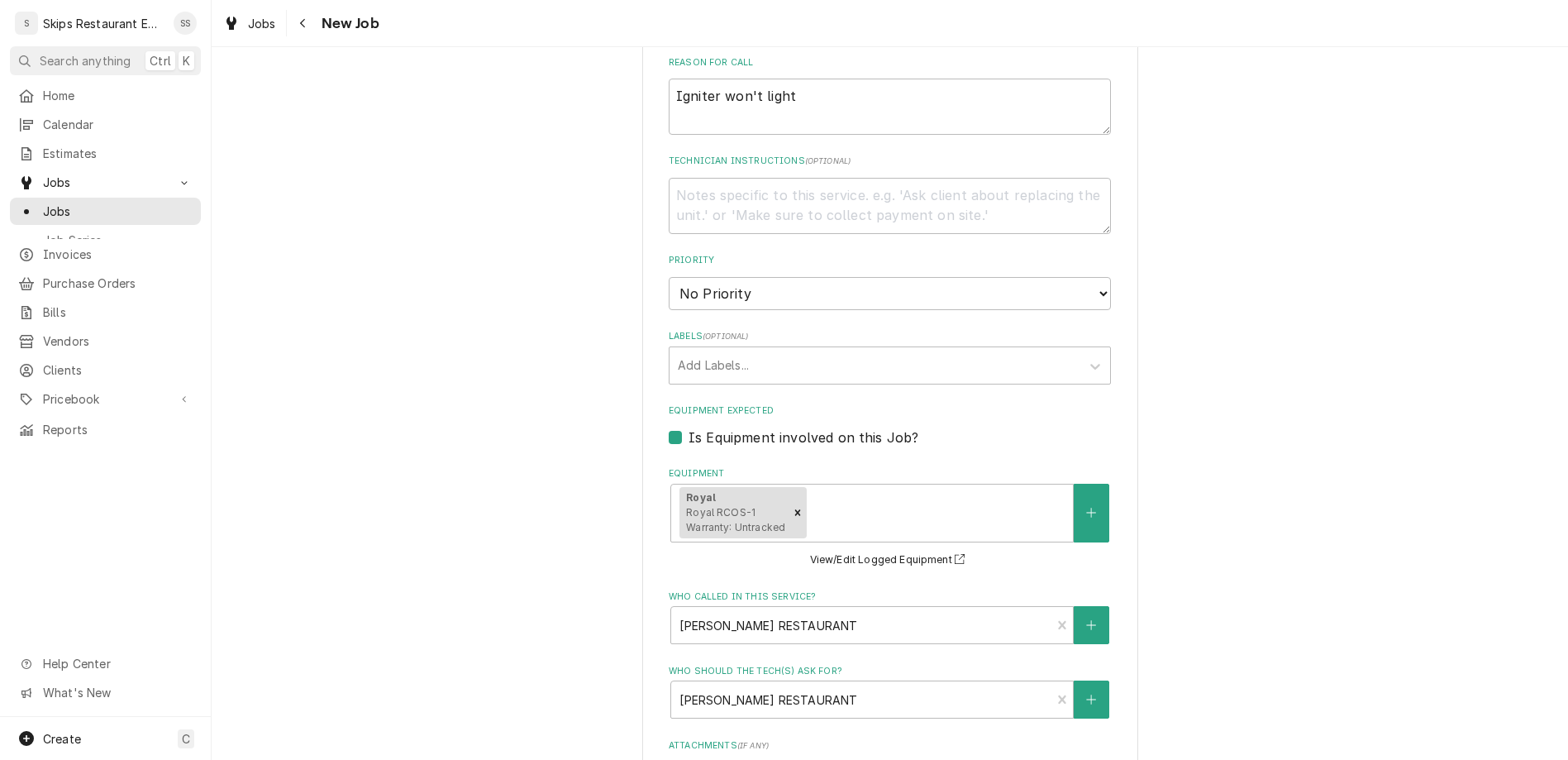
type textarea "x"
